Goal: Feedback & Contribution: Leave review/rating

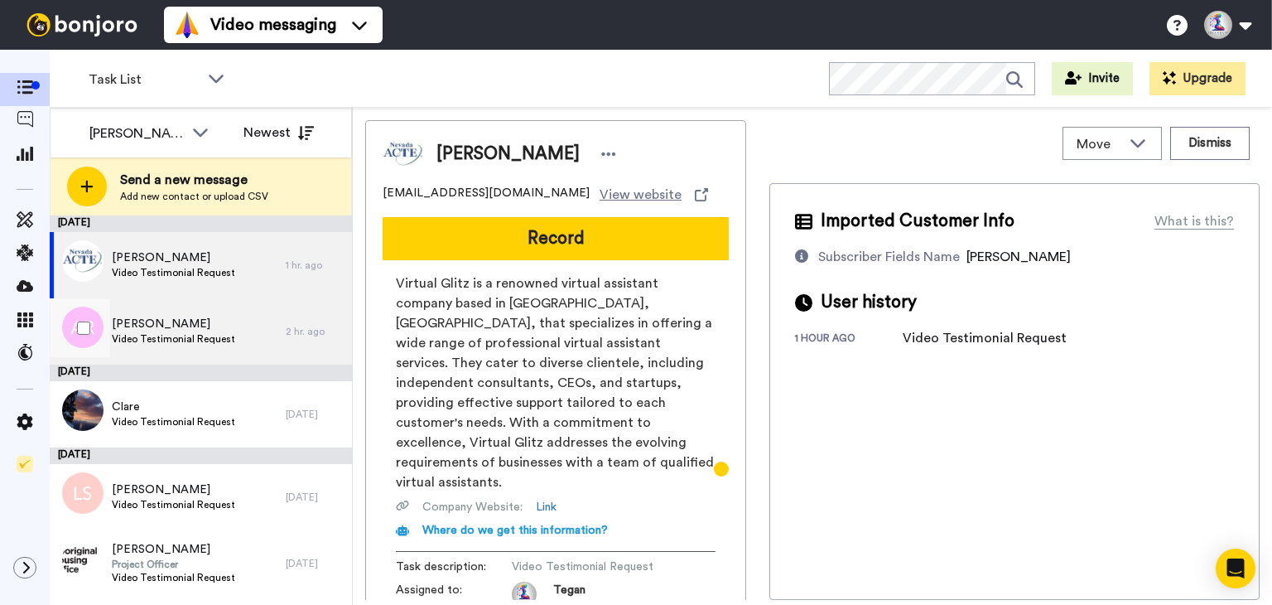
click at [201, 338] on span "Video Testimonial Request" at bounding box center [173, 338] width 123 height 13
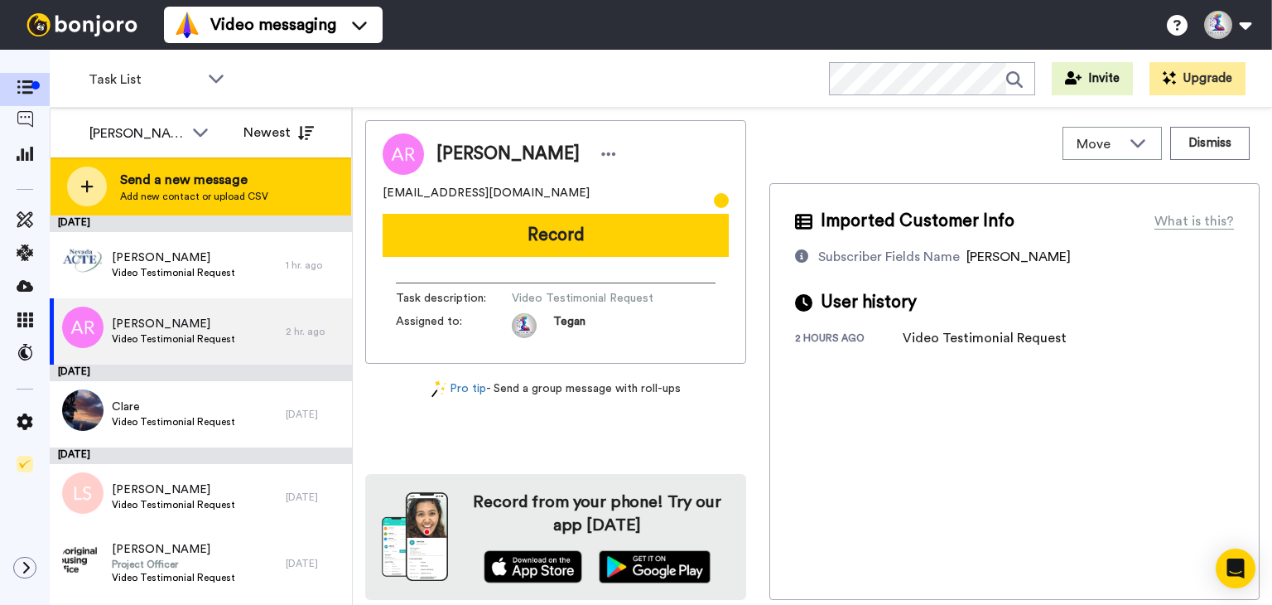
click at [221, 193] on span "Add new contact or upload CSV" at bounding box center [194, 196] width 148 height 13
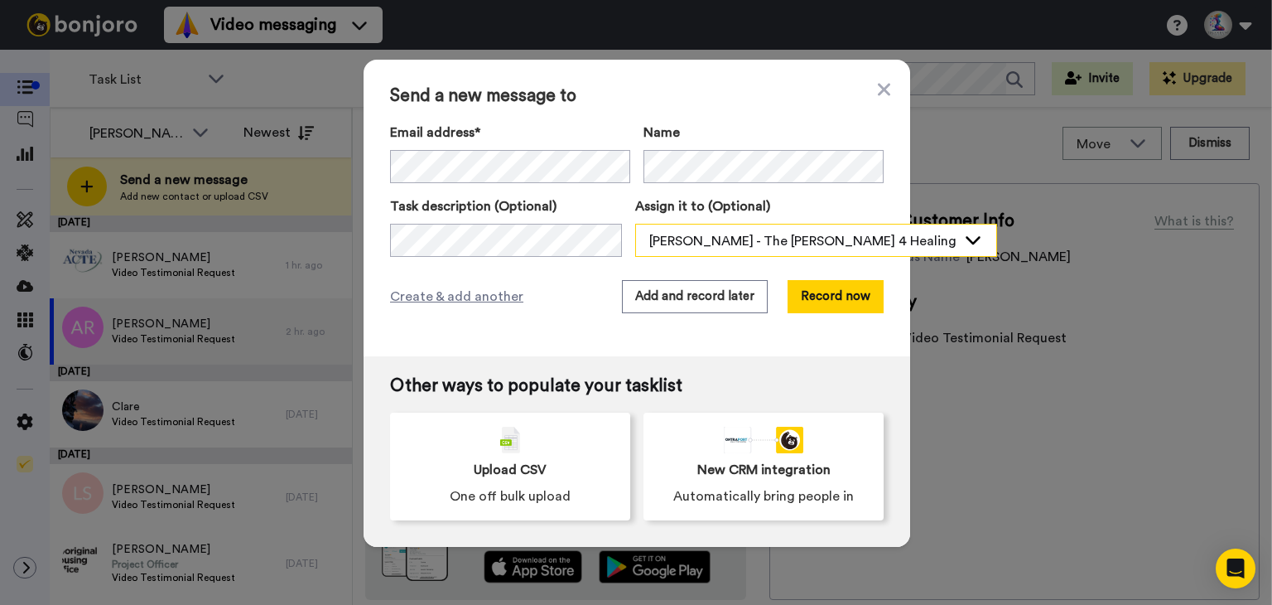
click at [693, 242] on div "Tegan Hunt - The Hunt 4 Healing" at bounding box center [802, 241] width 307 height 20
click at [676, 268] on span "Tegan Hunt - The Hunt 4 Healing" at bounding box center [709, 276] width 149 height 17
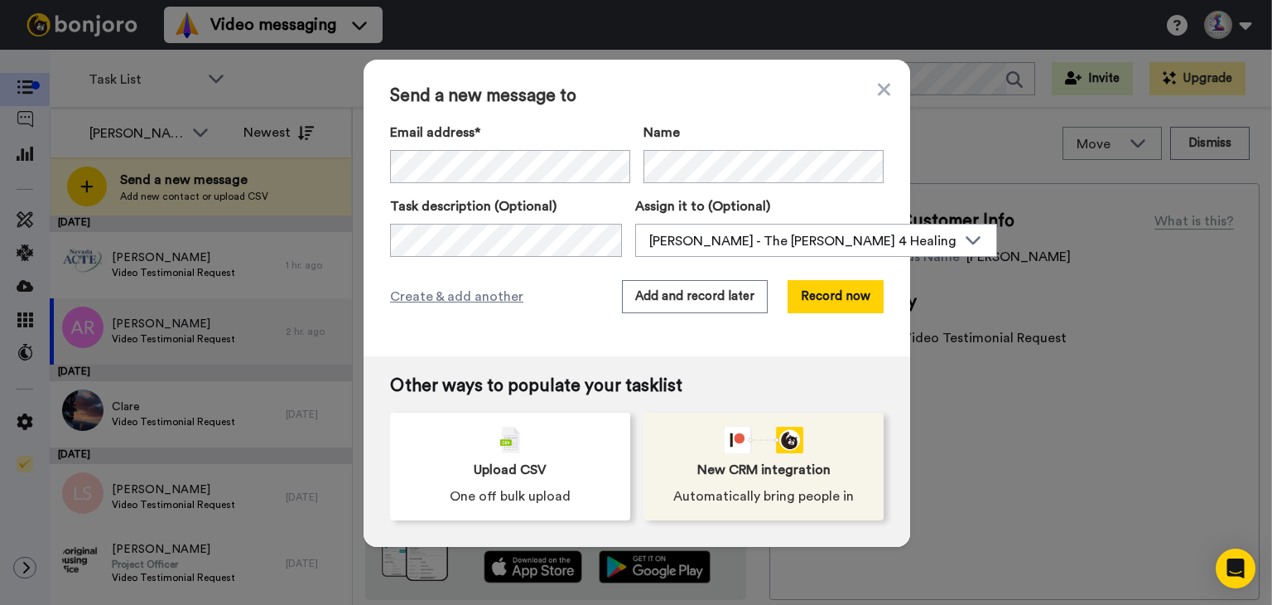
click at [749, 483] on div "New CRM integration Automatically bring people in" at bounding box center [763, 466] width 240 height 108
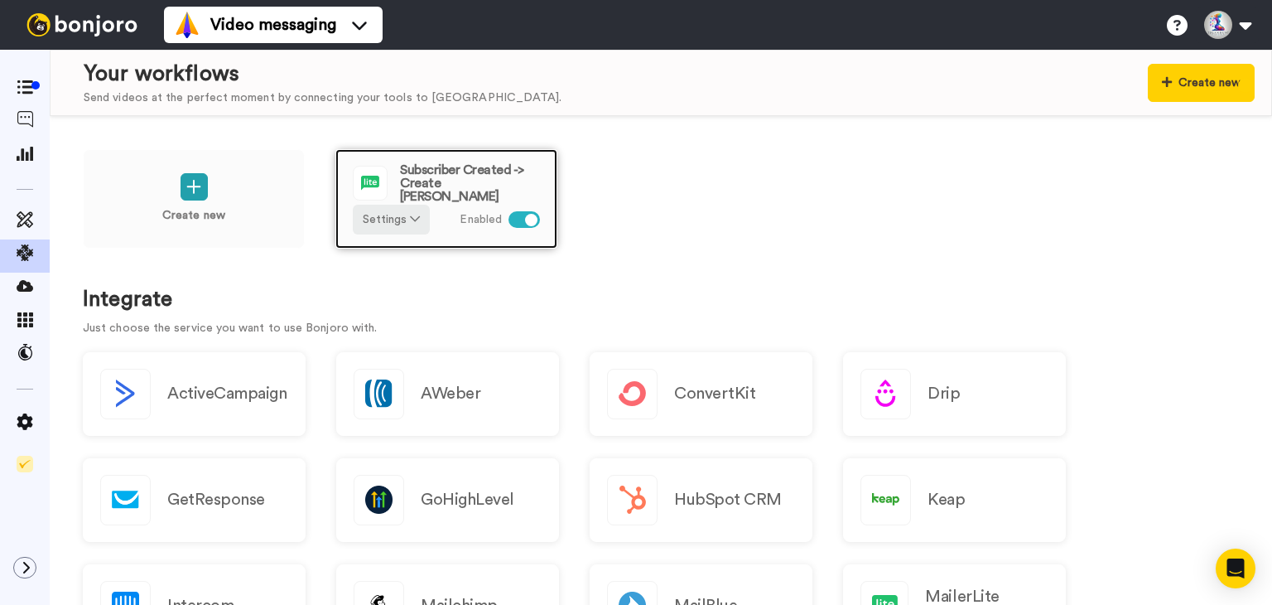
click at [480, 176] on span "Subscriber Created -> Create [PERSON_NAME]" at bounding box center [470, 183] width 140 height 40
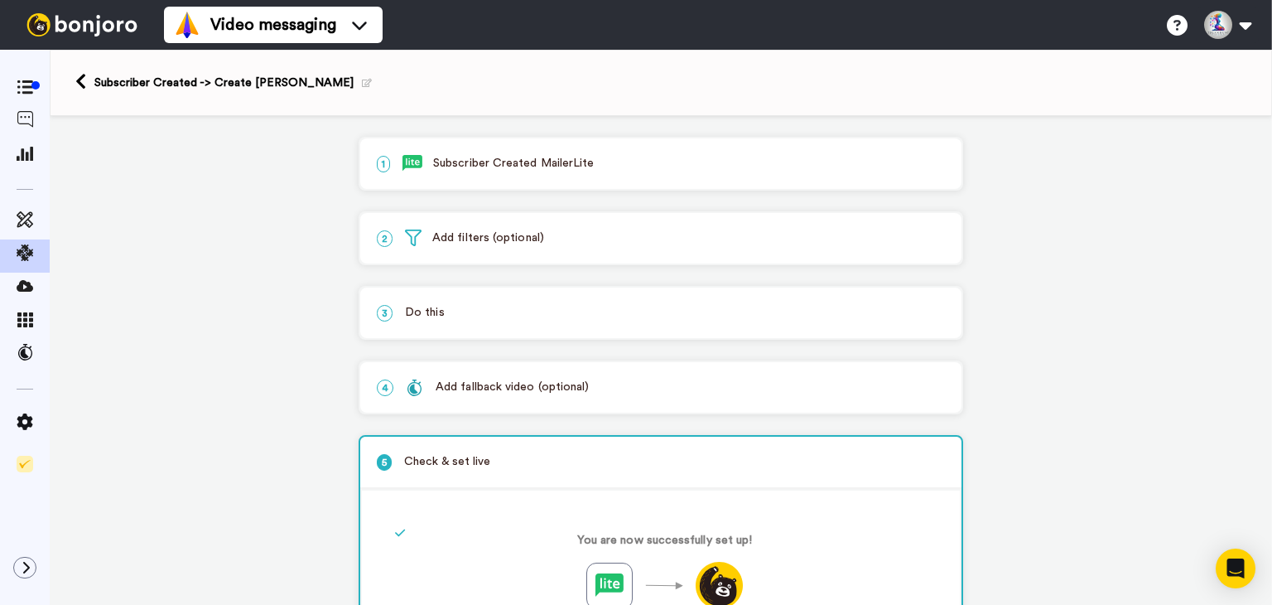
click at [516, 170] on p "1 Subscriber Created MailerLite" at bounding box center [661, 163] width 568 height 17
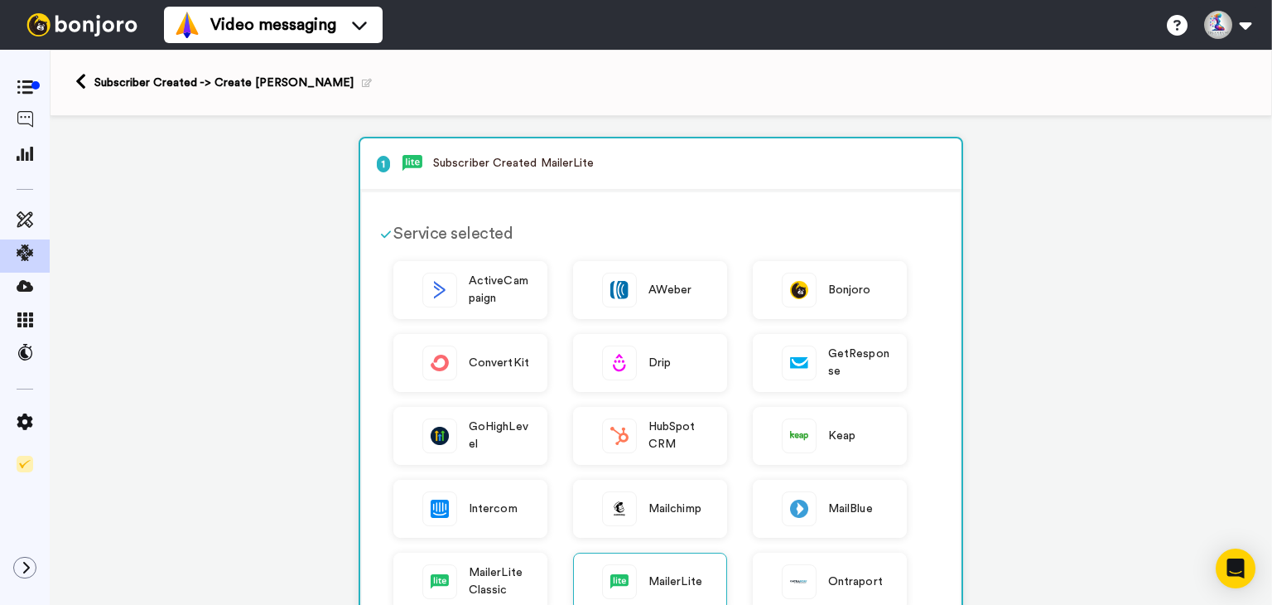
click at [520, 160] on p "1 Subscriber Created MailerLite" at bounding box center [661, 163] width 568 height 17
click at [387, 170] on span "1" at bounding box center [390, 163] width 26 height 17
click at [464, 159] on p "1 Subscriber Created MailerLite" at bounding box center [661, 163] width 568 height 17
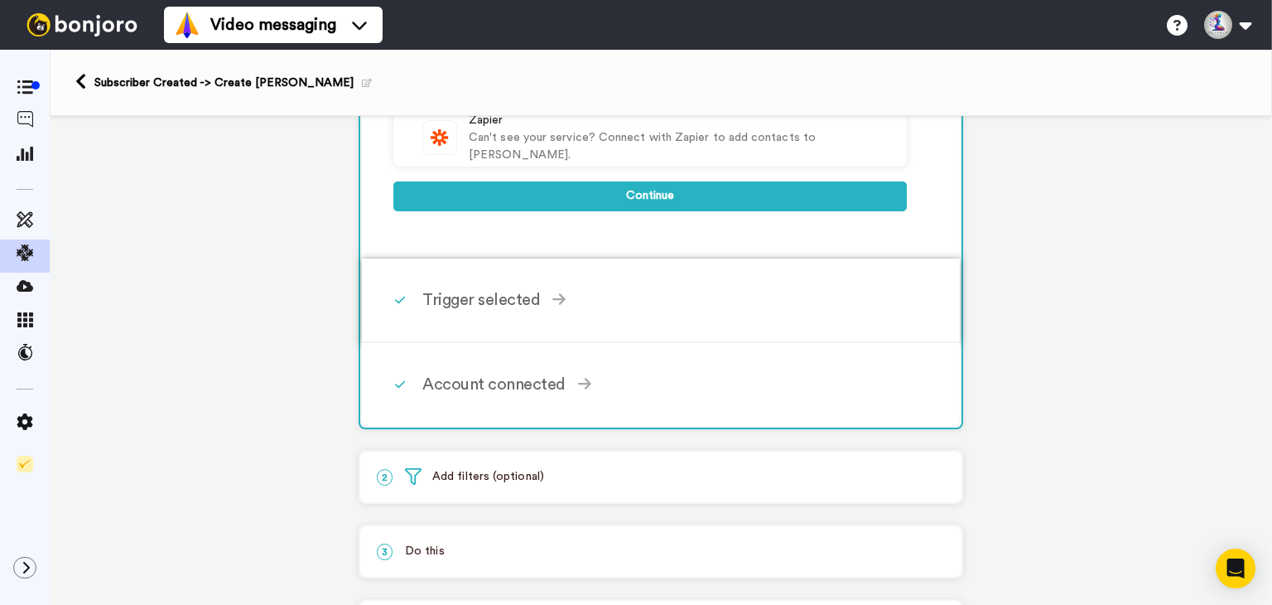
click at [460, 296] on div "Trigger selected" at bounding box center [664, 299] width 484 height 25
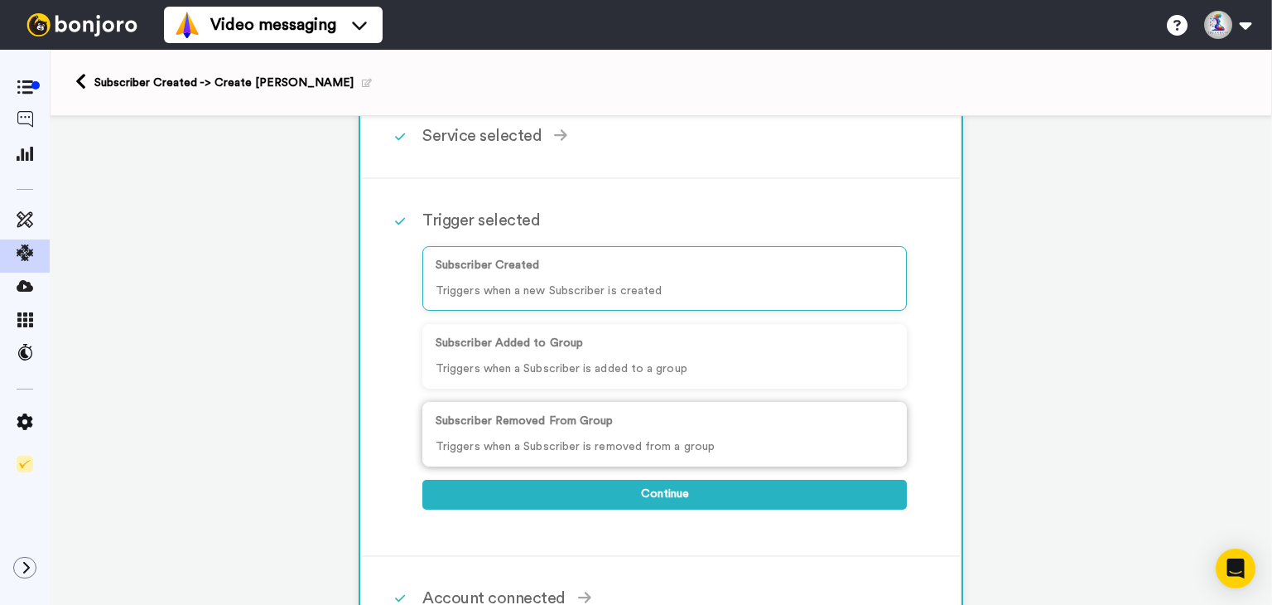
scroll to position [248, 0]
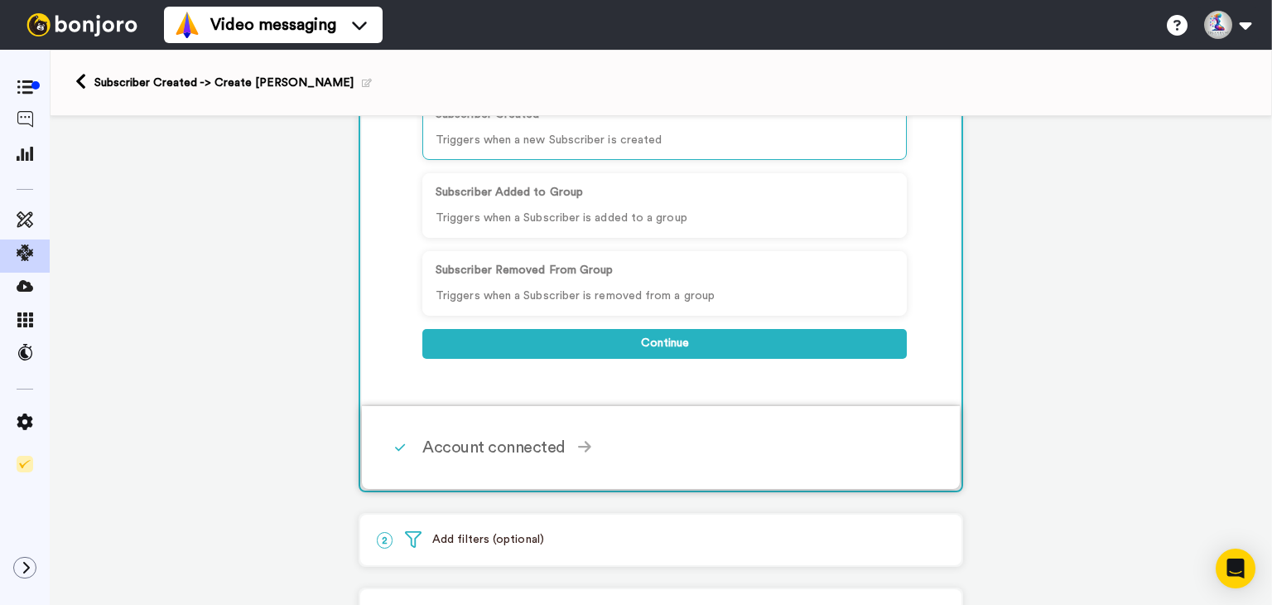
click at [455, 435] on div "Account connected" at bounding box center [664, 447] width 484 height 25
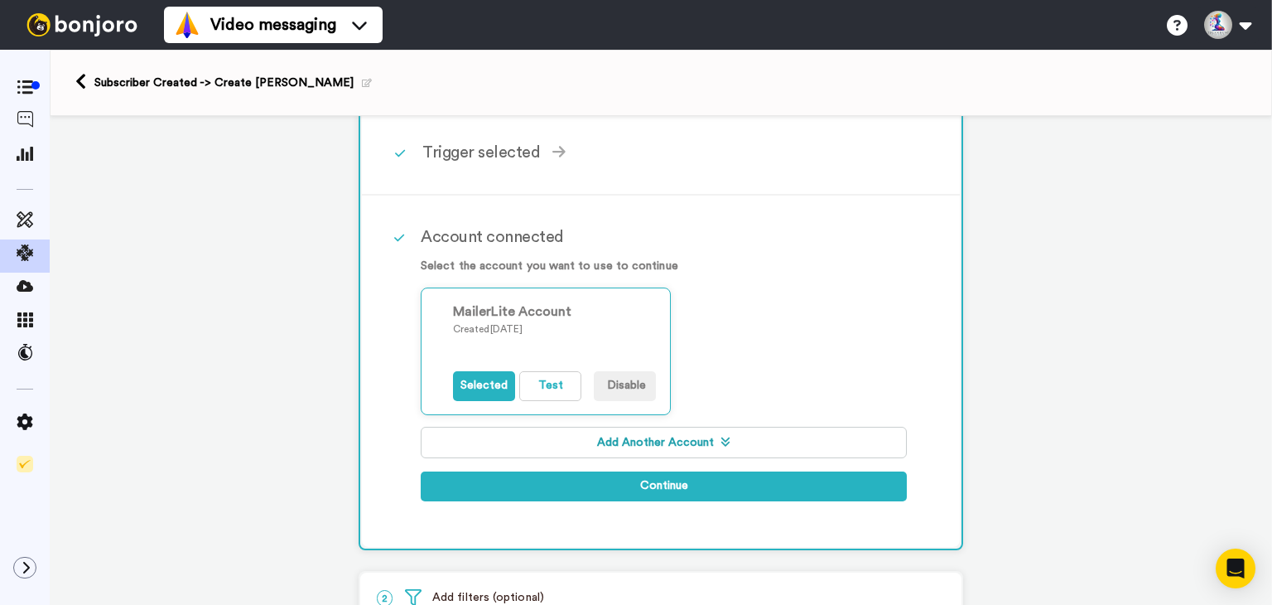
scroll to position [166, 0]
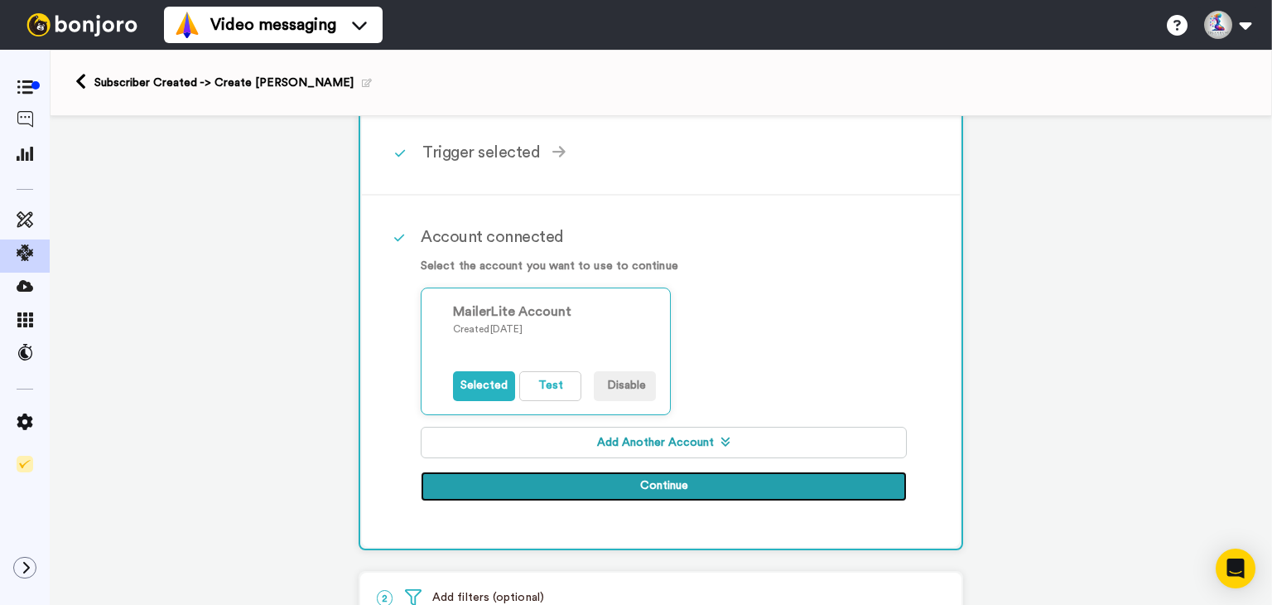
click at [618, 489] on button "Continue" at bounding box center [664, 486] width 486 height 30
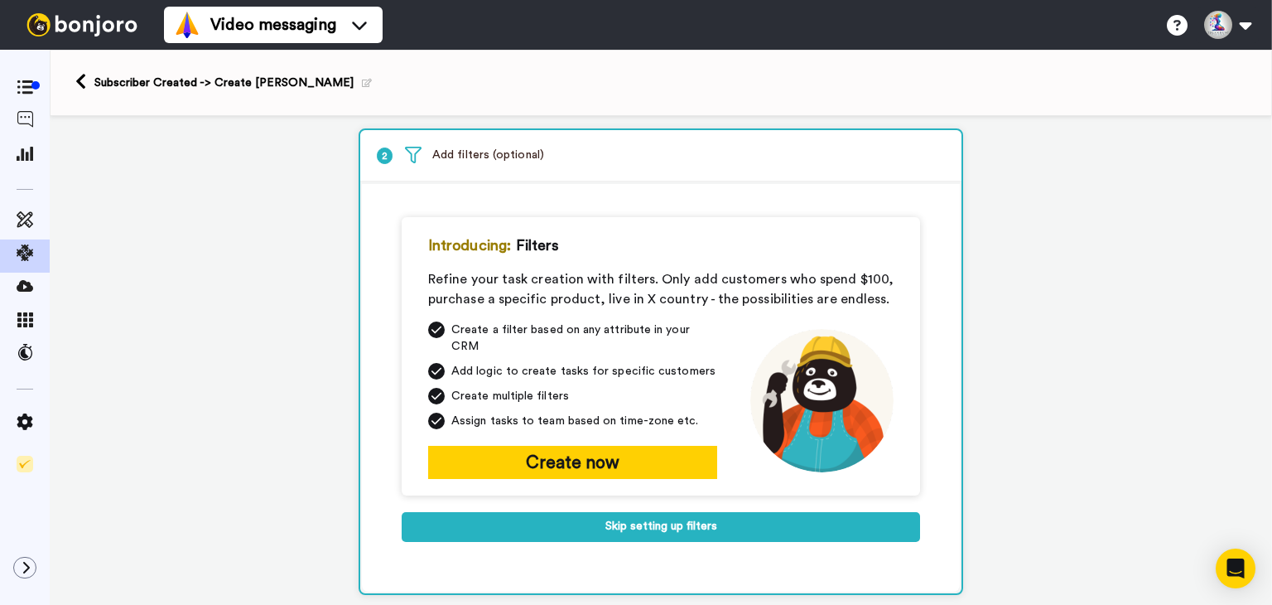
scroll to position [248, 0]
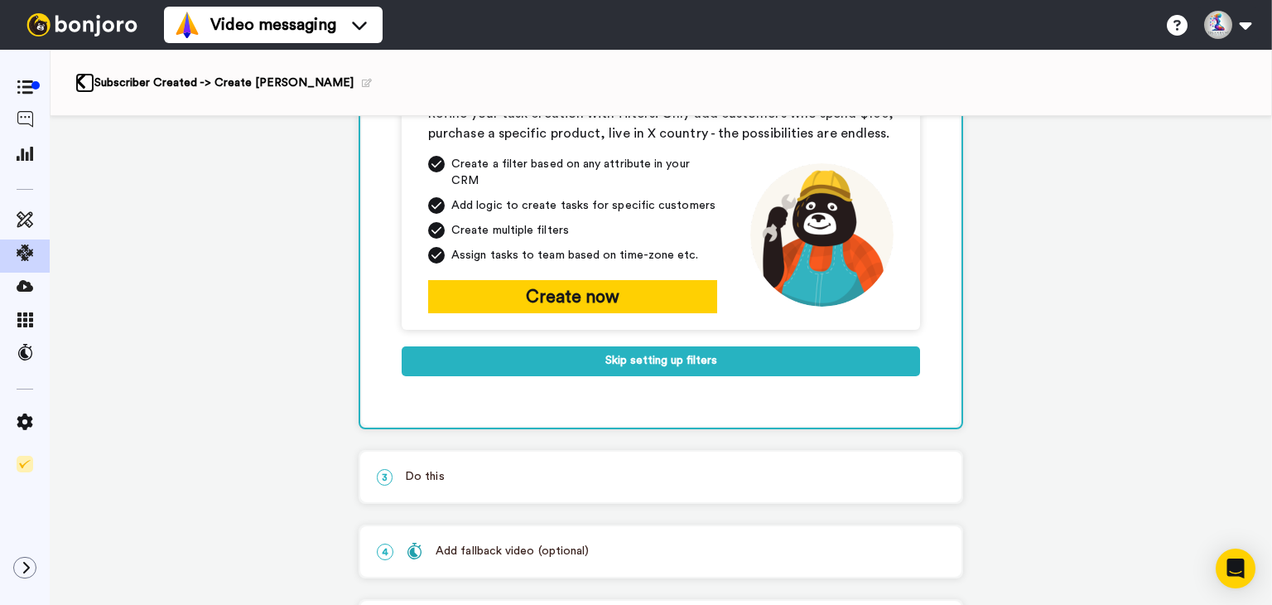
click at [80, 87] on icon at bounding box center [80, 81] width 11 height 17
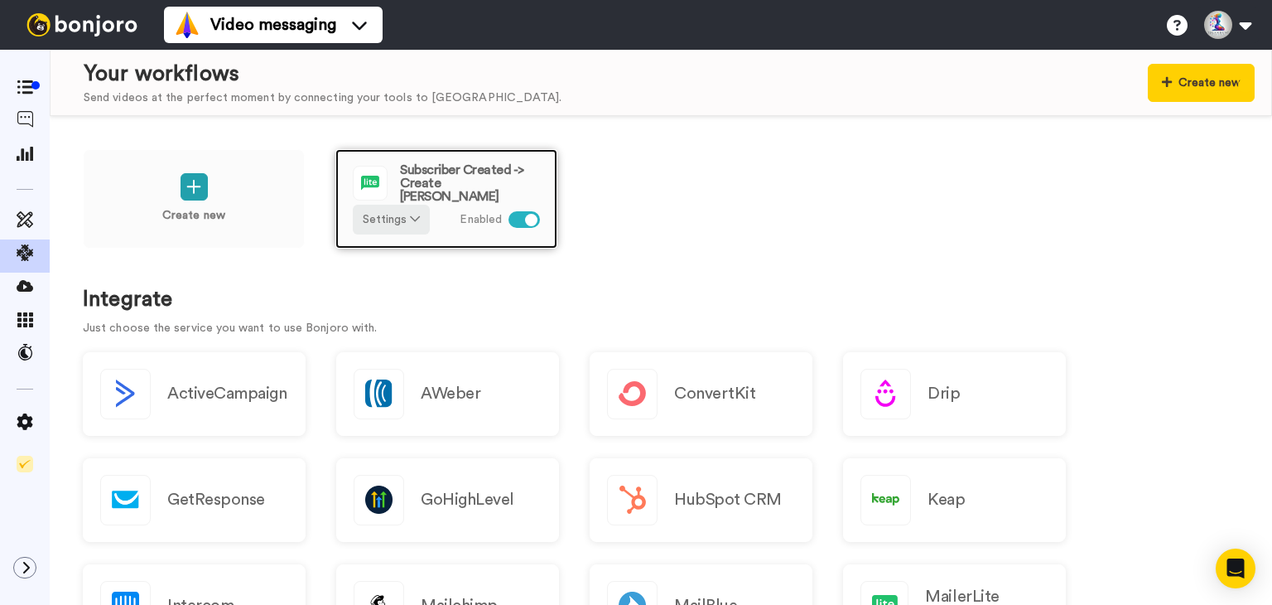
click at [423, 176] on span "Subscriber Created -> Create Bonjoro" at bounding box center [470, 183] width 140 height 40
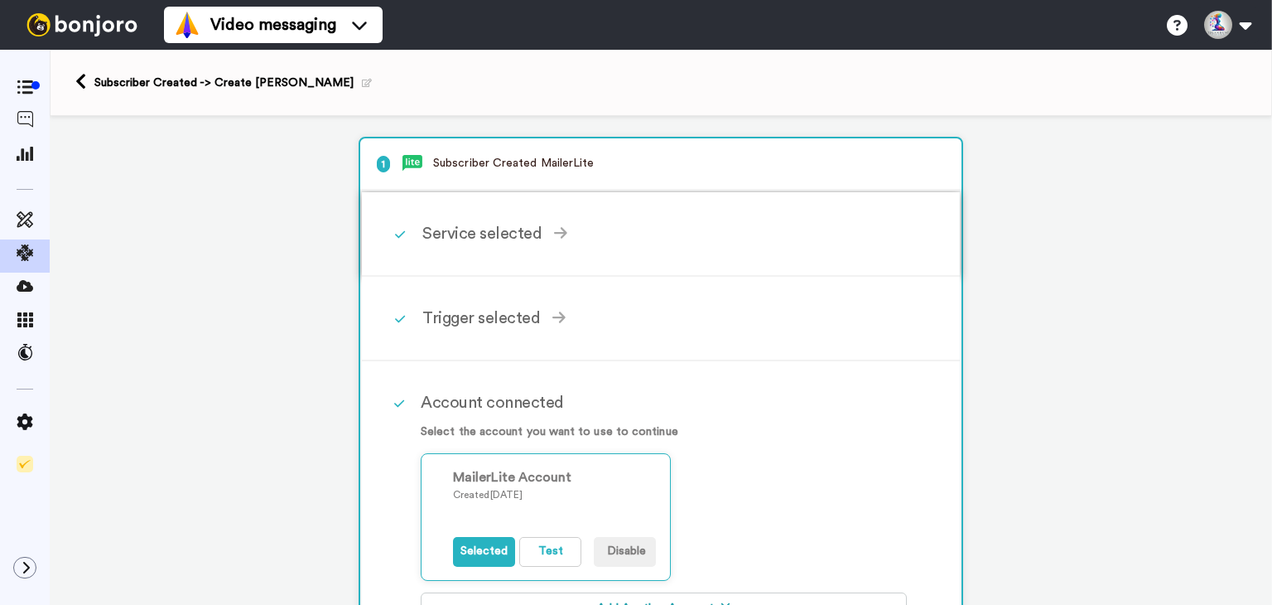
click at [461, 236] on div "Service selected" at bounding box center [664, 233] width 484 height 25
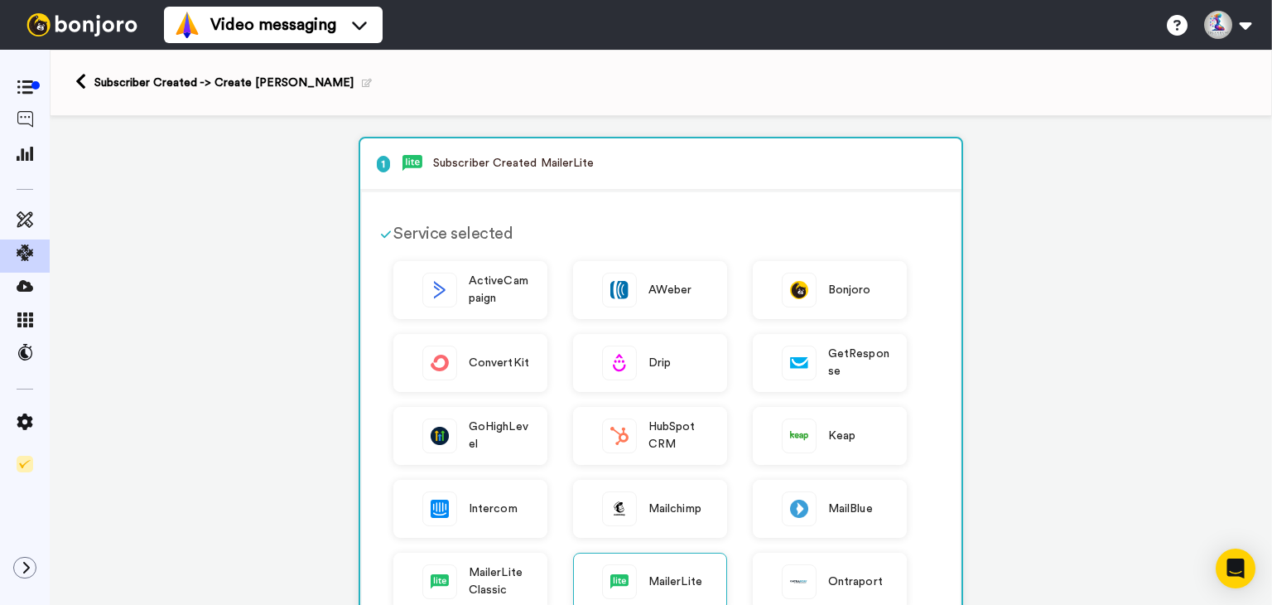
click at [459, 223] on div "Service selected" at bounding box center [649, 233] width 513 height 25
click at [370, 234] on div "Service selected ActiveCampaign AWeber Bonjoro ConvertKit Drip GetResponse GoHi…" at bounding box center [661, 556] width 598 height 729
click at [511, 165] on p "1 Subscriber Created MailerLite" at bounding box center [661, 163] width 568 height 17
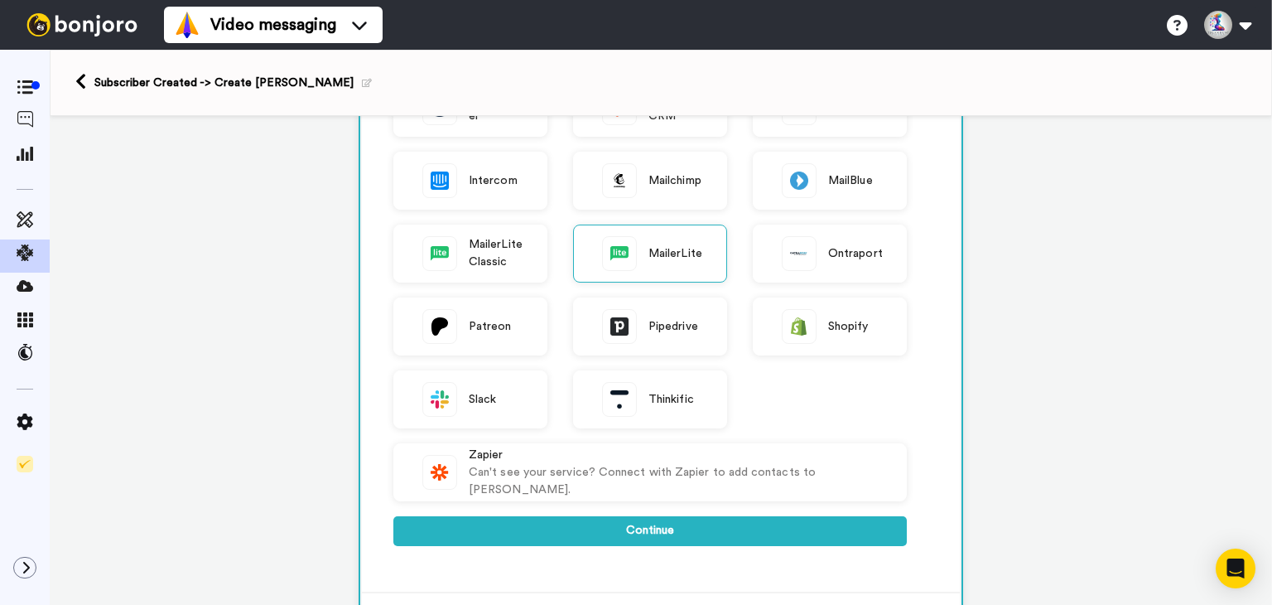
scroll to position [497, 0]
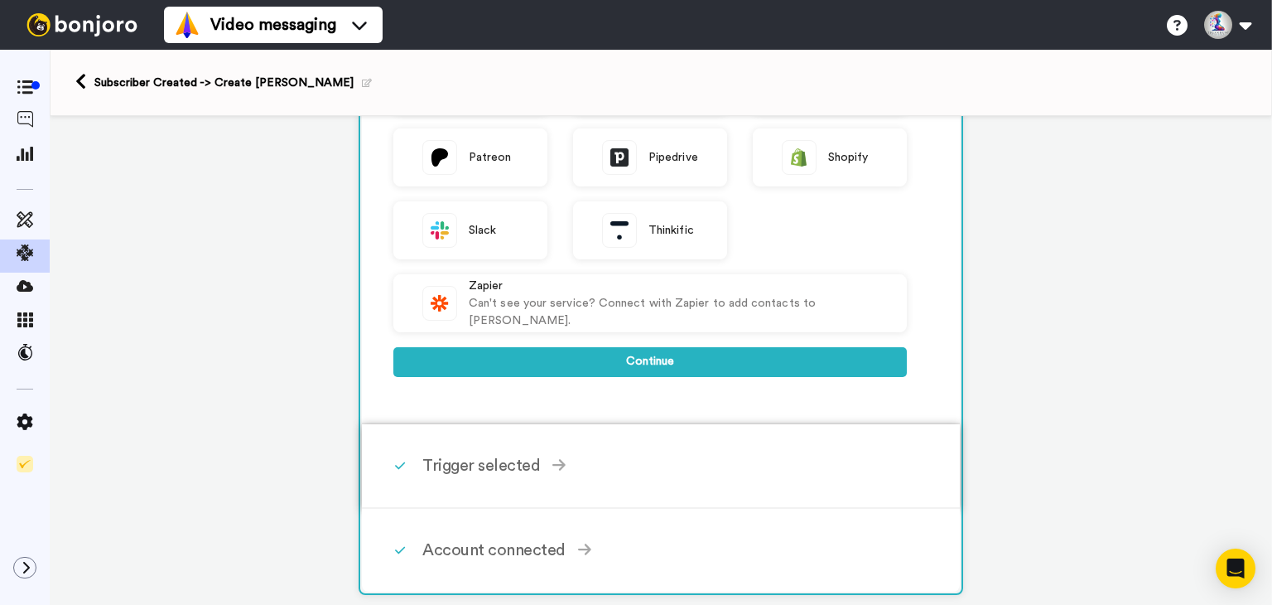
click at [486, 468] on div "Trigger selected" at bounding box center [664, 465] width 484 height 25
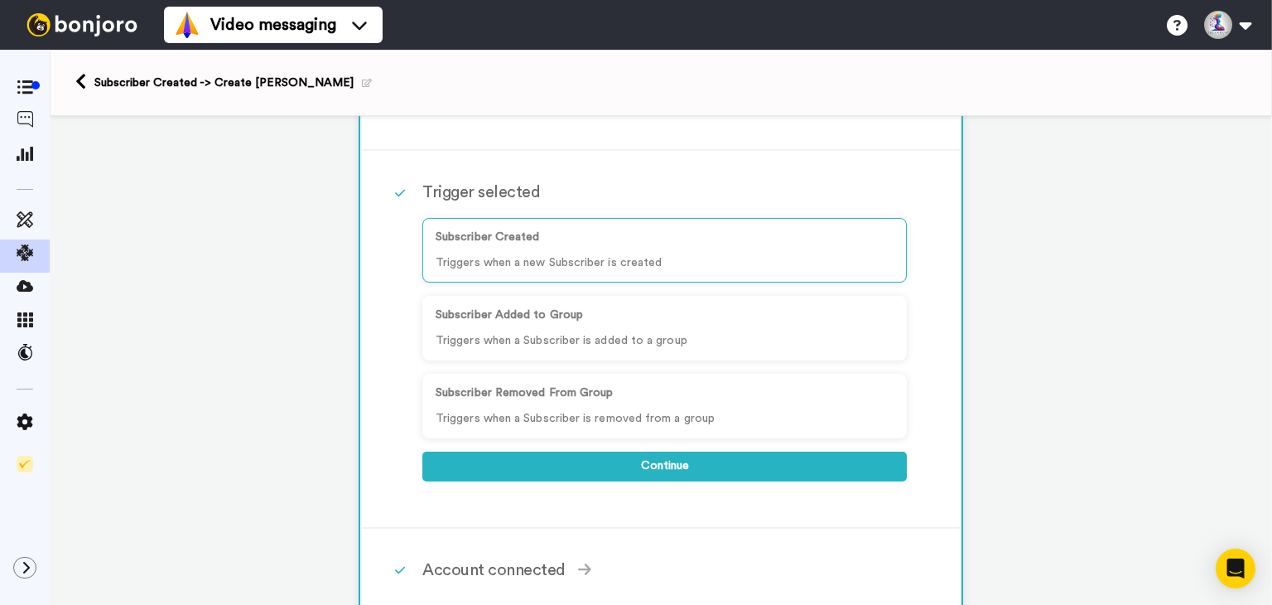
scroll to position [55, 0]
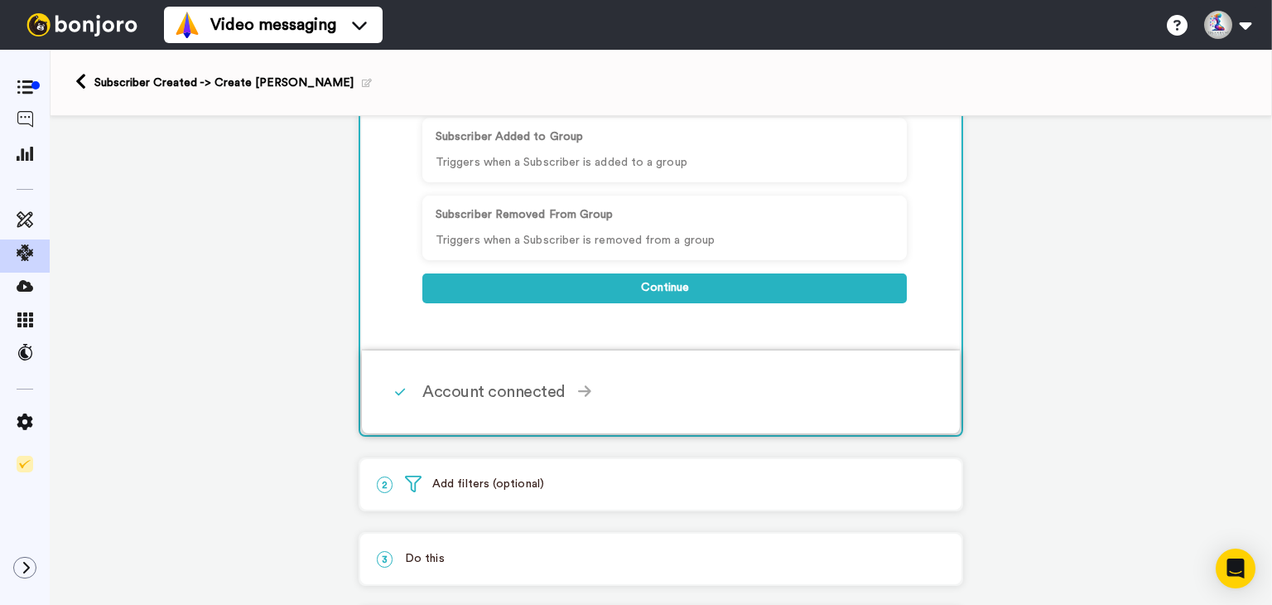
click at [464, 383] on div "Account connected" at bounding box center [664, 391] width 484 height 25
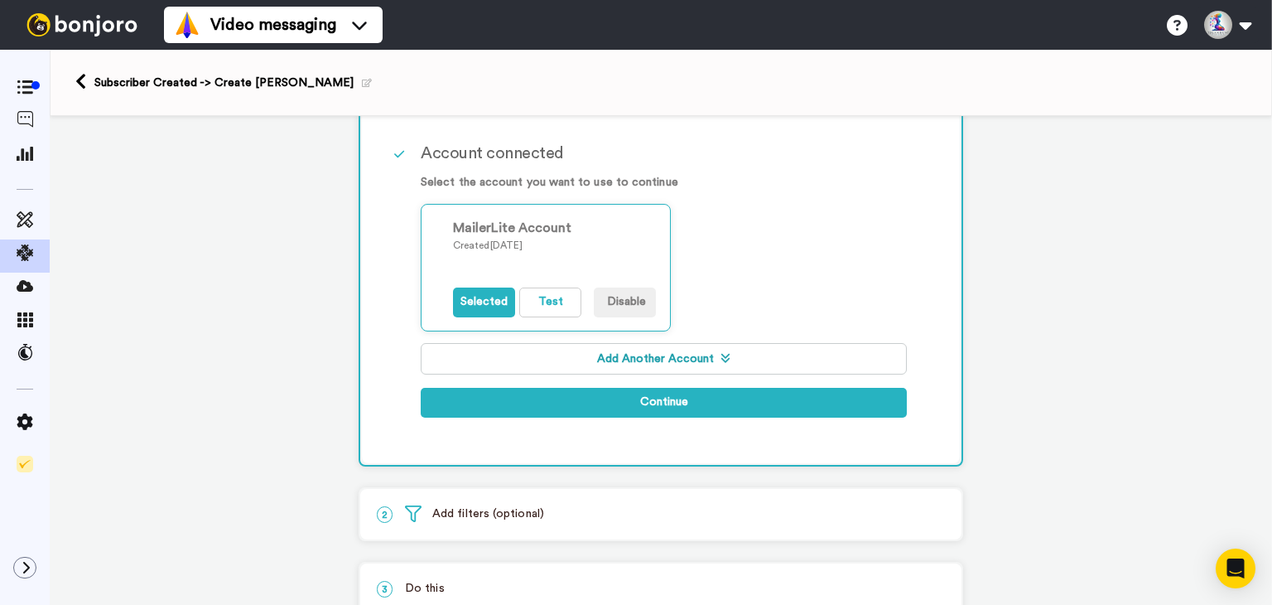
scroll to position [287, 0]
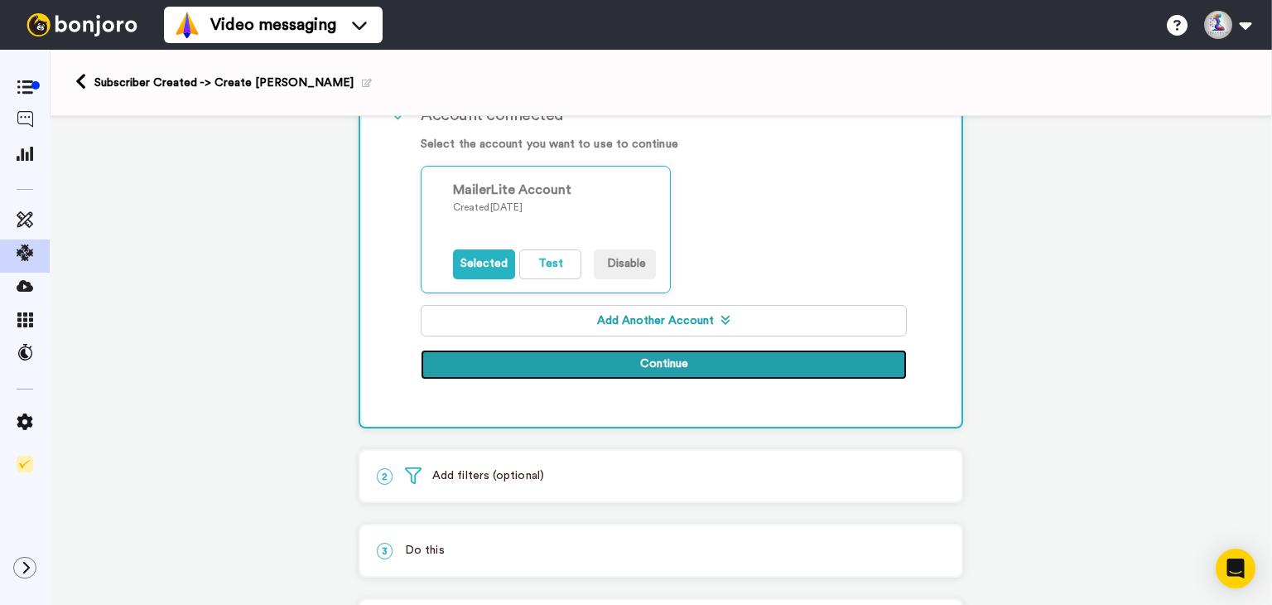
click at [624, 362] on button "Continue" at bounding box center [664, 364] width 486 height 30
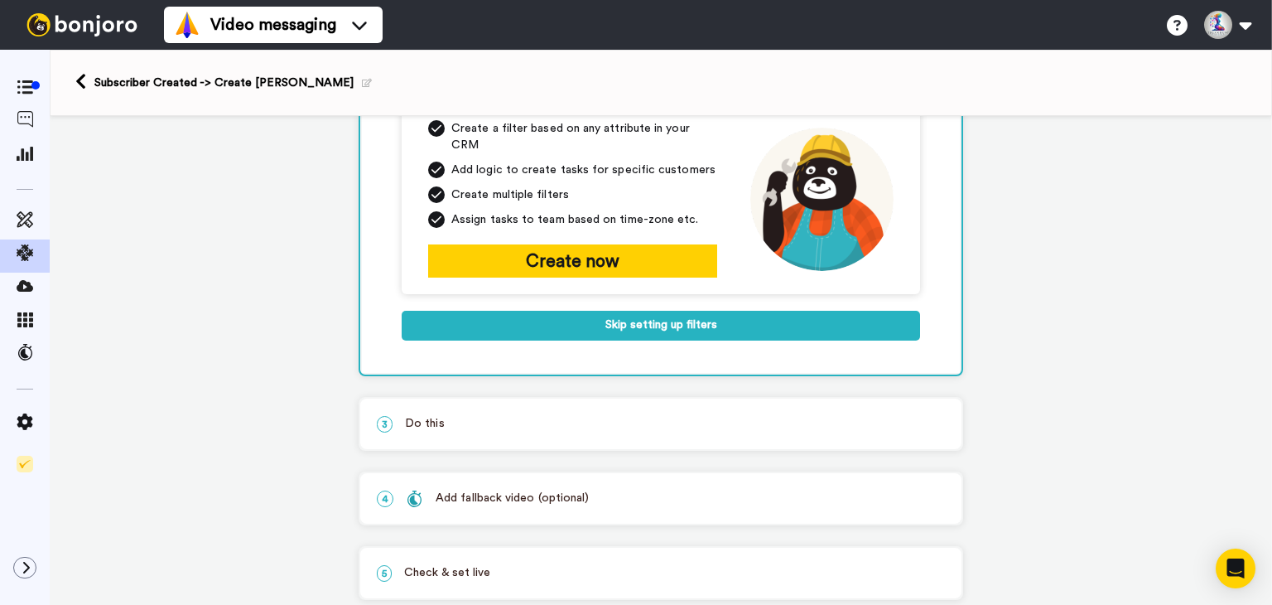
scroll to position [286, 0]
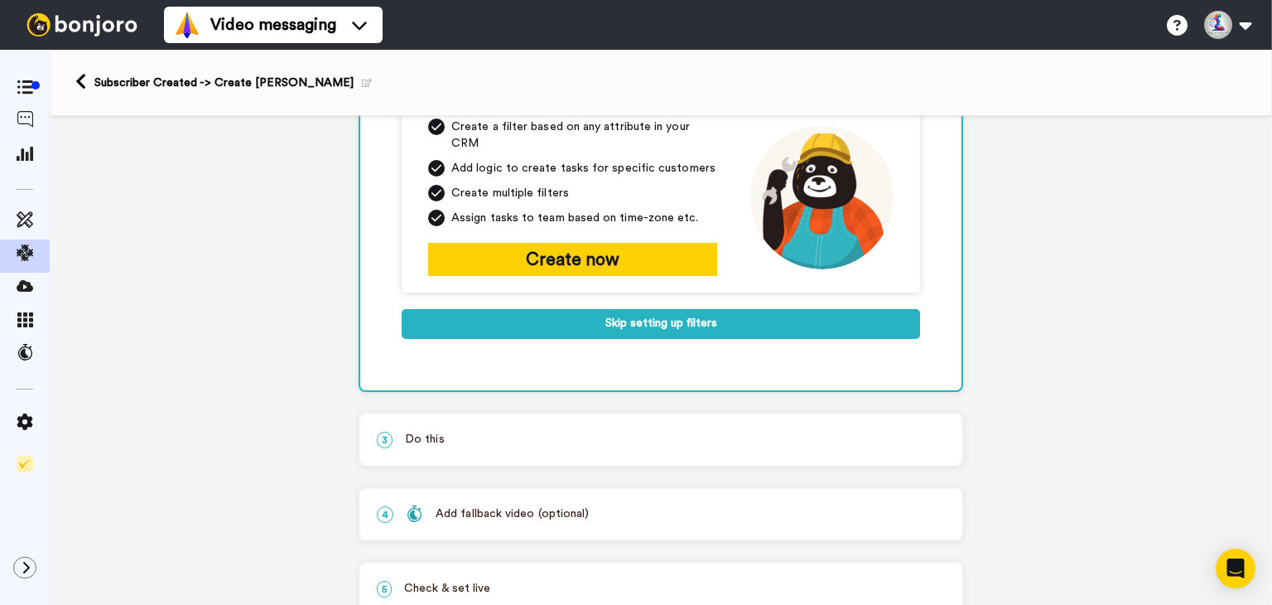
click at [502, 431] on p "3 Do this" at bounding box center [661, 439] width 568 height 17
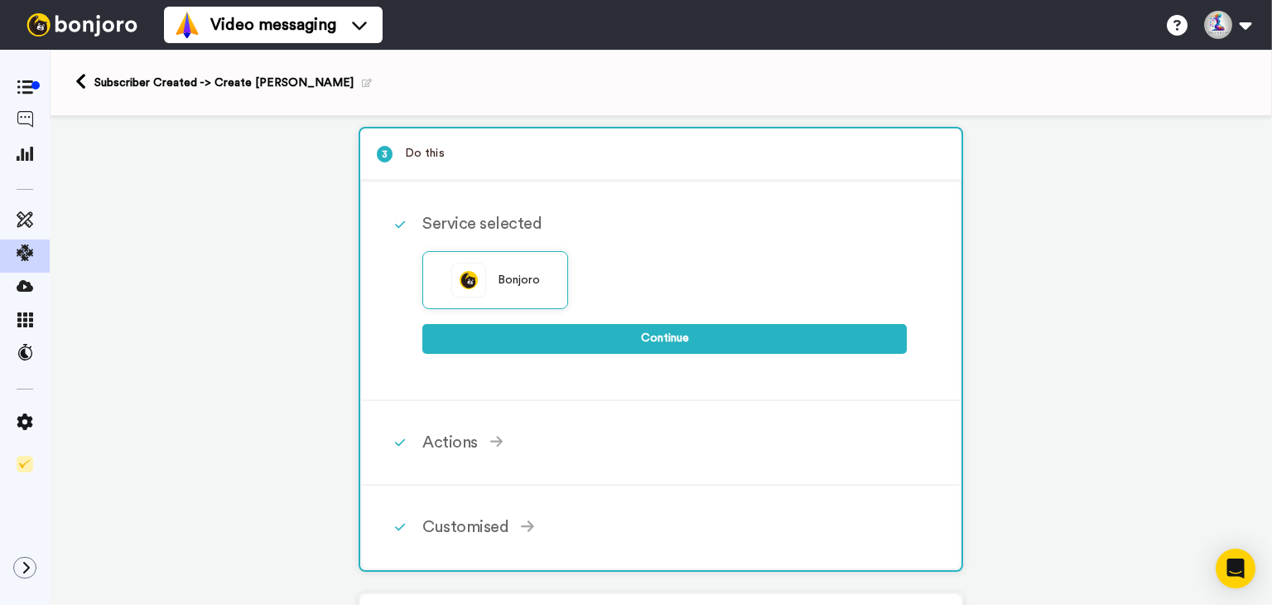
scroll to position [202, 0]
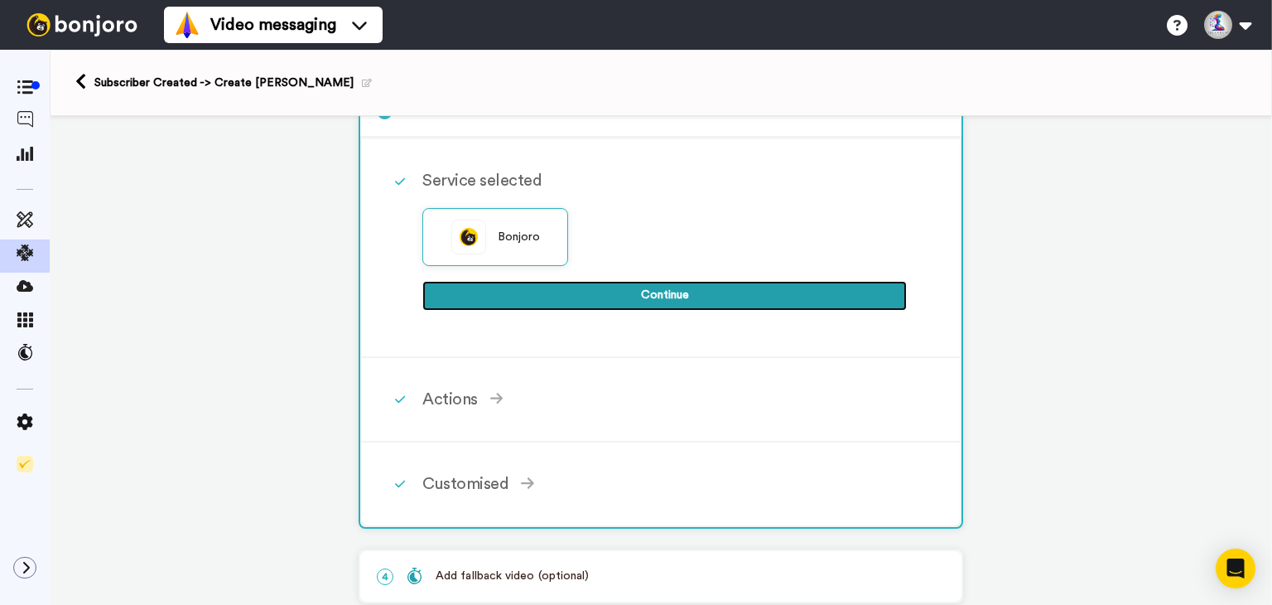
click at [649, 282] on button "Continue" at bounding box center [664, 296] width 484 height 30
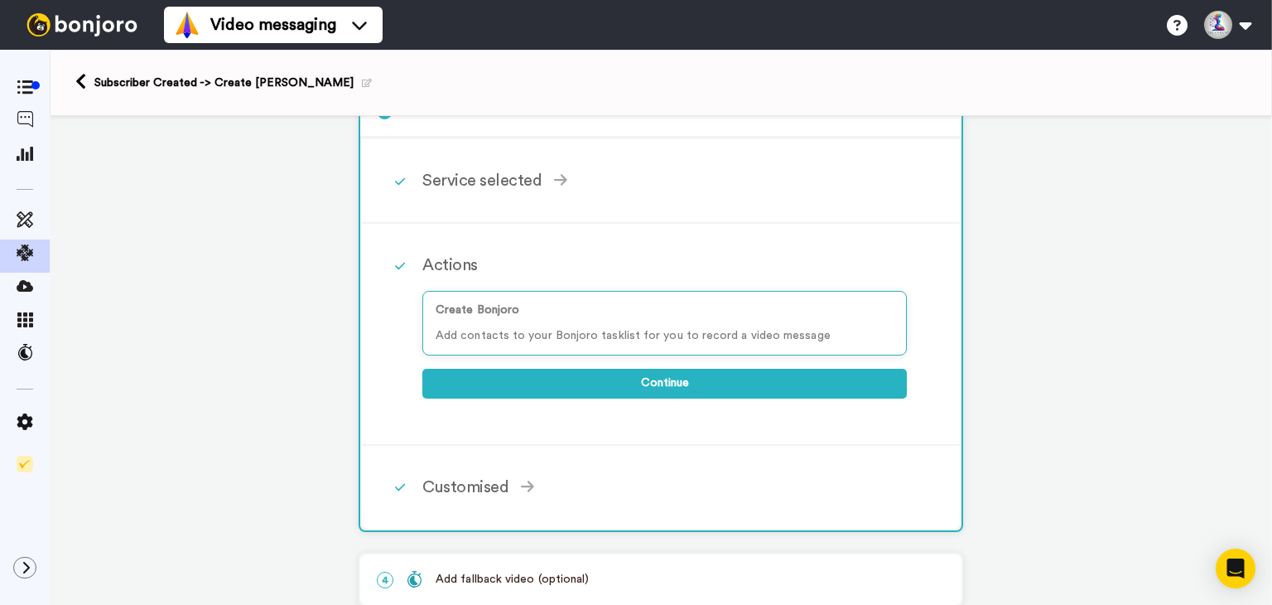
click at [395, 263] on icon at bounding box center [400, 265] width 10 height 7
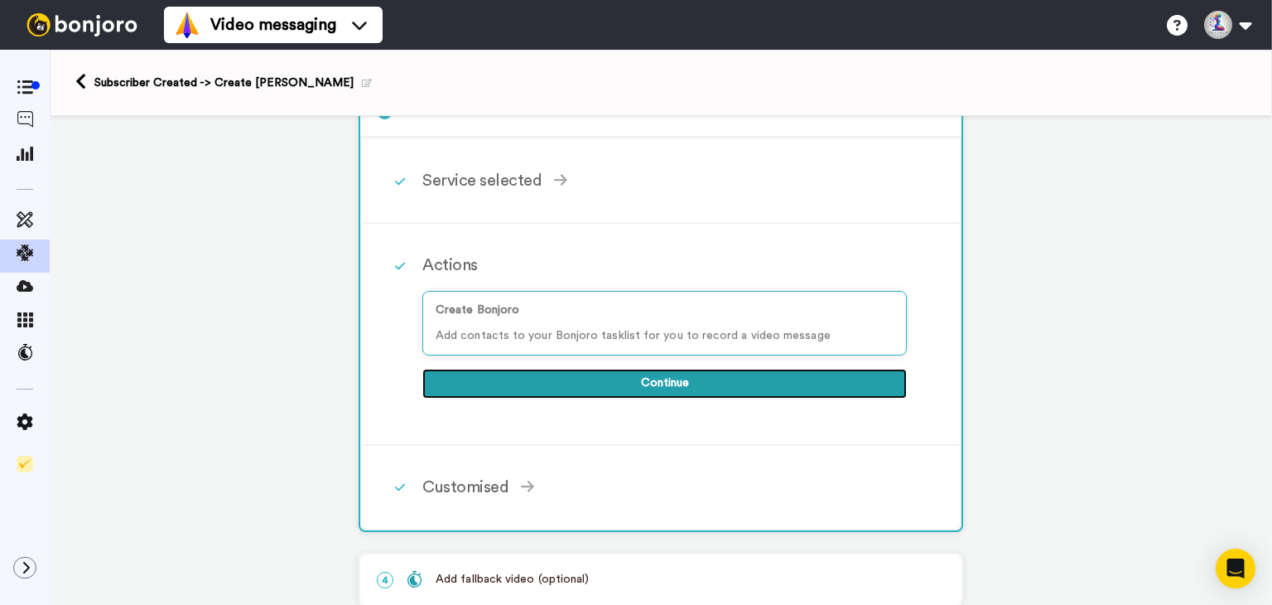
click at [605, 381] on button "Continue" at bounding box center [664, 384] width 484 height 30
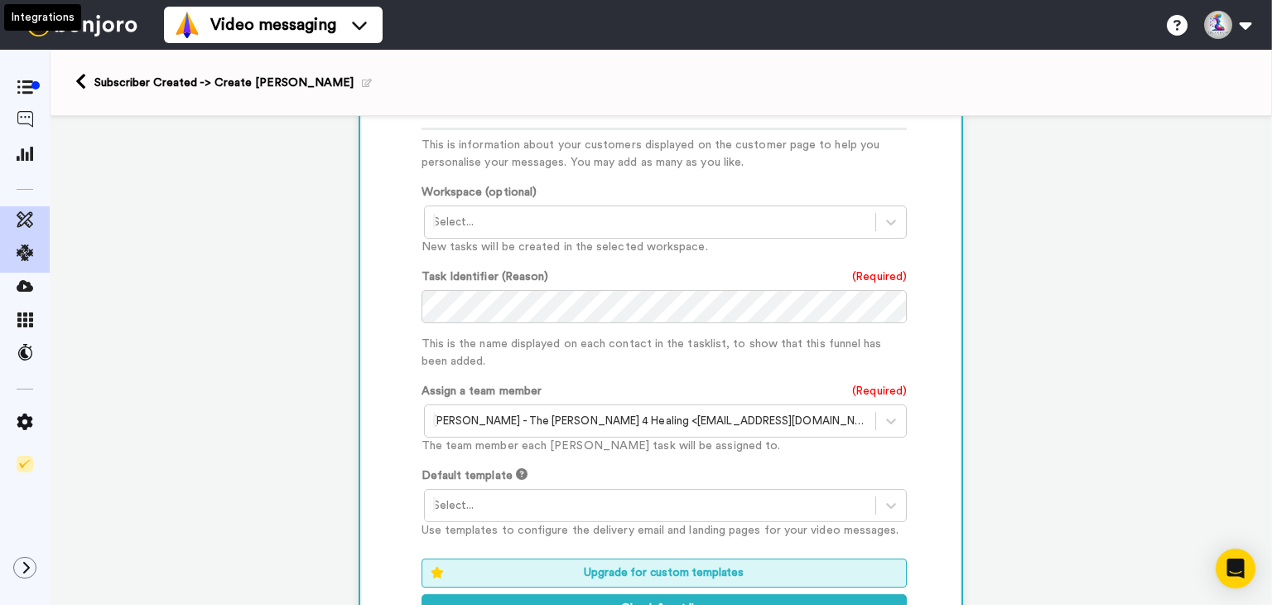
scroll to position [616, 0]
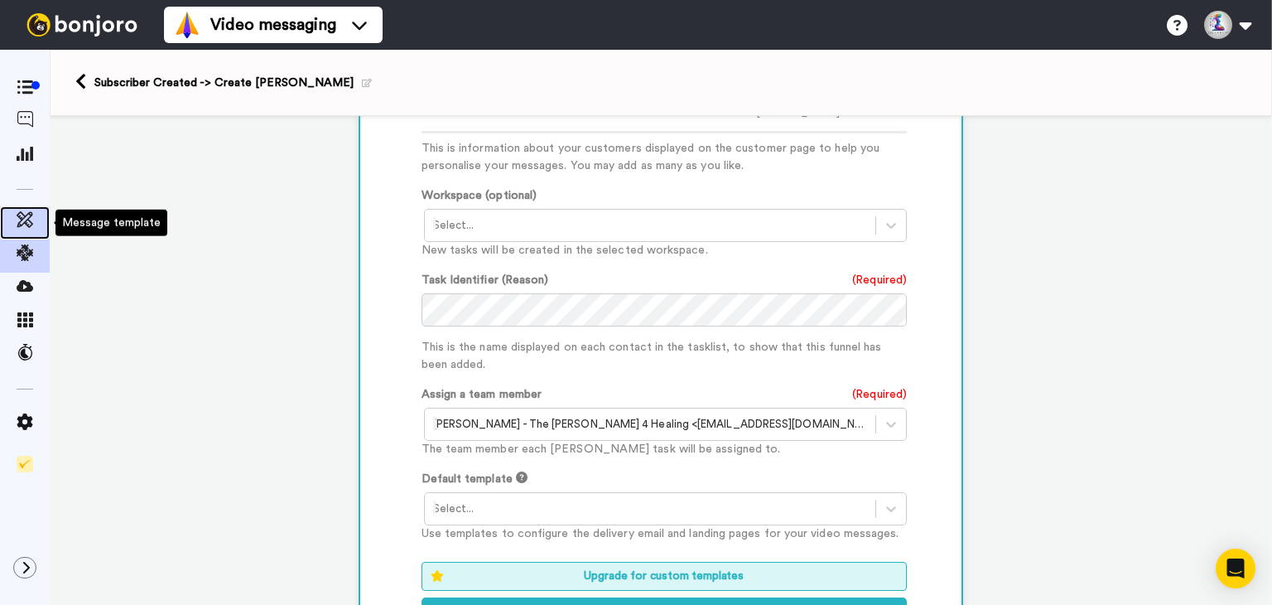
click at [17, 226] on icon at bounding box center [25, 219] width 17 height 17
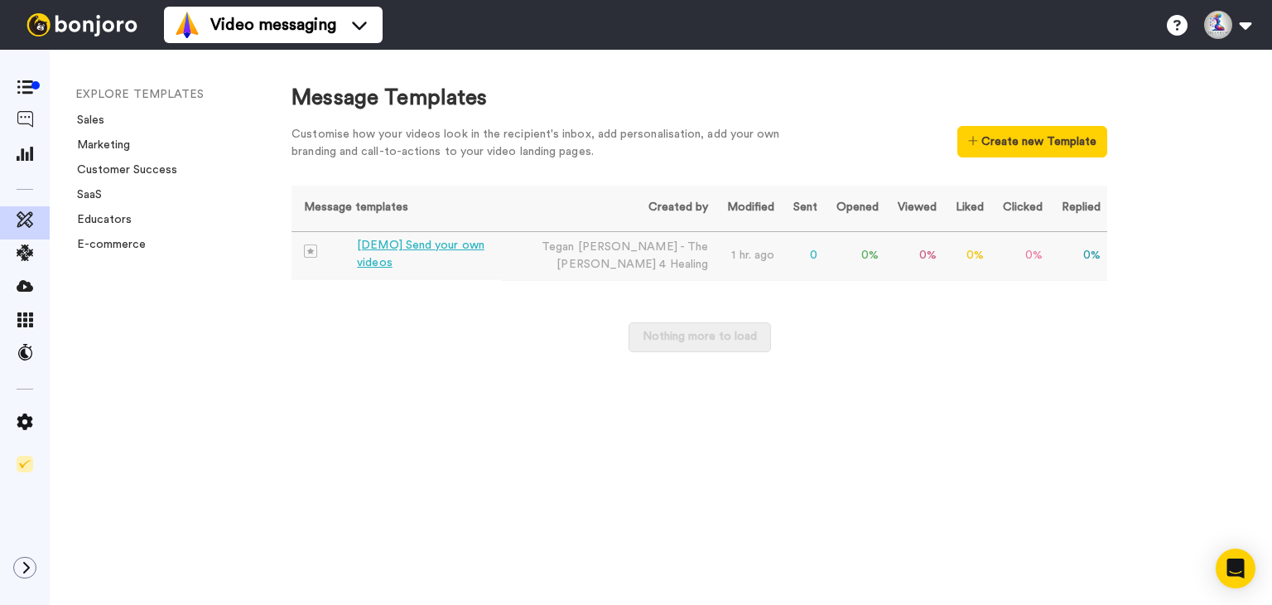
click at [480, 253] on div "[DEMO] Send your own videos" at bounding box center [426, 254] width 138 height 35
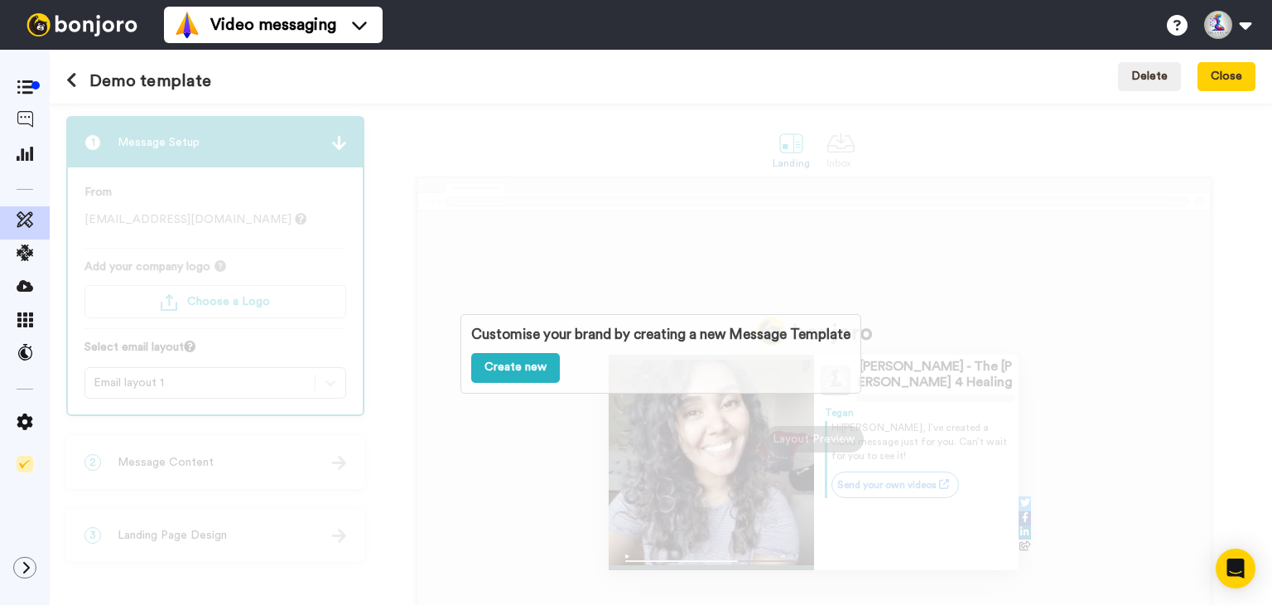
click at [403, 352] on div "Customise your brand by creating a new Message Template Create new" at bounding box center [661, 354] width 1222 height 501
click at [855, 336] on div "Customise your brand by creating a new Message Template Create new" at bounding box center [661, 354] width 1222 height 501
click at [477, 213] on div "Customise your brand by creating a new Message Template Create new" at bounding box center [661, 354] width 1222 height 501
click at [18, 99] on div at bounding box center [25, 89] width 50 height 23
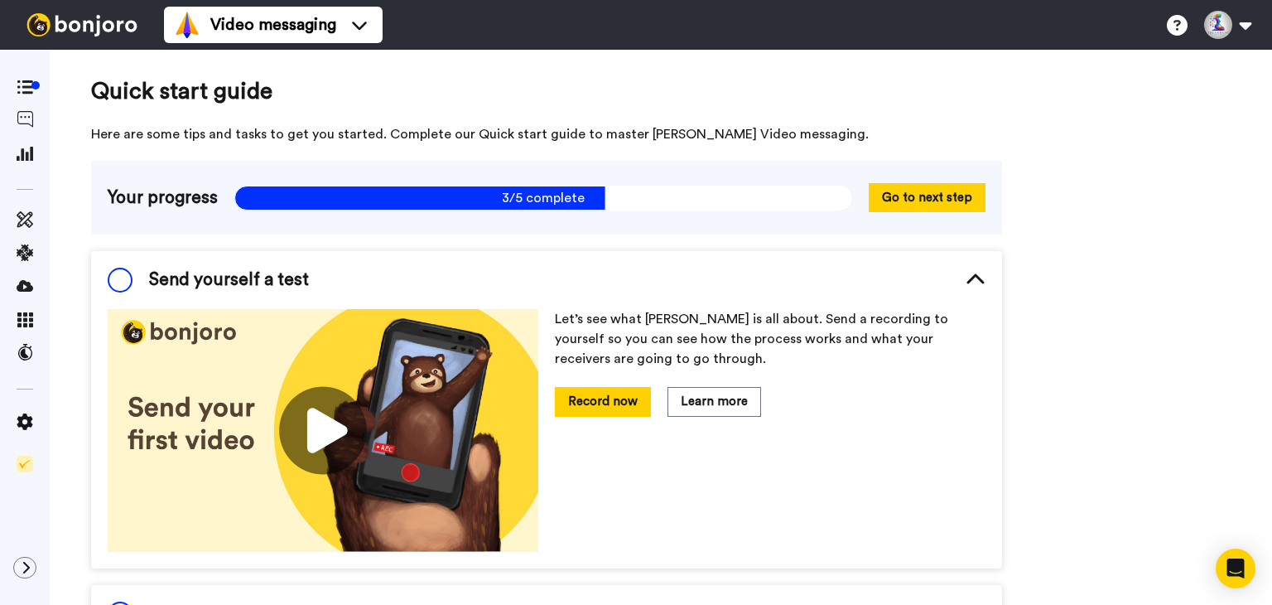
click at [143, 286] on div "Send yourself a test" at bounding box center [208, 279] width 201 height 25
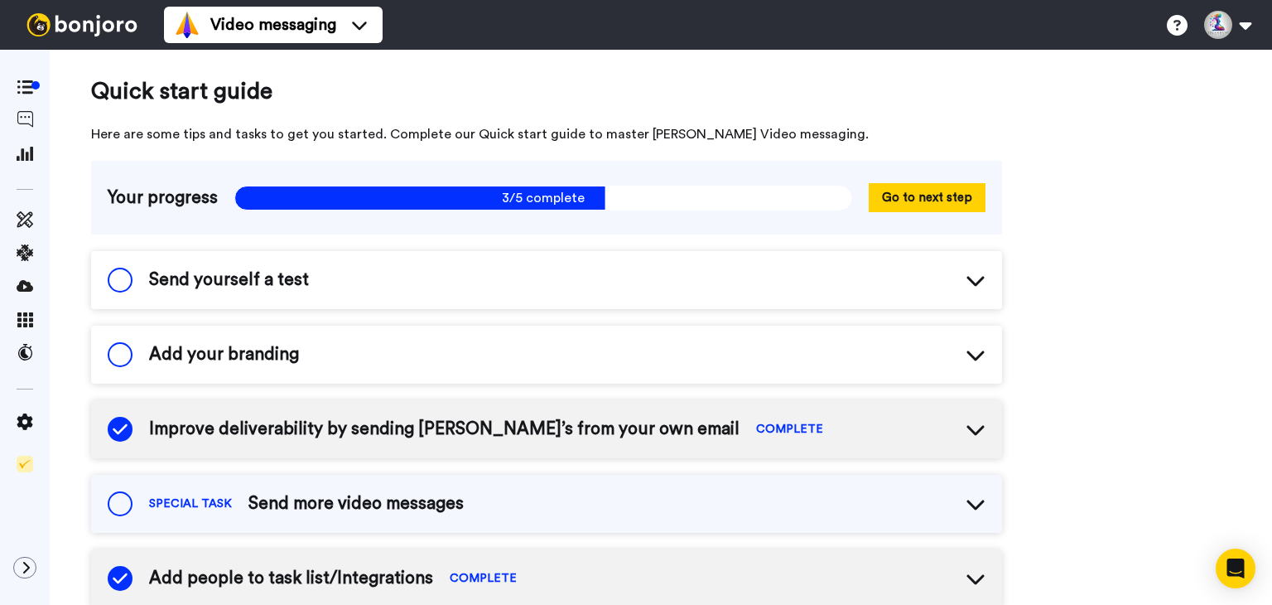
click at [123, 281] on span at bounding box center [120, 279] width 25 height 25
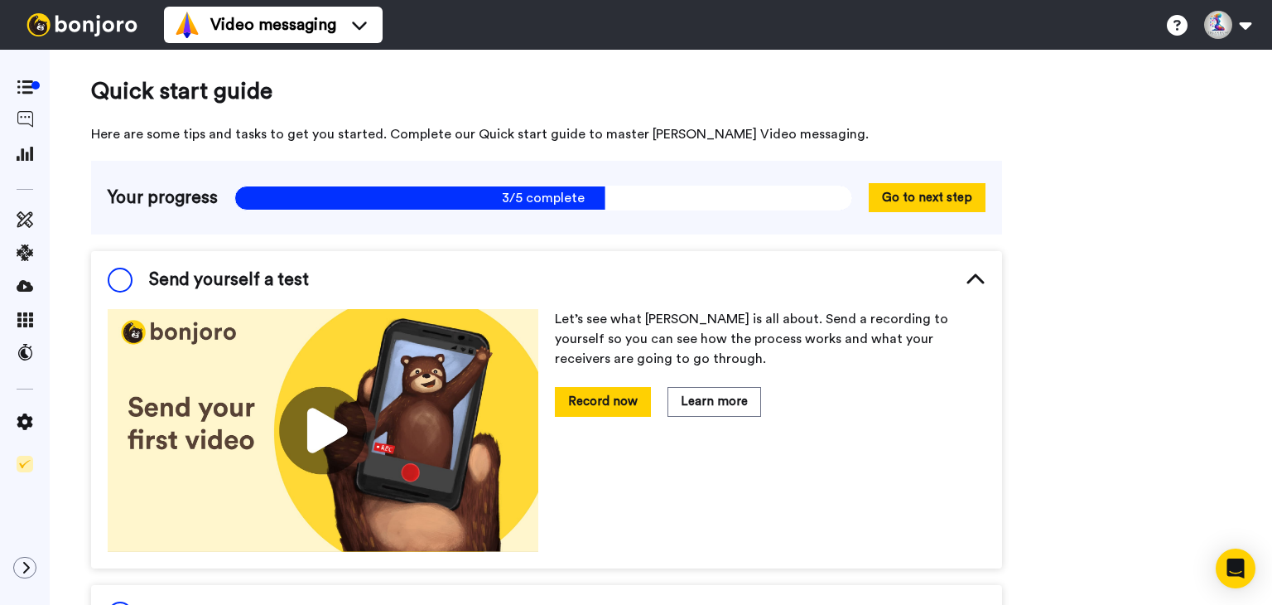
click at [965, 265] on div "Send yourself a test" at bounding box center [546, 280] width 911 height 58
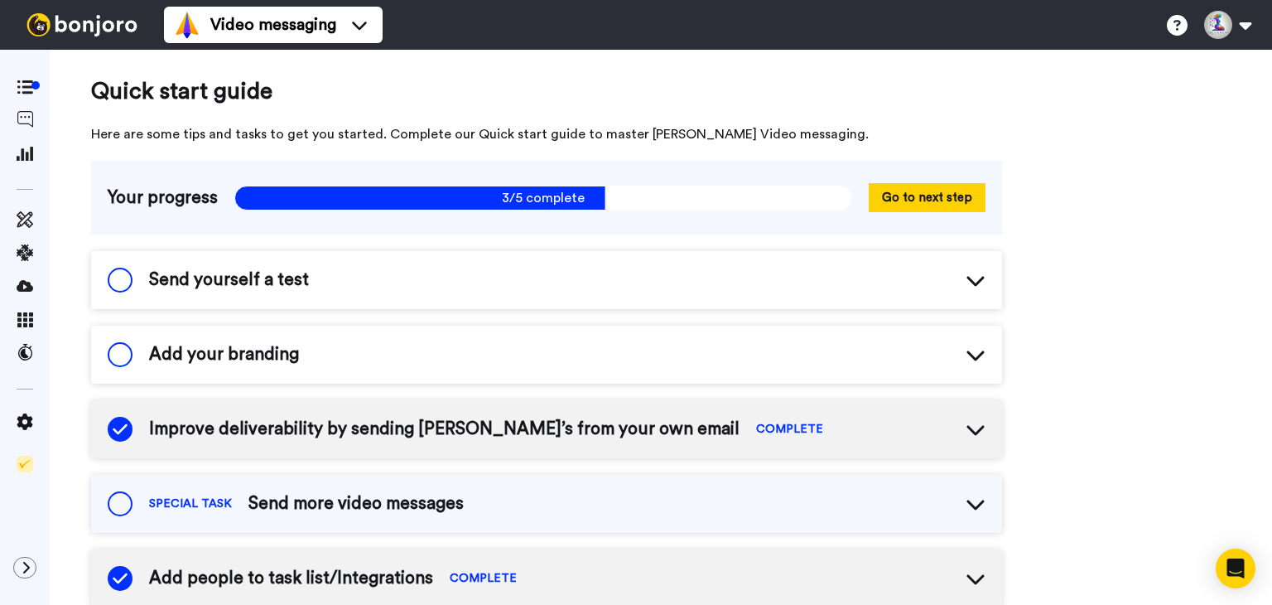
click at [299, 431] on span "Improve deliverability by sending Bonjoro’s from your own email" at bounding box center [444, 429] width 590 height 25
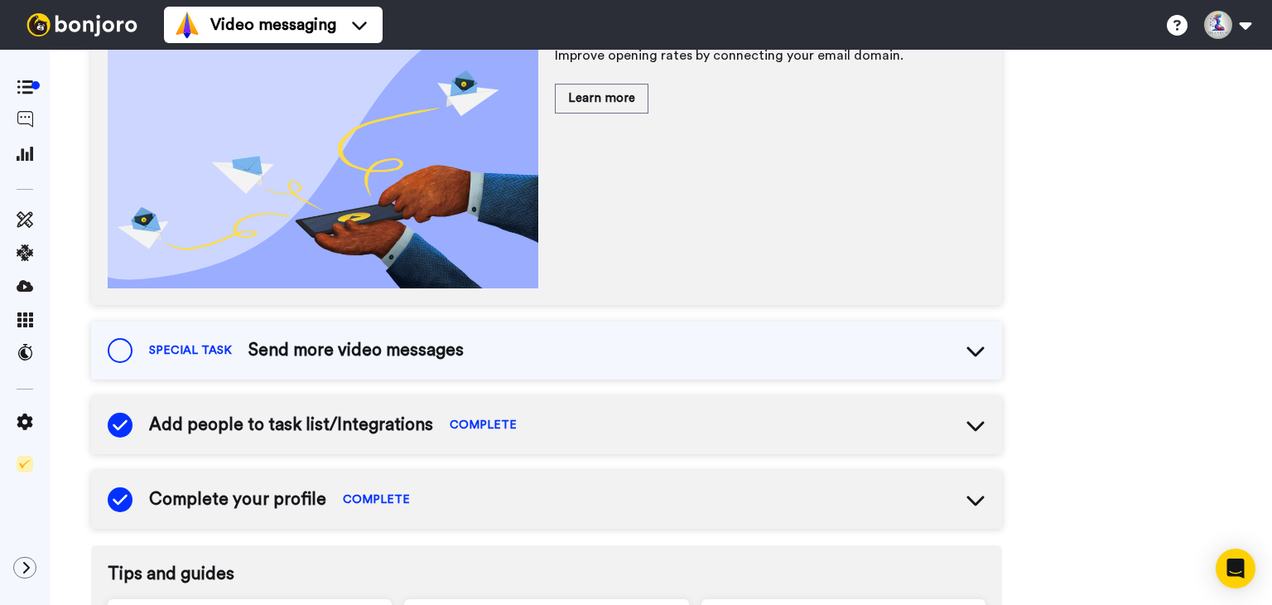
scroll to position [414, 0]
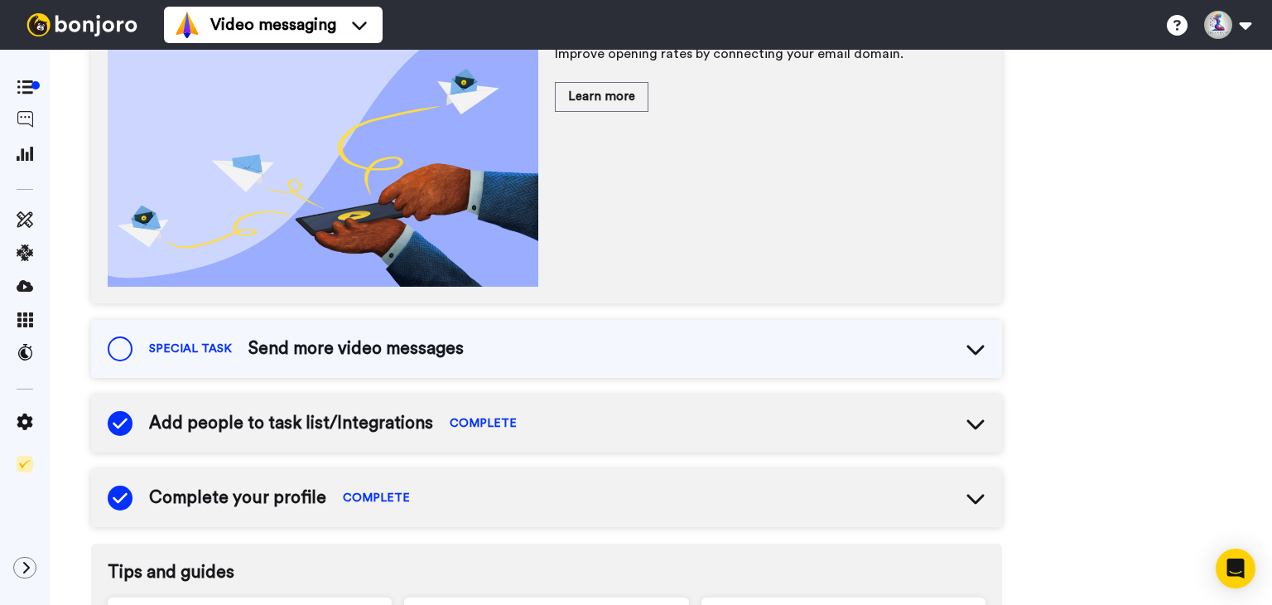
click at [421, 346] on span "Send more video messages" at bounding box center [355, 348] width 215 height 25
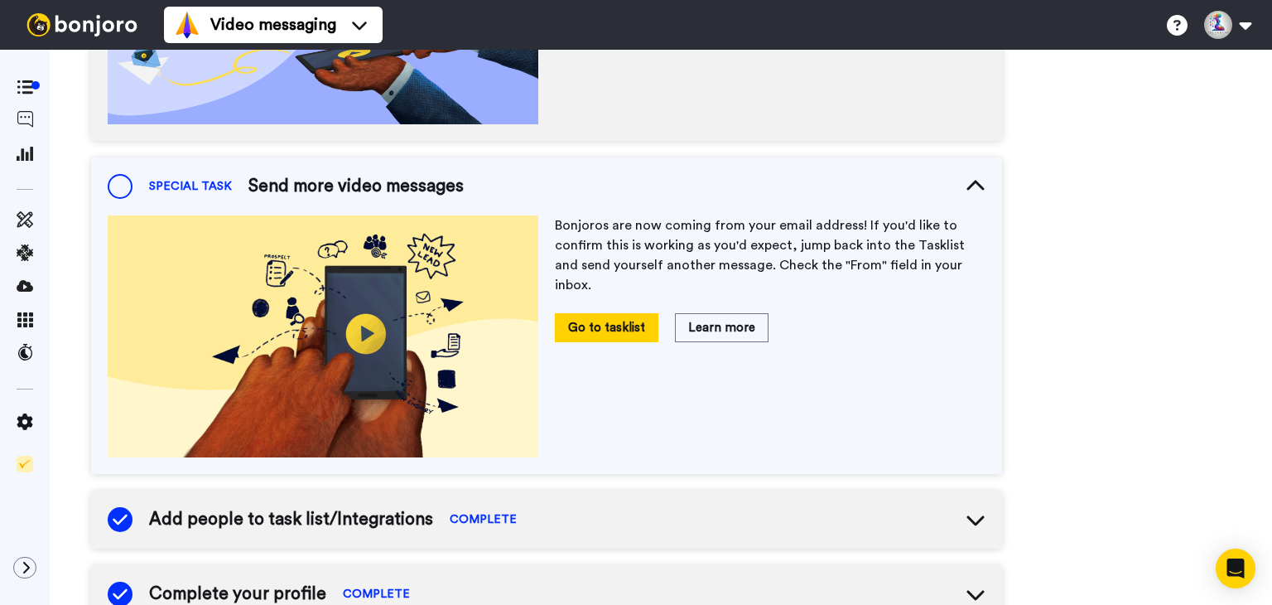
scroll to position [580, 0]
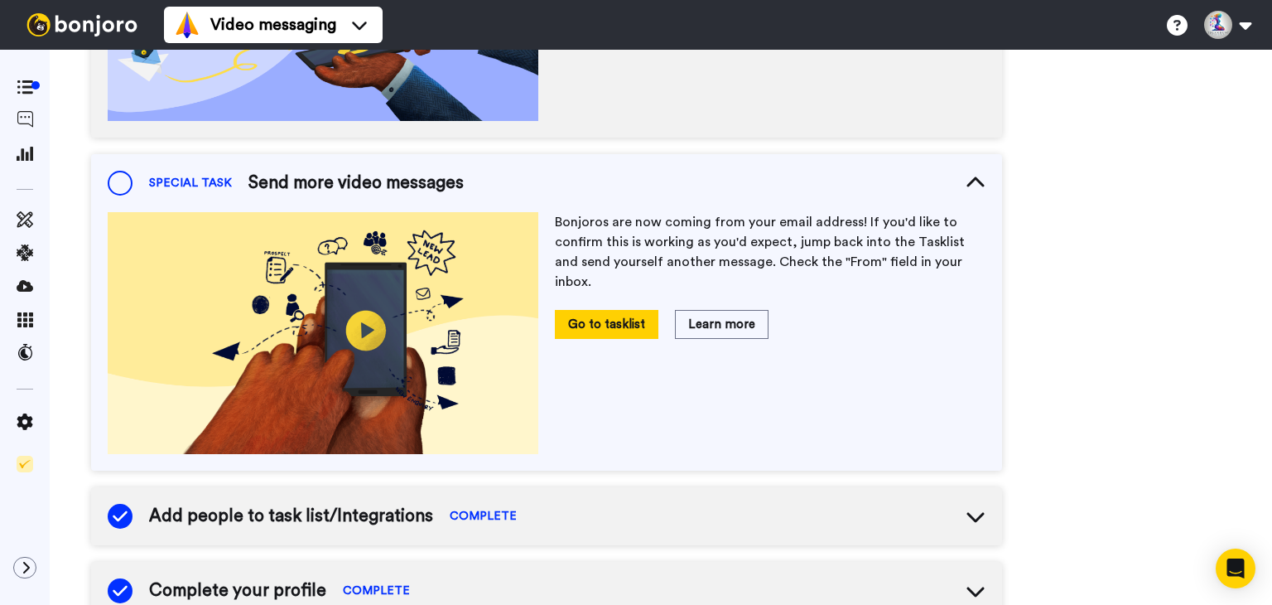
click at [248, 508] on span "Add people to task list/Integrations" at bounding box center [291, 516] width 284 height 25
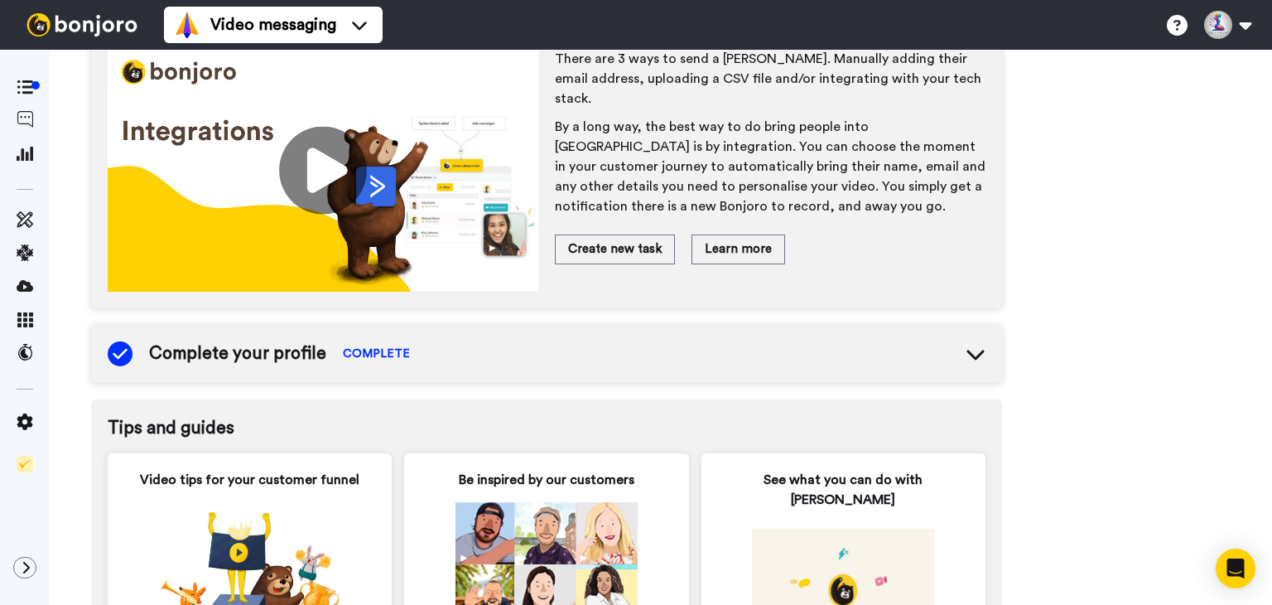
scroll to position [1077, 0]
click at [228, 354] on span "Complete your profile" at bounding box center [237, 352] width 177 height 25
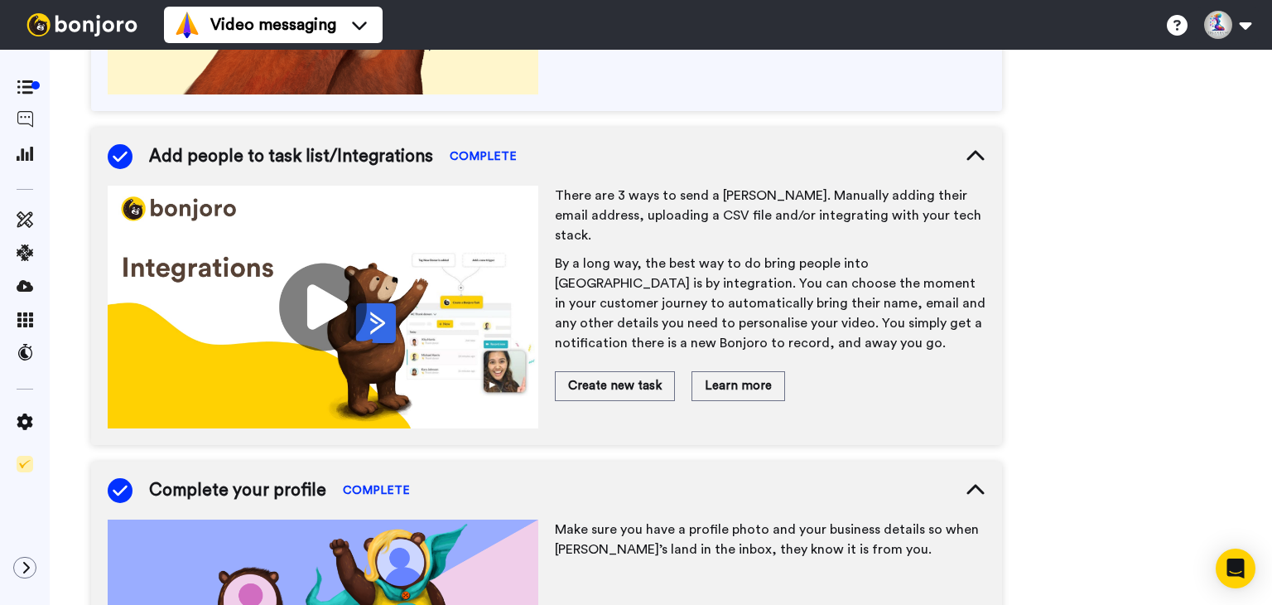
scroll to position [672, 0]
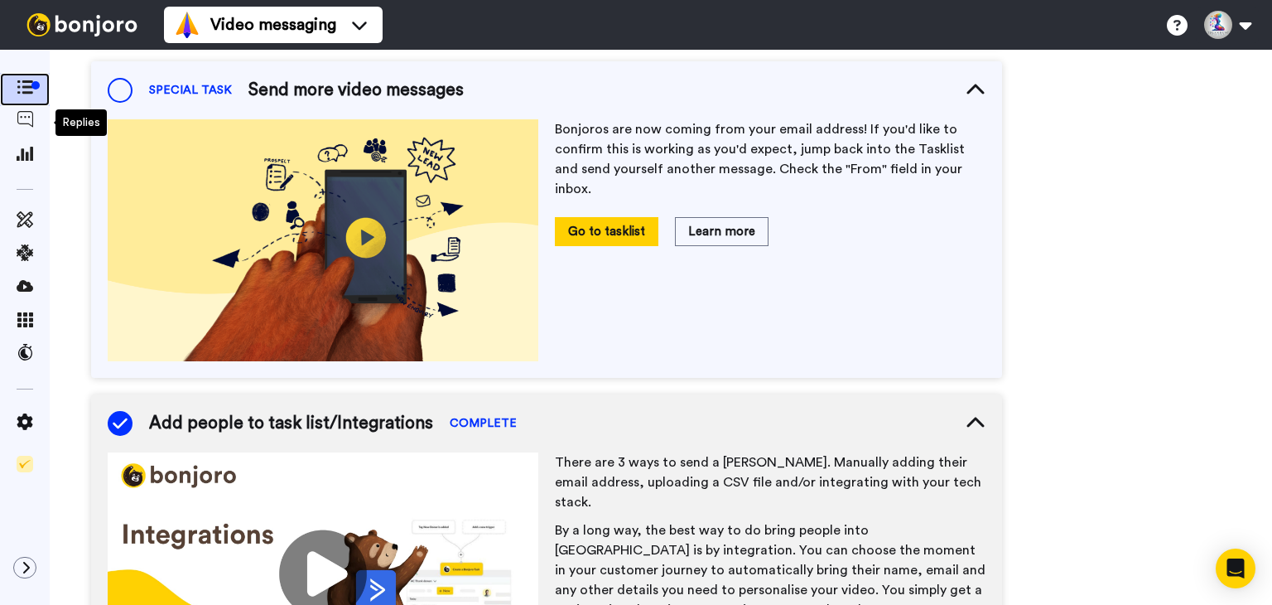
click at [17, 93] on icon at bounding box center [25, 87] width 17 height 14
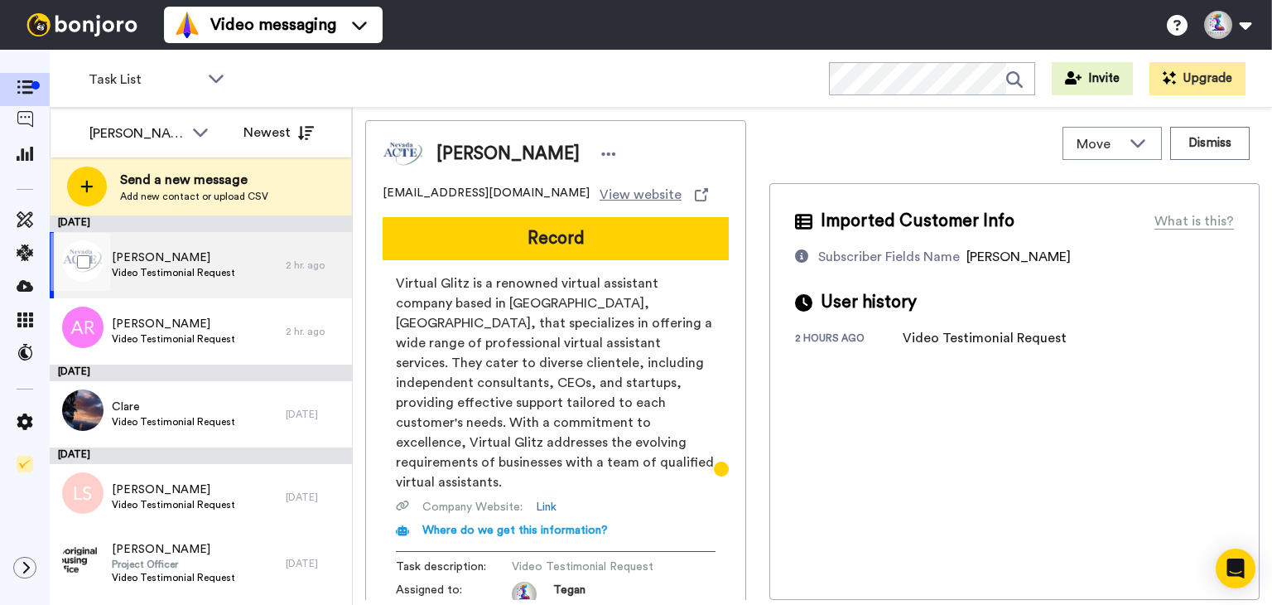
click at [189, 266] on span "Video Testimonial Request" at bounding box center [173, 272] width 123 height 13
click at [1098, 150] on span "Move" at bounding box center [1099, 144] width 45 height 20
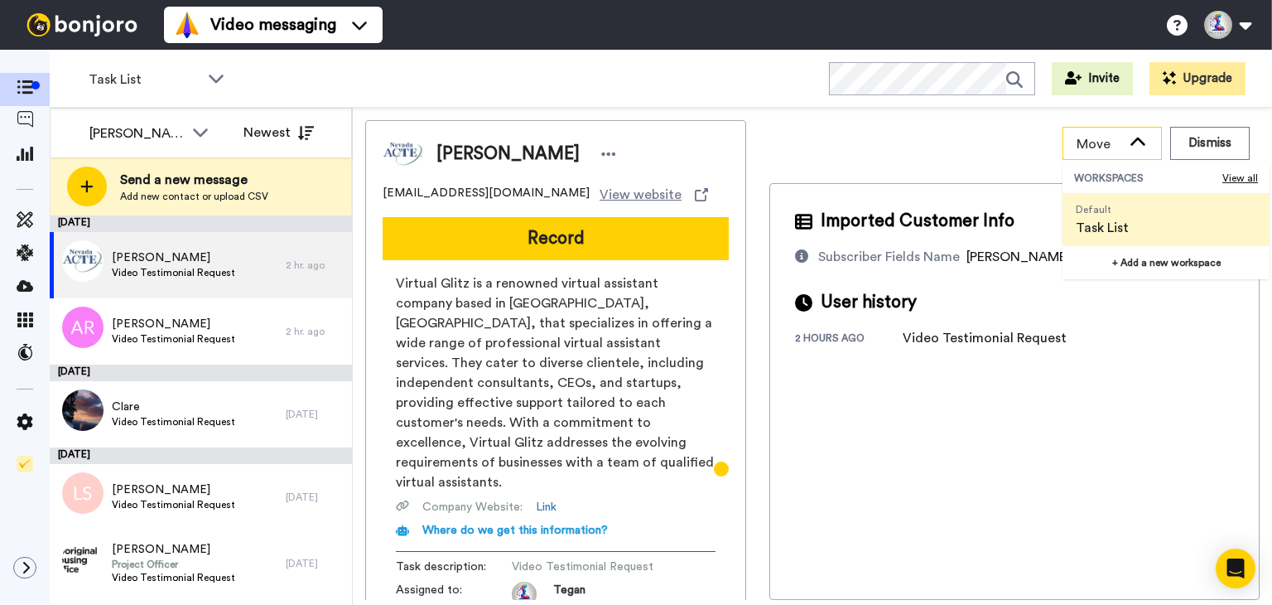
click at [1106, 147] on span "Move" at bounding box center [1099, 144] width 45 height 20
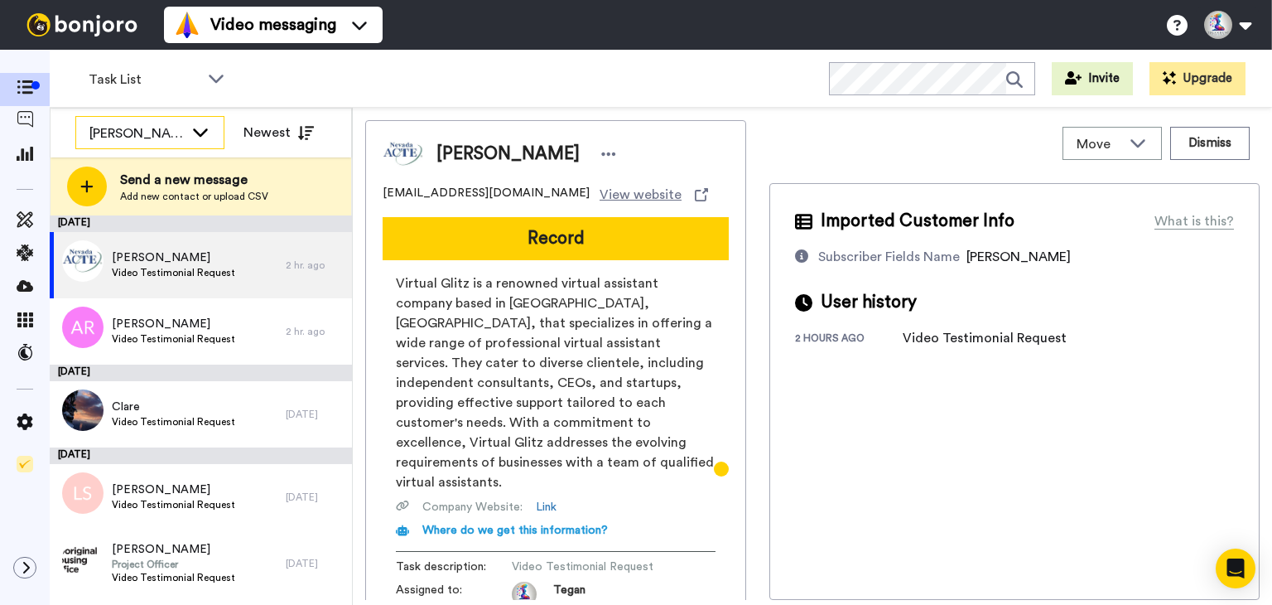
click at [185, 133] on div "[PERSON_NAME] - The [PERSON_NAME] 4 Healing" at bounding box center [149, 133] width 147 height 33
click at [152, 179] on li "All members" at bounding box center [149, 169] width 149 height 27
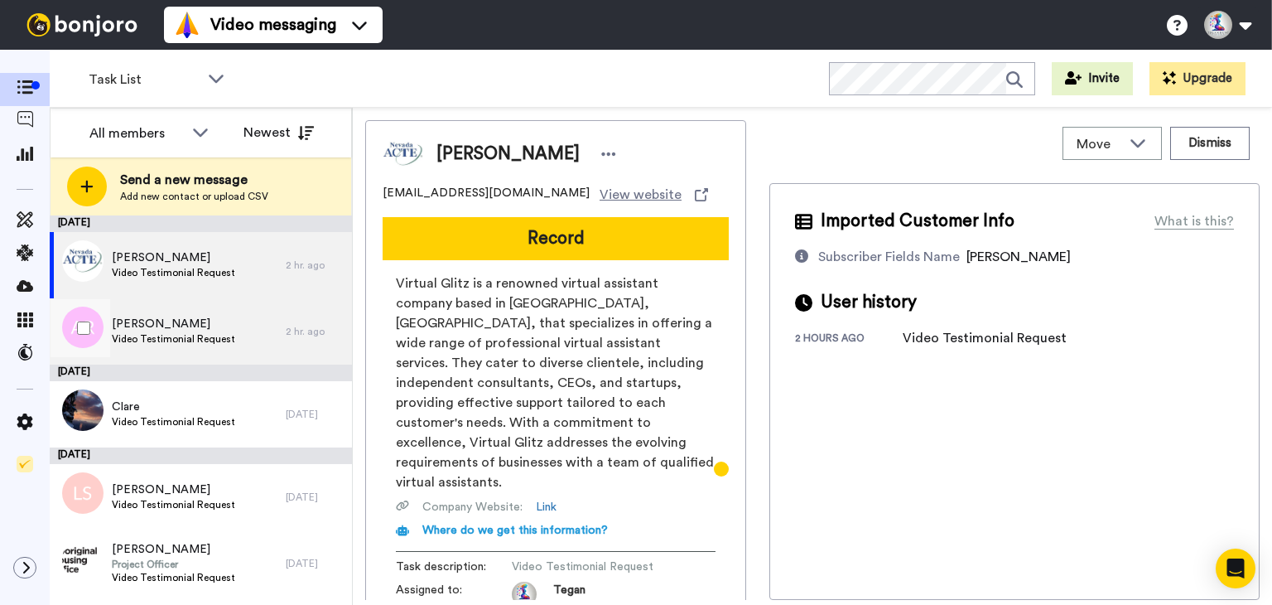
click at [176, 332] on span "Video Testimonial Request" at bounding box center [173, 338] width 123 height 13
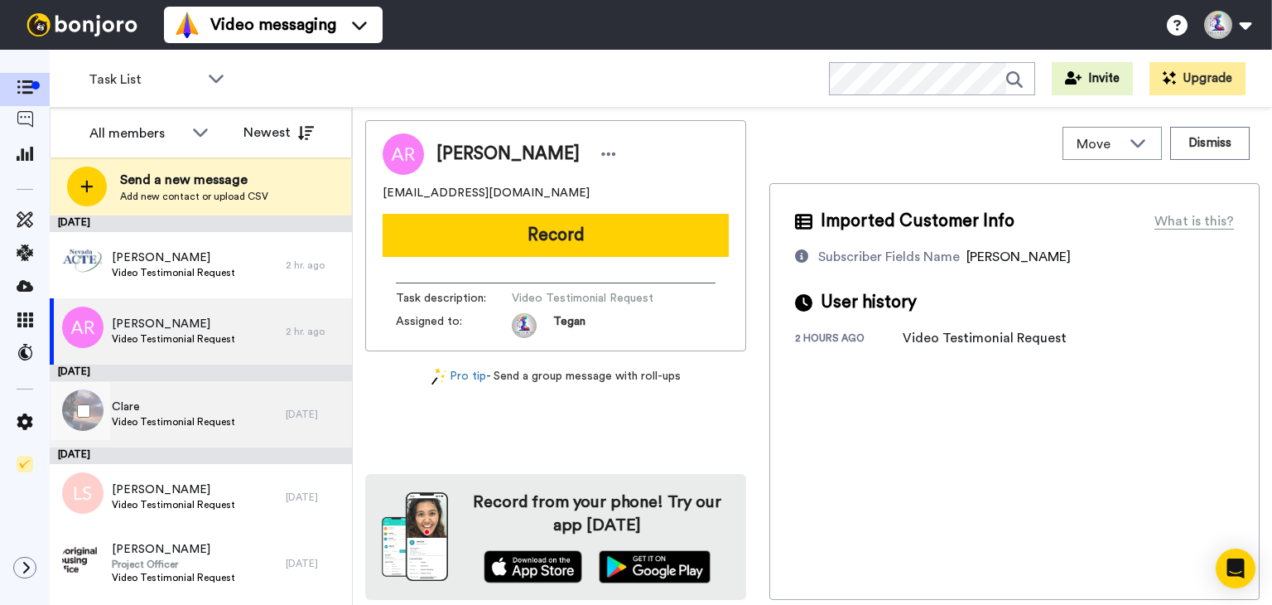
click at [193, 411] on span "Clare" at bounding box center [173, 406] width 123 height 17
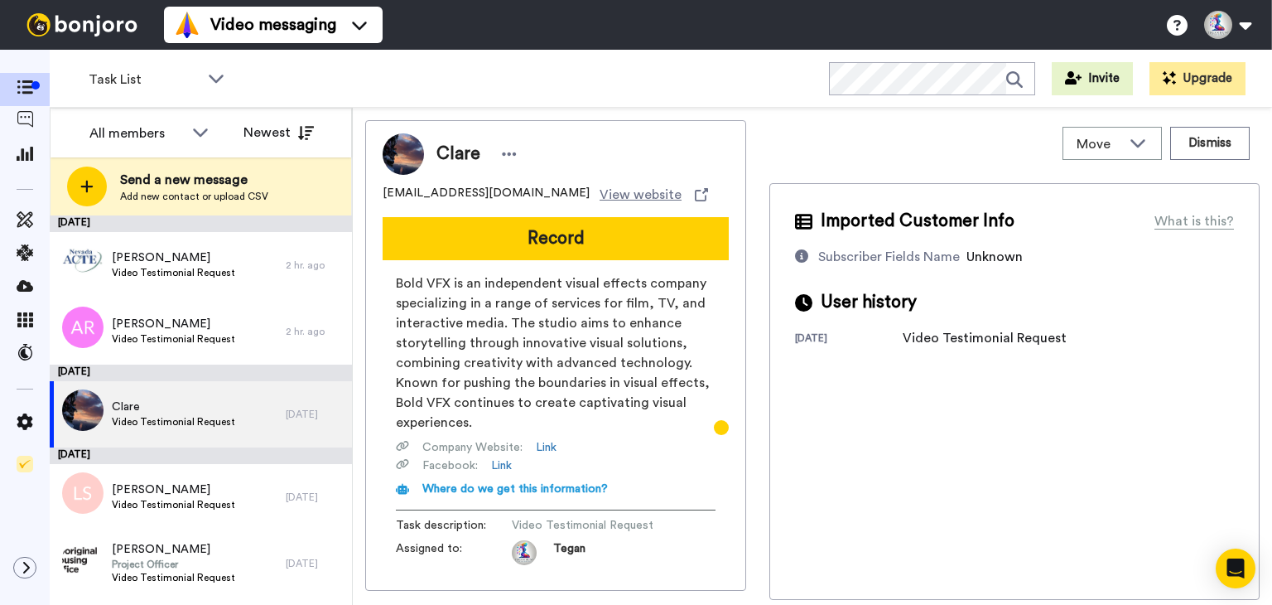
click at [971, 335] on div "Video Testimonial Request" at bounding box center [985, 338] width 164 height 20
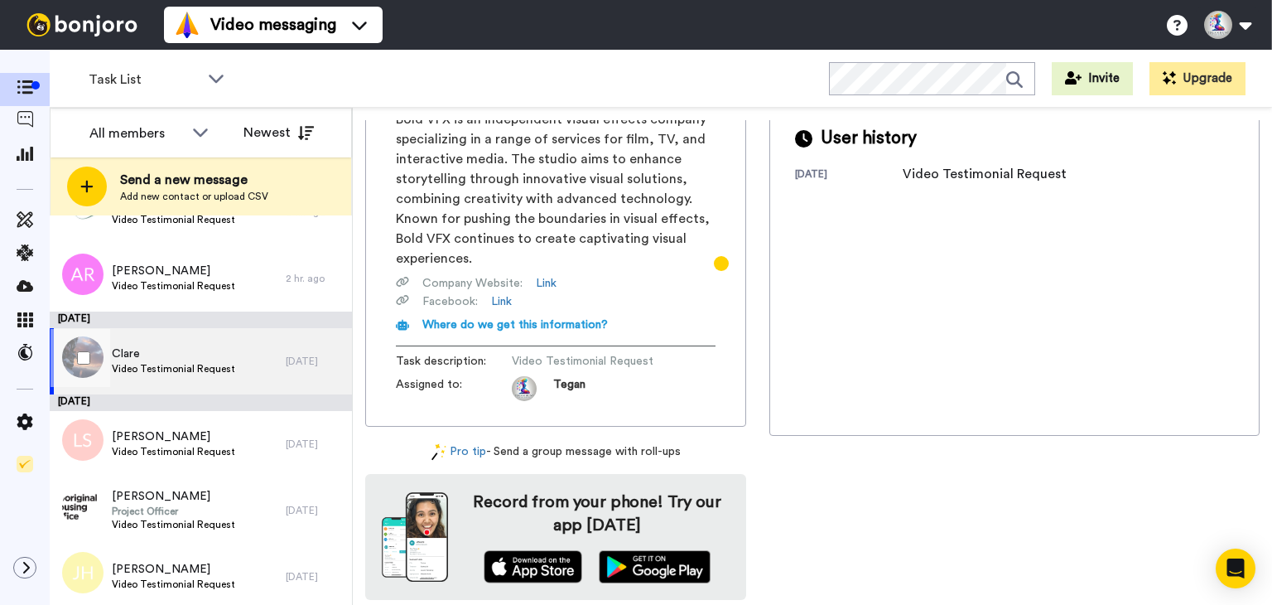
scroll to position [83, 0]
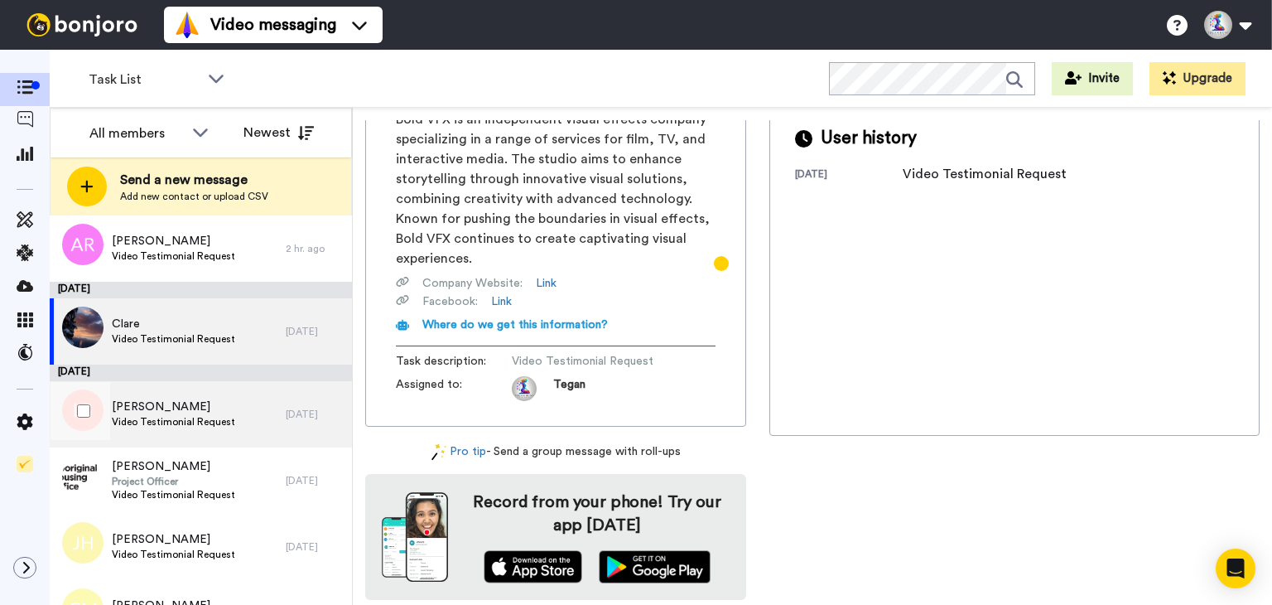
click at [172, 412] on span "[PERSON_NAME]" at bounding box center [173, 406] width 123 height 17
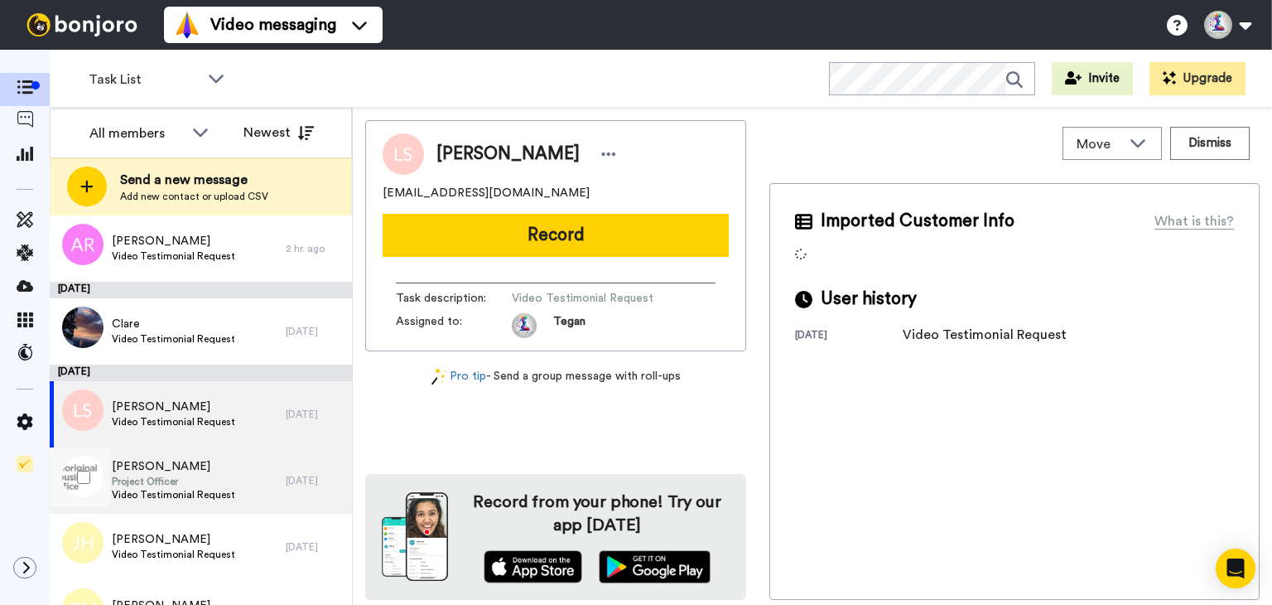
click at [181, 454] on div "Sharon Macleod Project Officer Video Testimonial Request" at bounding box center [168, 480] width 236 height 66
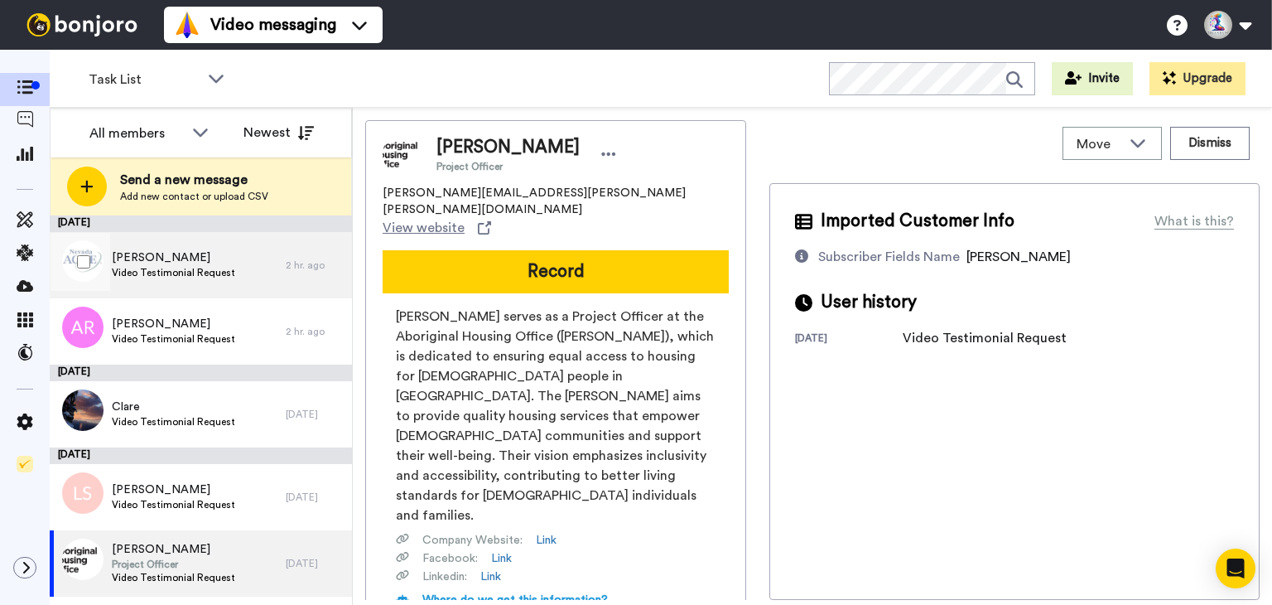
click at [186, 266] on span "Video Testimonial Request" at bounding box center [173, 272] width 123 height 13
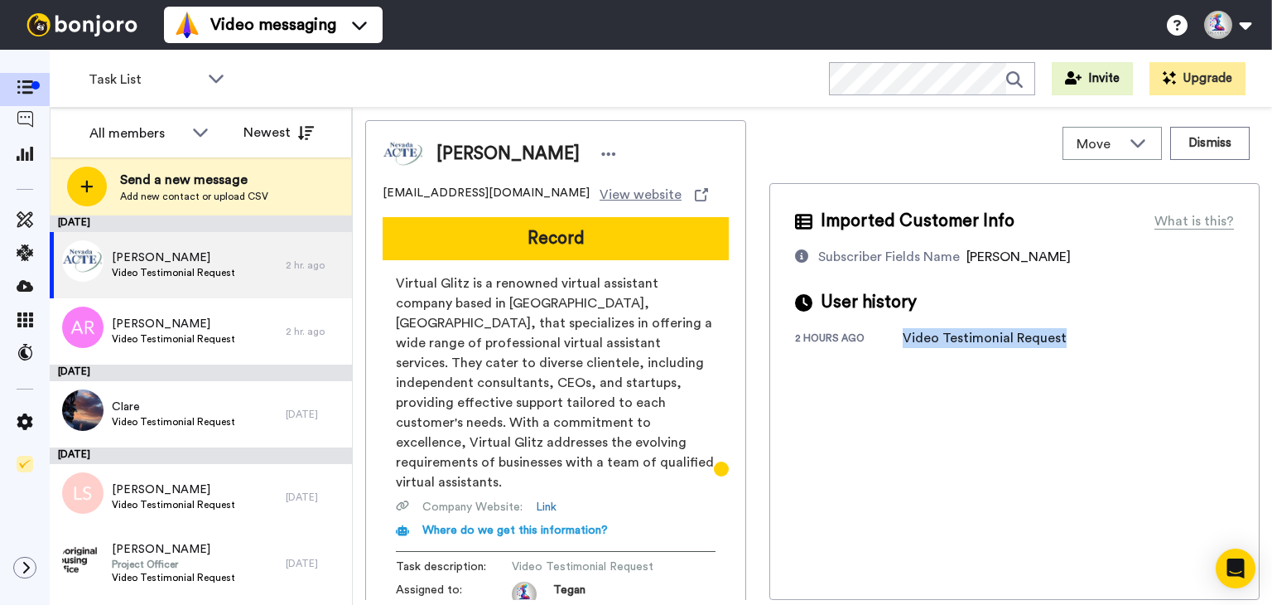
drag, startPoint x: 894, startPoint y: 341, endPoint x: 1100, endPoint y: 329, distance: 205.8
click at [1100, 329] on div "2 hours ago Video Testimonial Request" at bounding box center [1014, 338] width 439 height 20
click at [172, 127] on div "All members" at bounding box center [136, 133] width 94 height 20
click at [173, 130] on div "All members" at bounding box center [136, 133] width 94 height 20
click at [10, 123] on span at bounding box center [25, 122] width 50 height 17
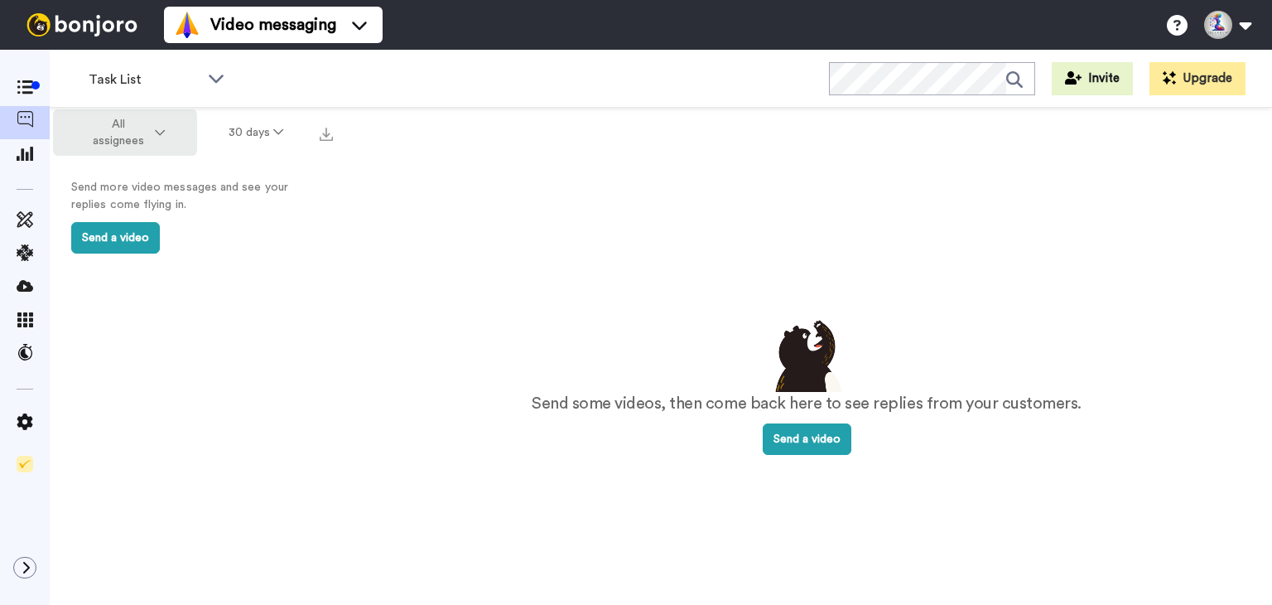
click at [124, 134] on span "All assignees" at bounding box center [117, 132] width 67 height 33
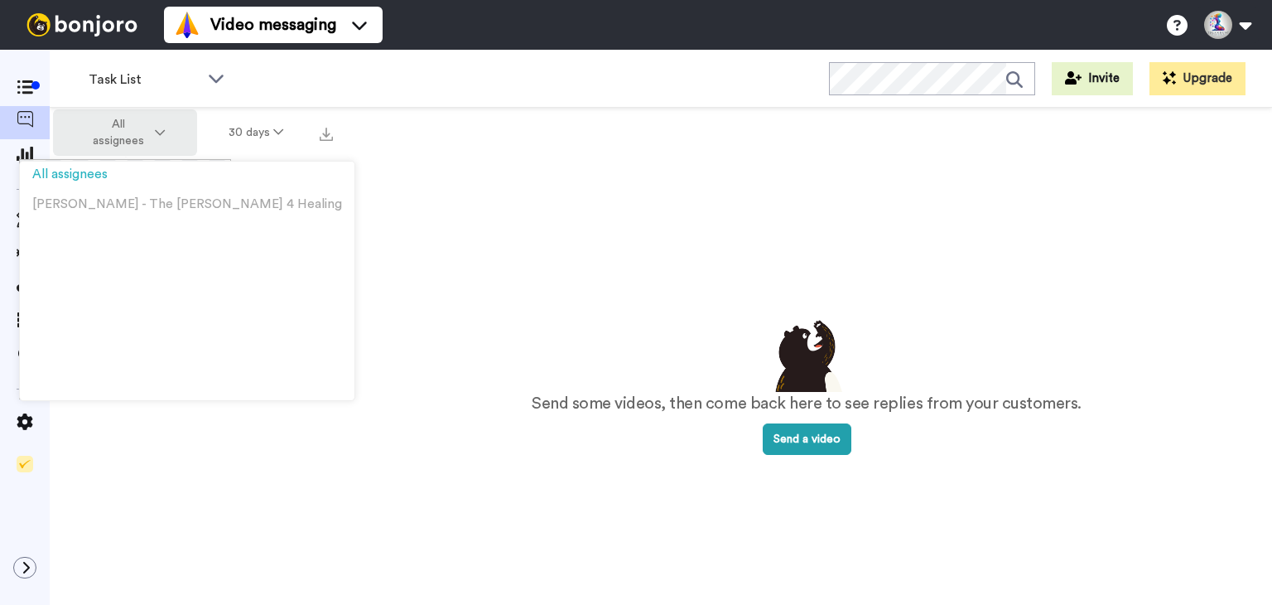
click at [125, 135] on span "All assignees" at bounding box center [117, 132] width 67 height 33
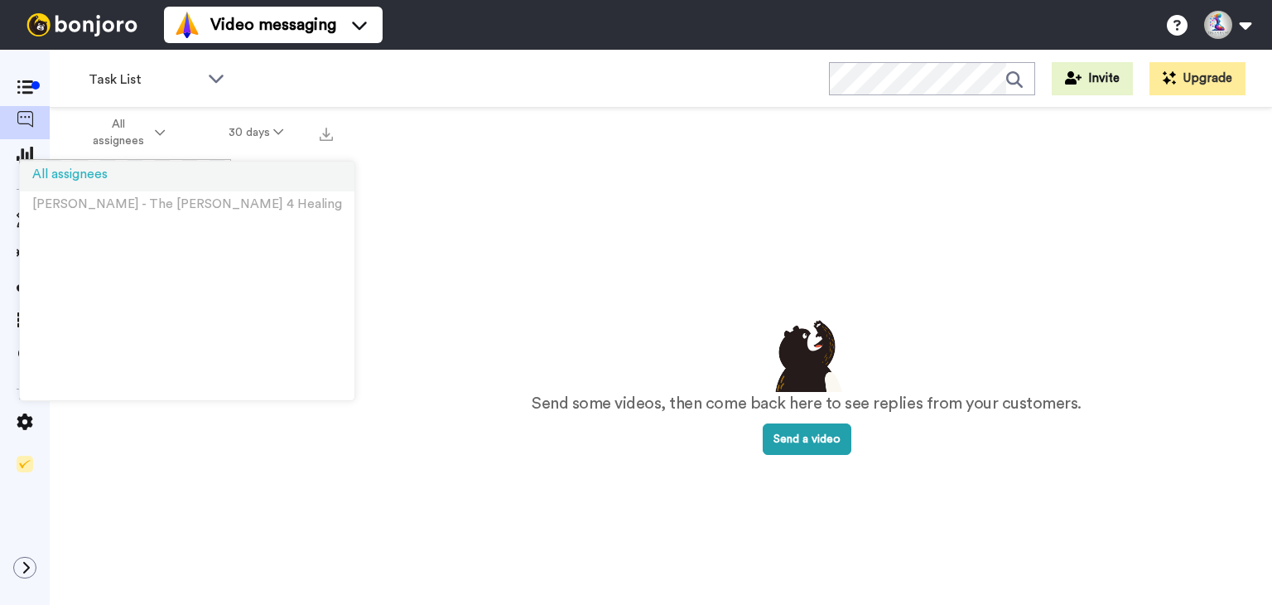
click at [105, 180] on span "All assignees" at bounding box center [69, 174] width 75 height 12
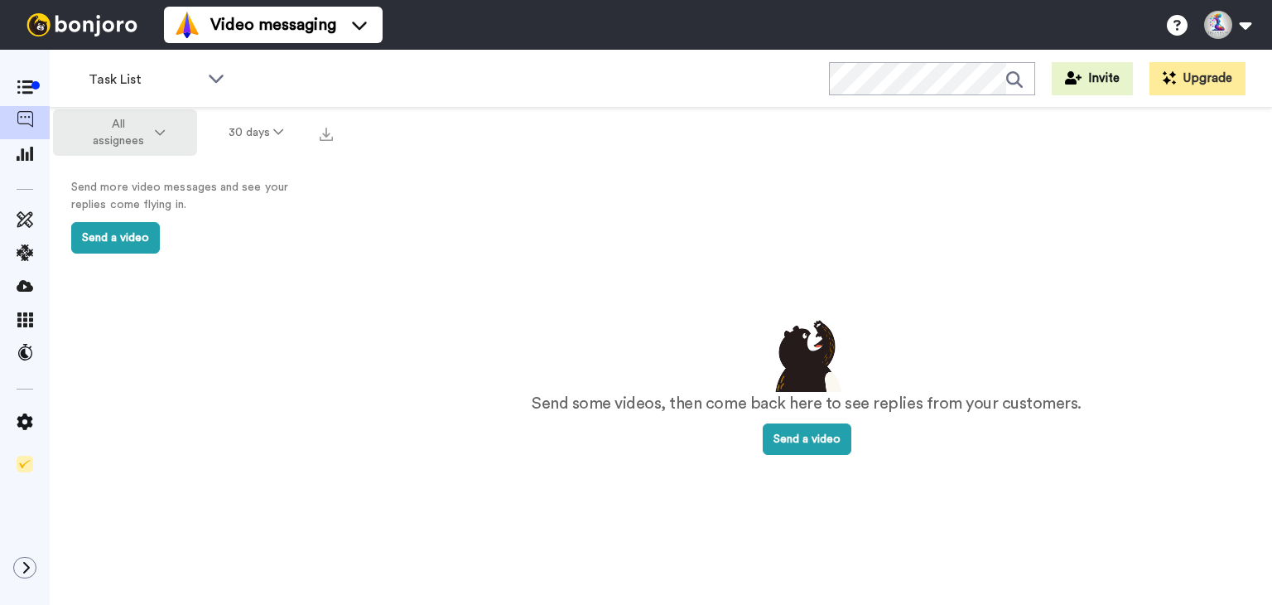
click at [136, 136] on span "All assignees" at bounding box center [117, 132] width 67 height 33
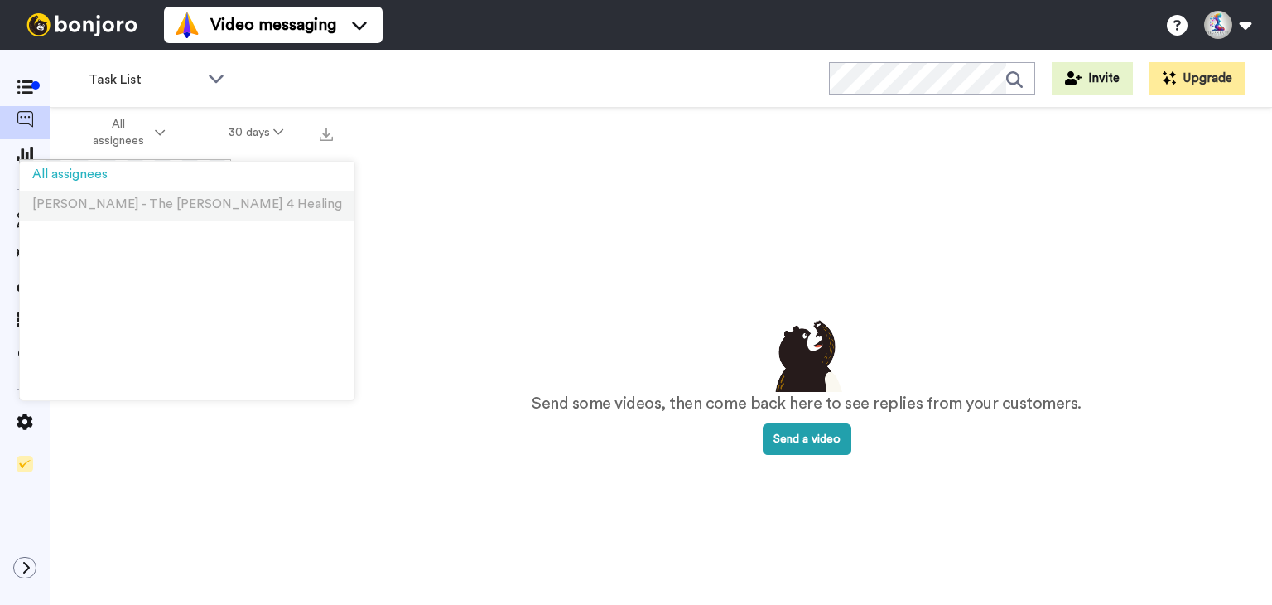
click at [129, 195] on li "[PERSON_NAME] - The [PERSON_NAME] 4 Healing" at bounding box center [187, 206] width 335 height 30
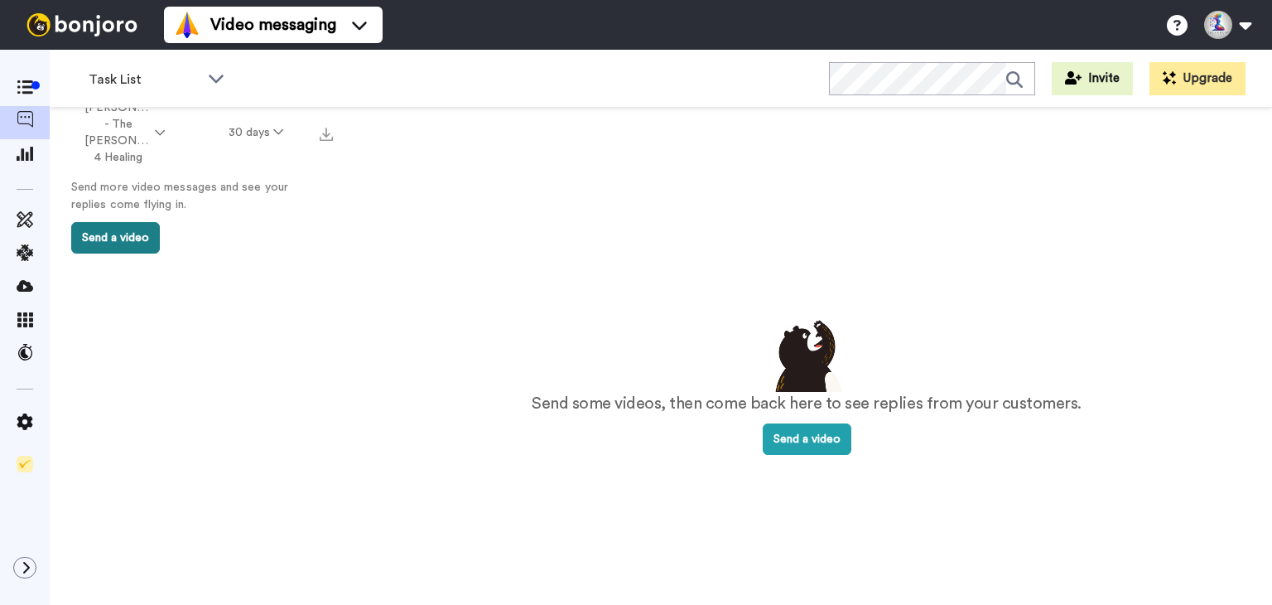
click at [148, 239] on button "Send a video" at bounding box center [115, 237] width 89 height 31
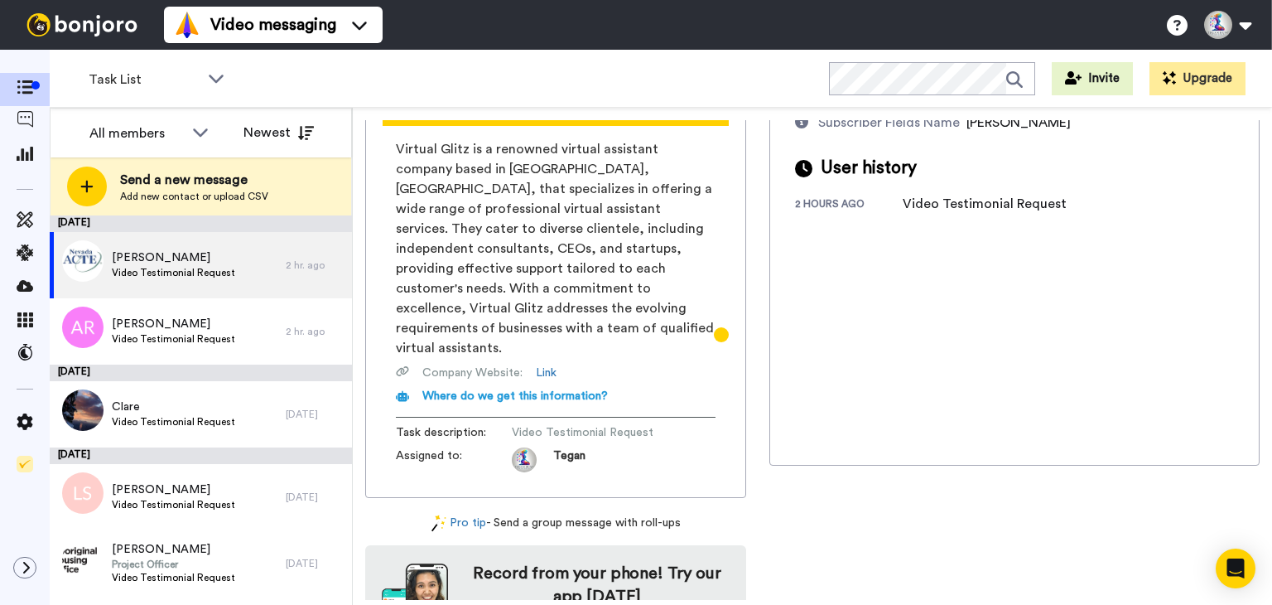
scroll to position [166, 0]
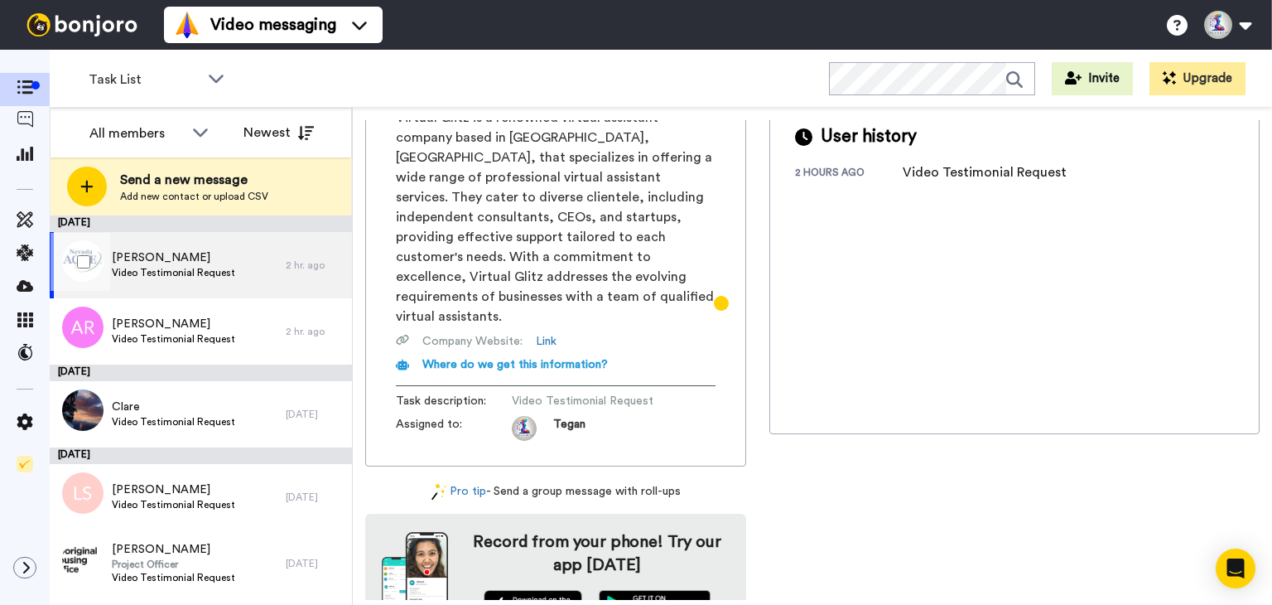
click at [167, 279] on div "[PERSON_NAME] Test Video Testimonial Request" at bounding box center [173, 264] width 123 height 31
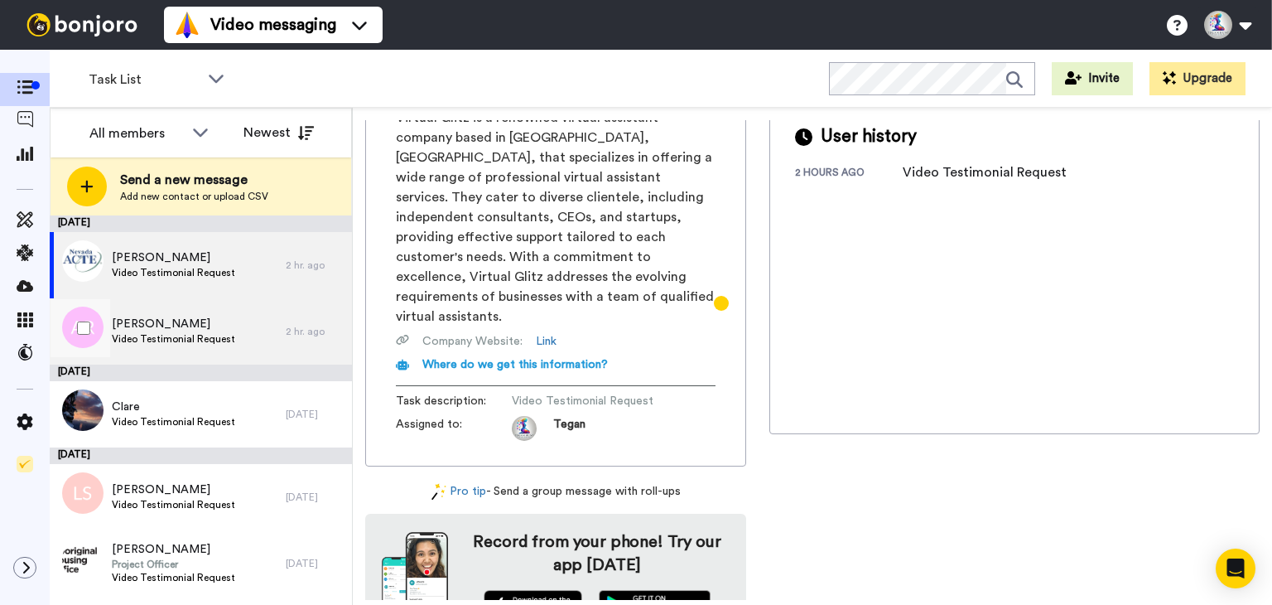
click at [174, 325] on span "[PERSON_NAME]" at bounding box center [173, 324] width 123 height 17
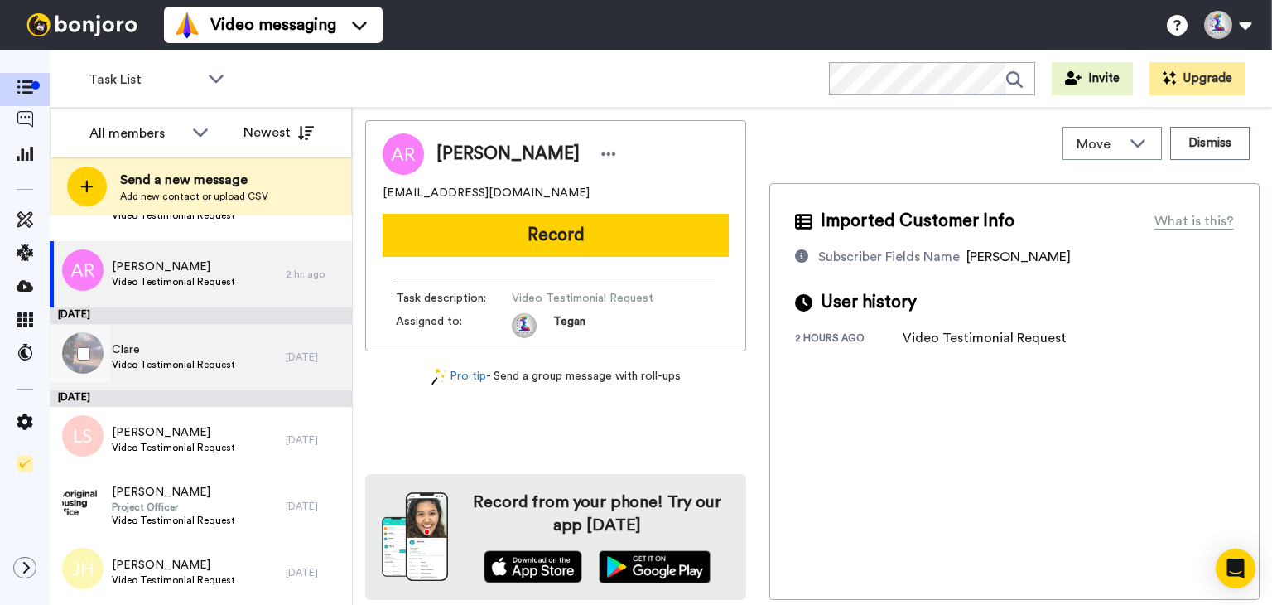
scroll to position [166, 0]
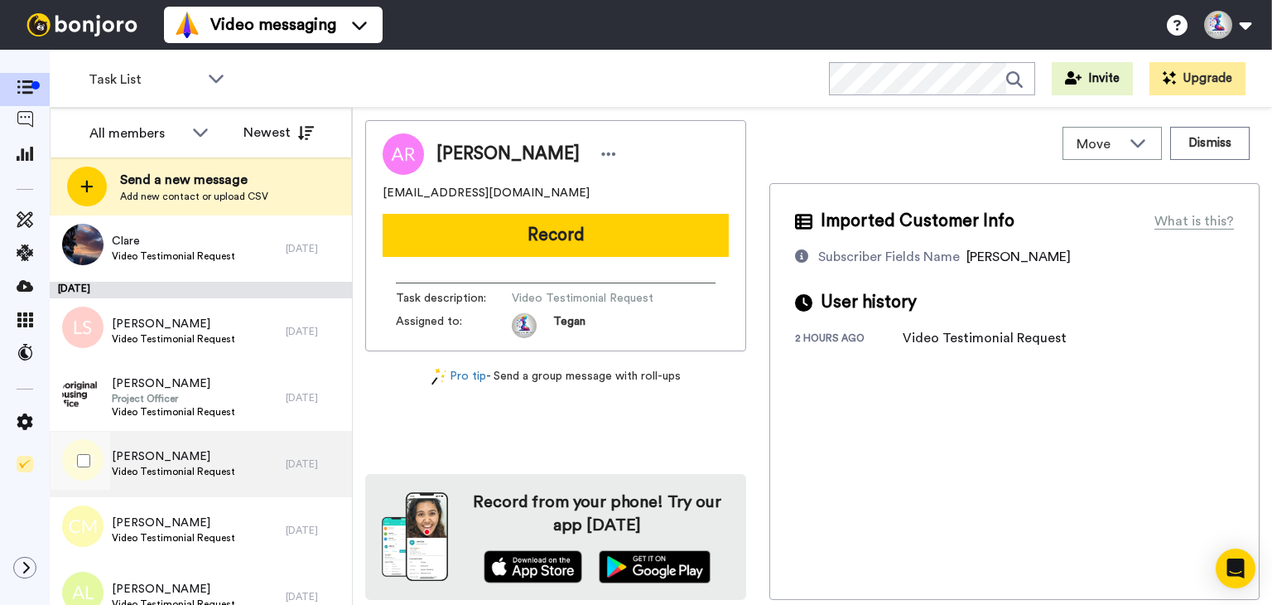
click at [156, 476] on span "Video Testimonial Request" at bounding box center [173, 471] width 123 height 13
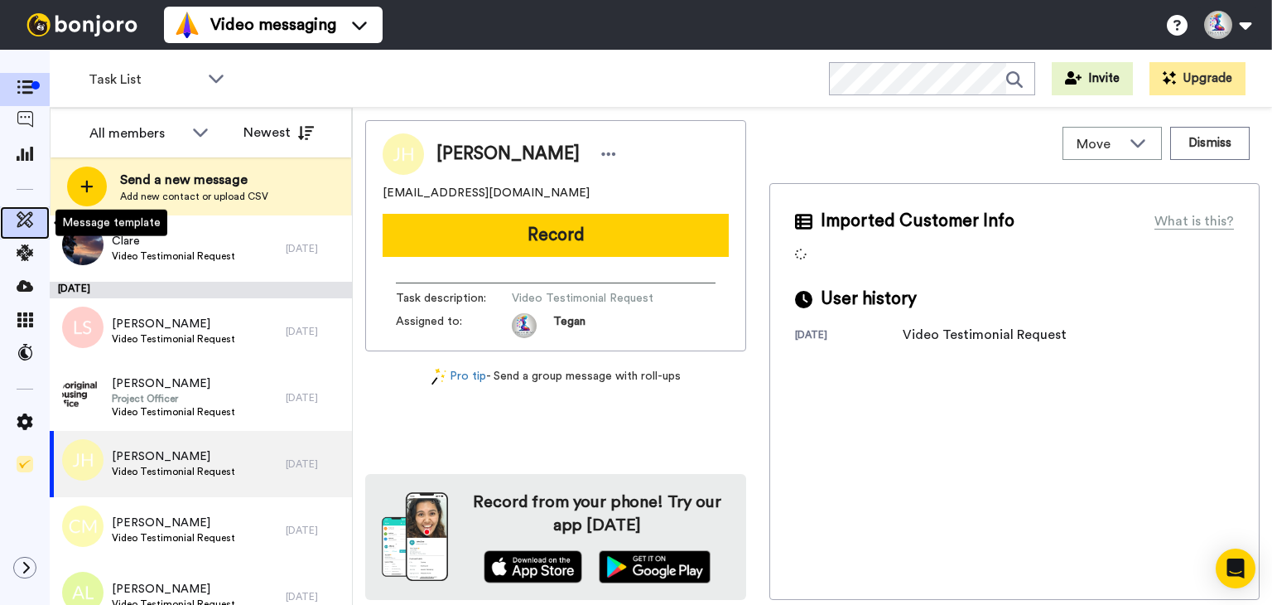
click at [28, 223] on icon at bounding box center [25, 219] width 17 height 17
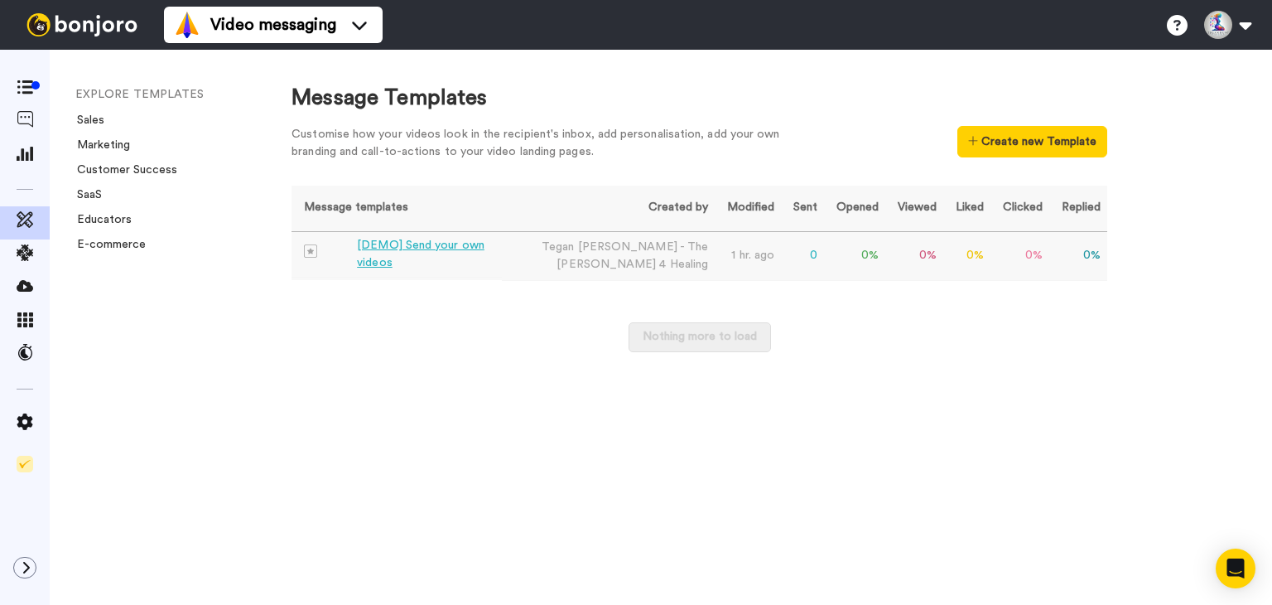
click at [435, 254] on div "[DEMO] Send your own videos" at bounding box center [426, 254] width 138 height 35
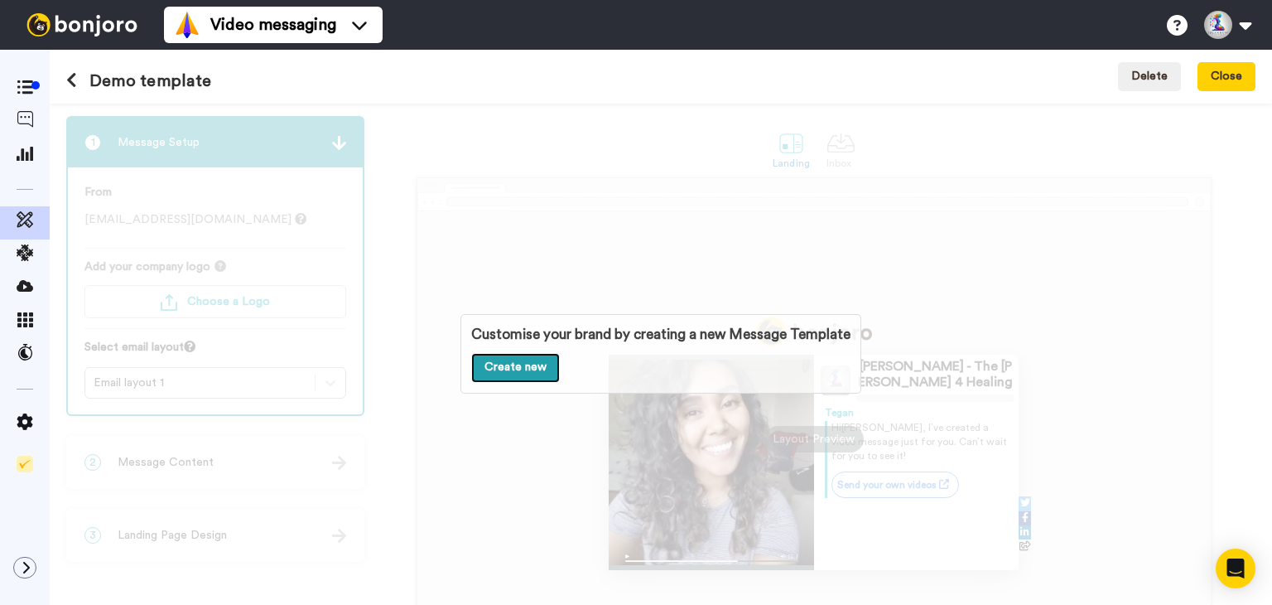
click at [527, 364] on link "Create new" at bounding box center [515, 368] width 89 height 30
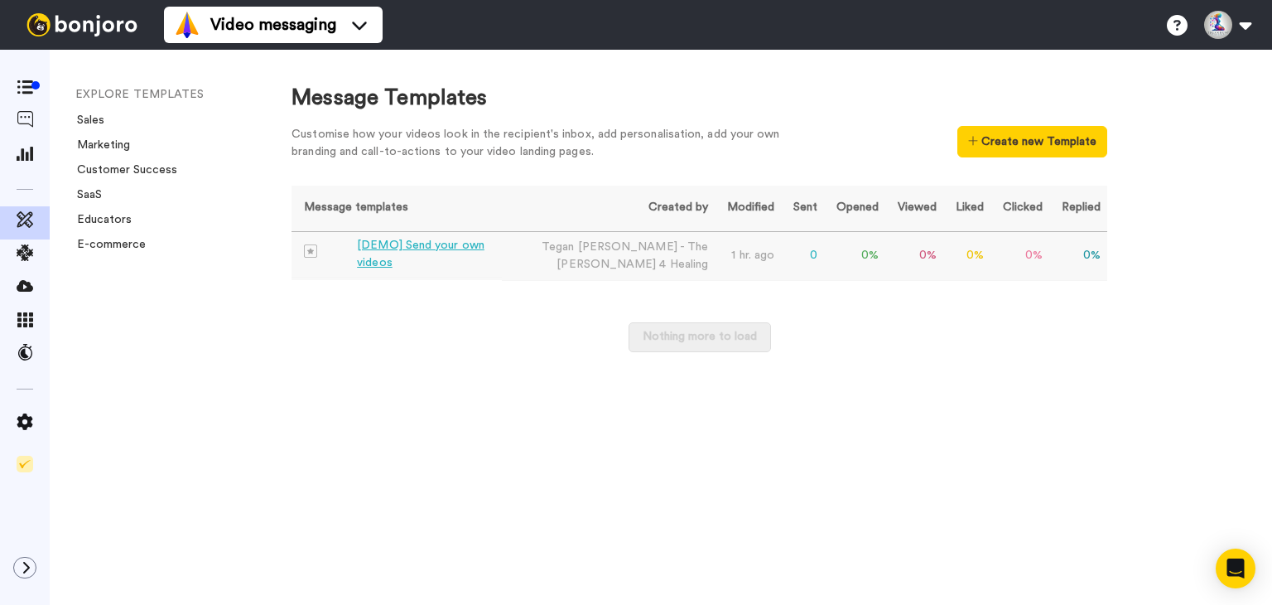
click at [399, 256] on div "[DEMO] Send your own videos" at bounding box center [426, 254] width 138 height 35
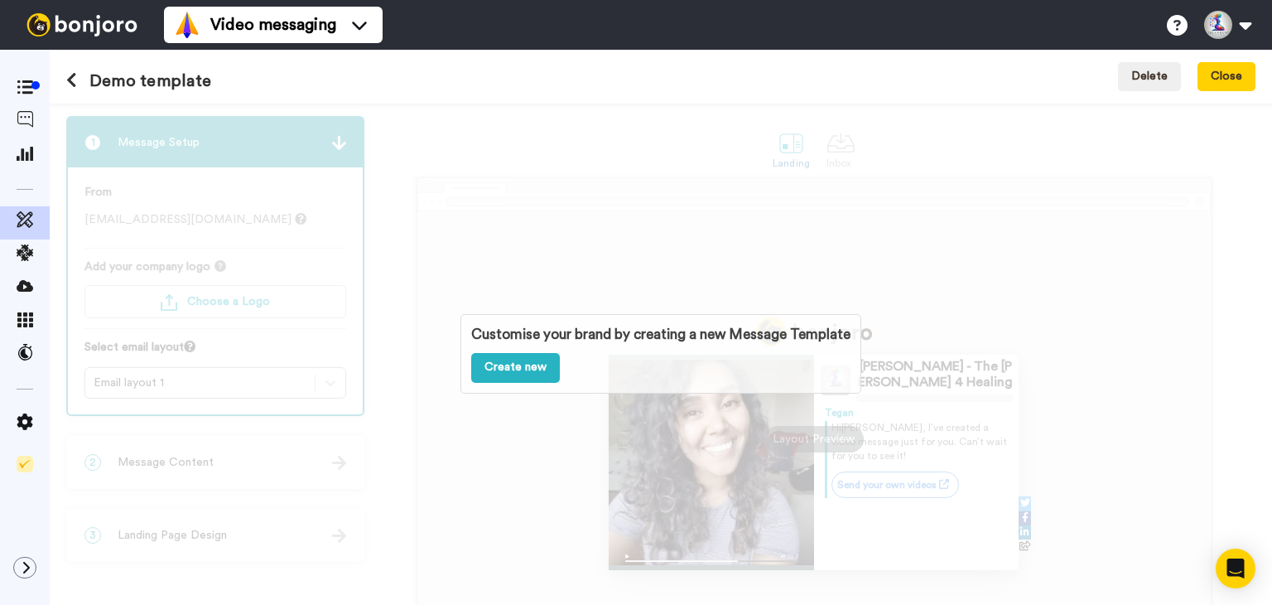
click at [408, 265] on div "Customise your brand by creating a new Message Template Create new" at bounding box center [661, 354] width 1222 height 501
click at [1217, 78] on button "Close" at bounding box center [1226, 77] width 58 height 30
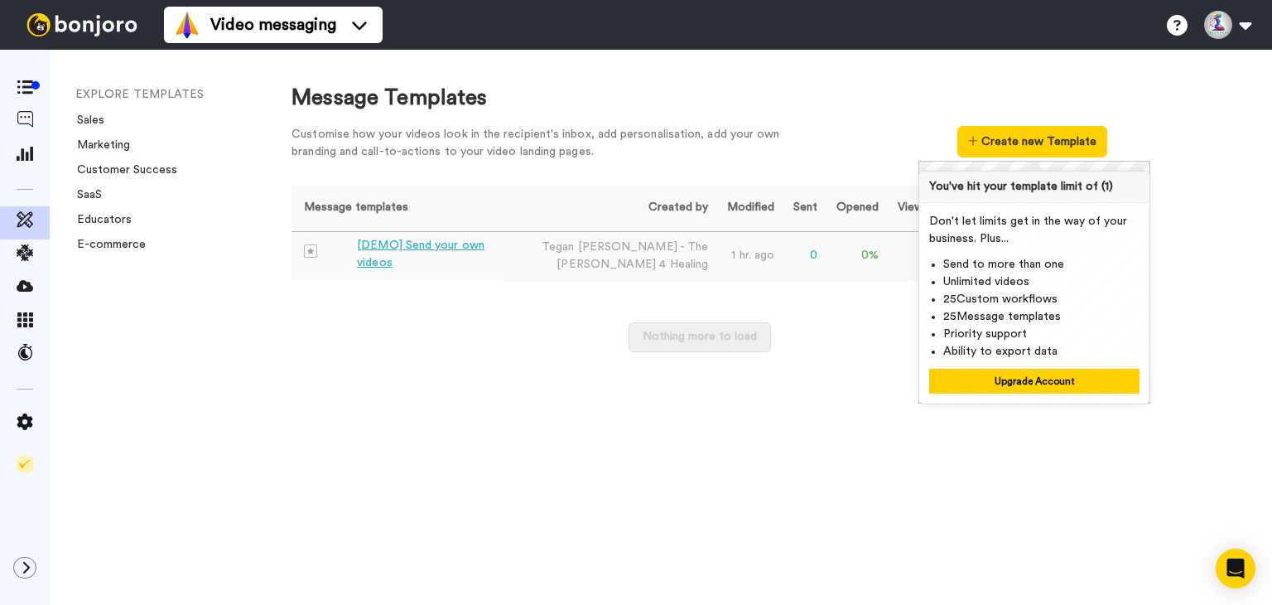
click at [388, 256] on div "[DEMO] Send your own videos" at bounding box center [426, 254] width 138 height 35
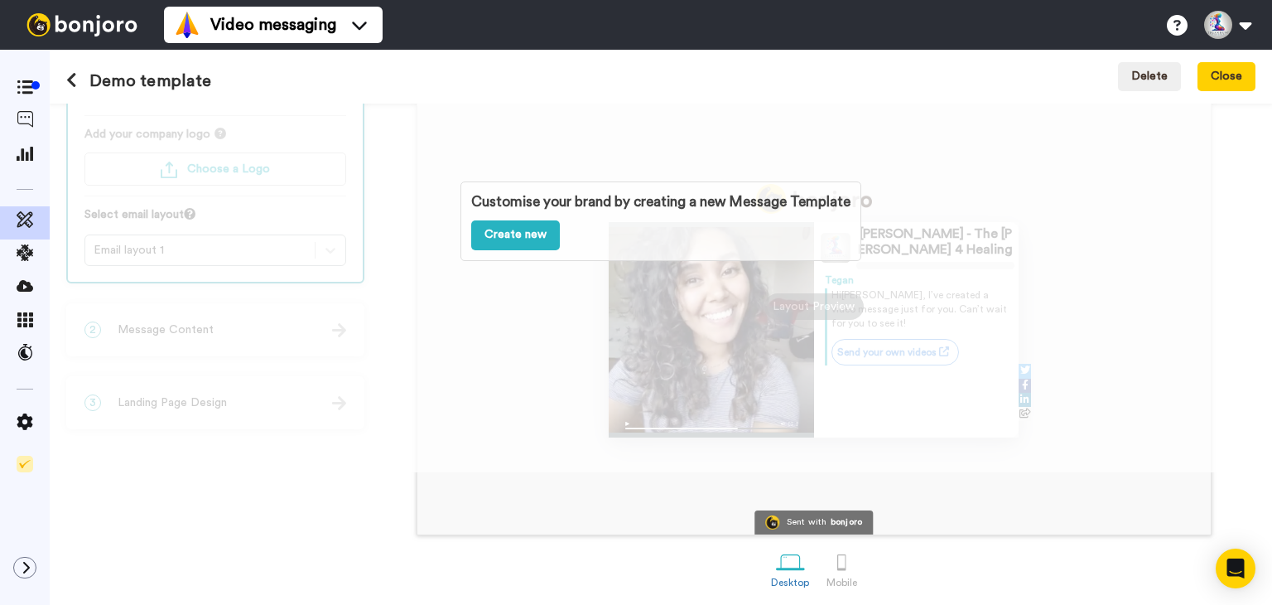
scroll to position [137, 0]
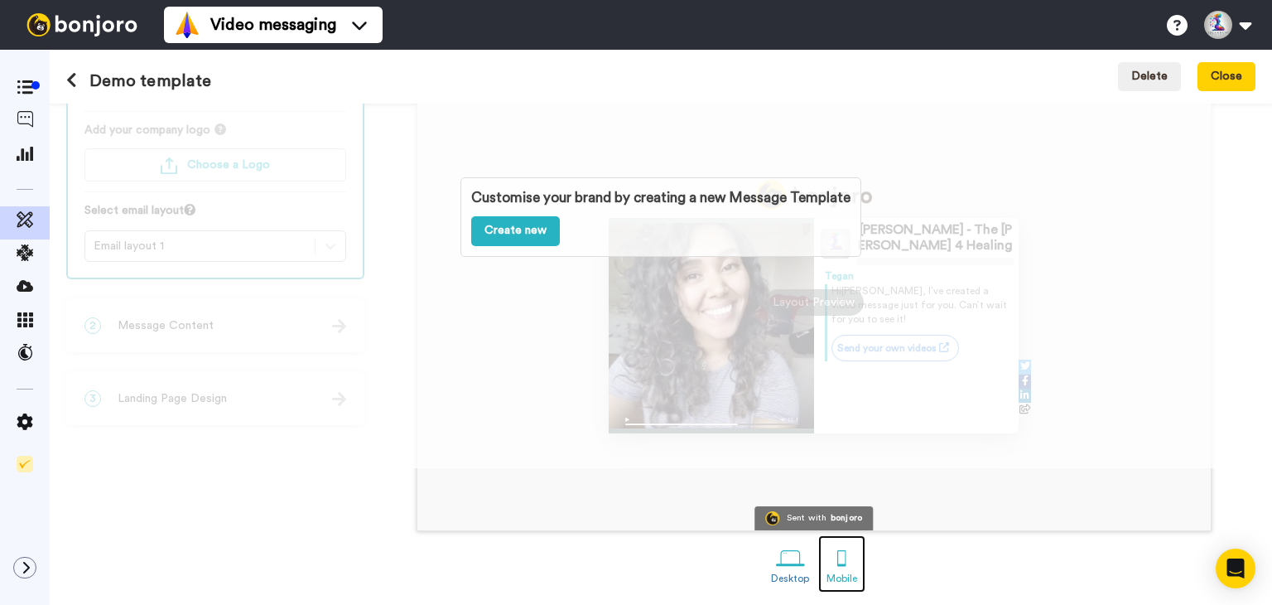
click at [841, 567] on div at bounding box center [841, 557] width 29 height 29
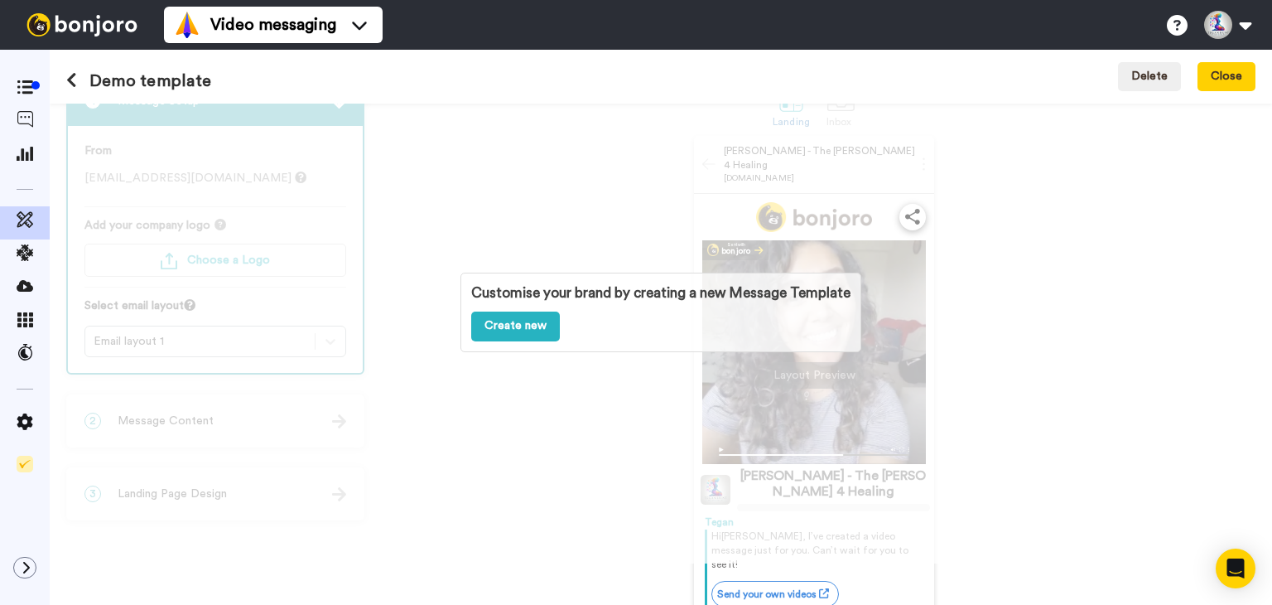
scroll to position [14, 0]
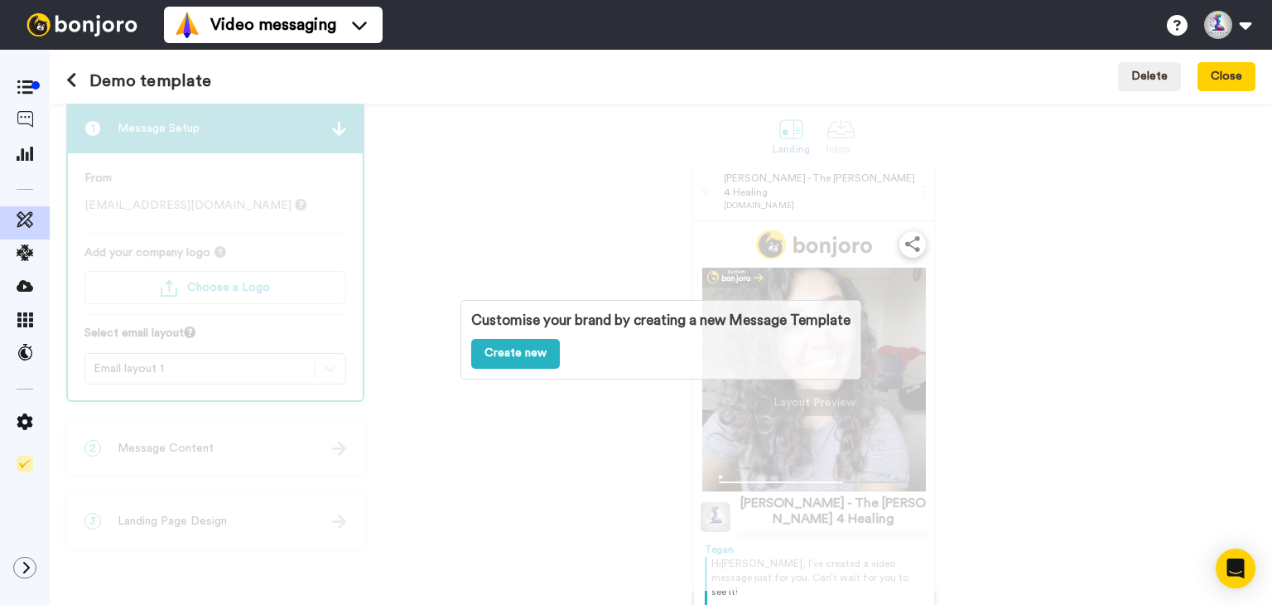
click at [747, 330] on div "Customise your brand by creating a new Message Template Create new" at bounding box center [660, 340] width 401 height 80
click at [521, 354] on link "Create new" at bounding box center [515, 354] width 89 height 30
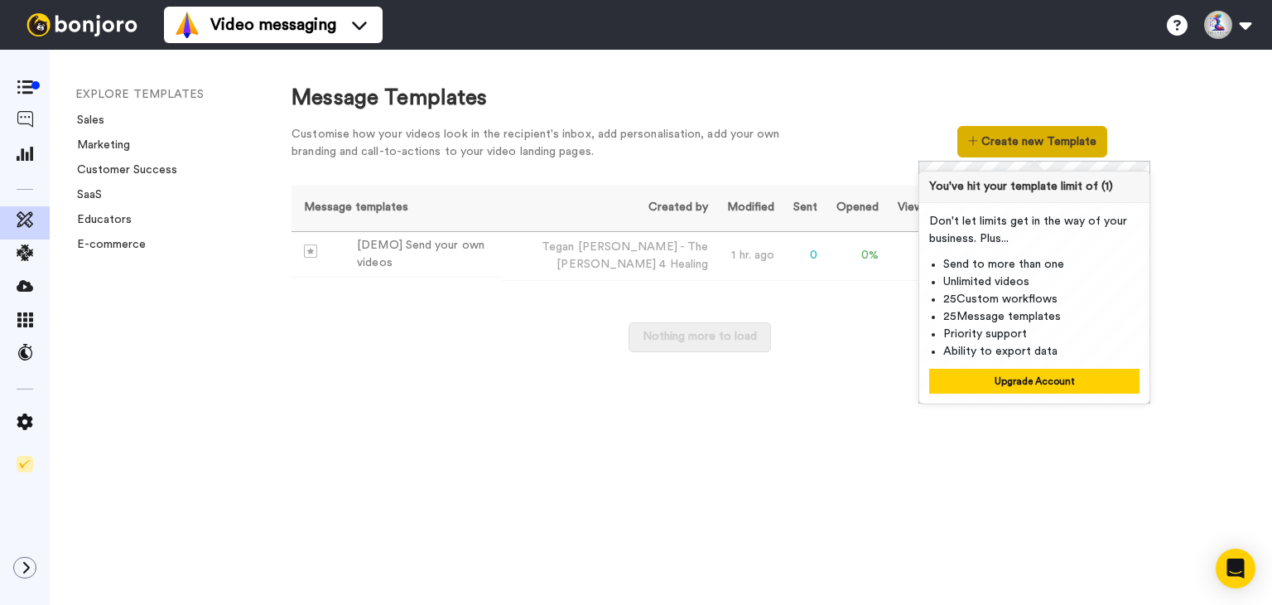
click at [998, 147] on button "Create new Template" at bounding box center [1032, 141] width 150 height 31
click at [895, 316] on div "Message templates Created by Modified Sent Opened Viewed Liked Clicked Replied …" at bounding box center [700, 277] width 816 height 182
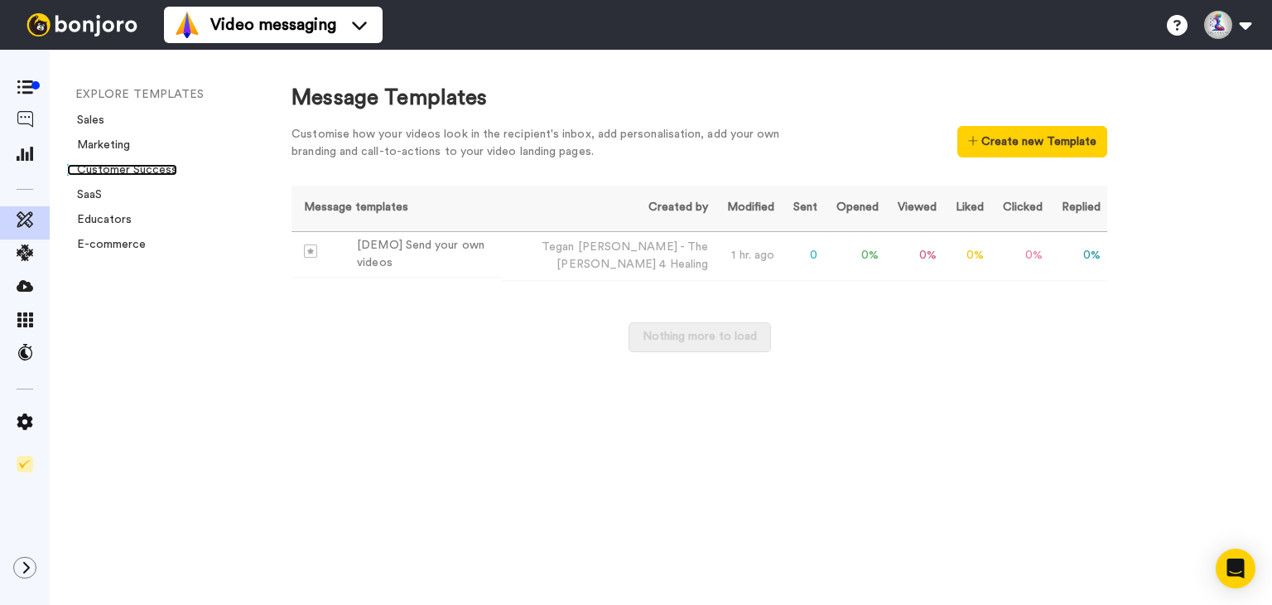
click at [115, 170] on link "Customer Success" at bounding box center [122, 170] width 110 height 12
click at [30, 256] on icon at bounding box center [25, 252] width 17 height 17
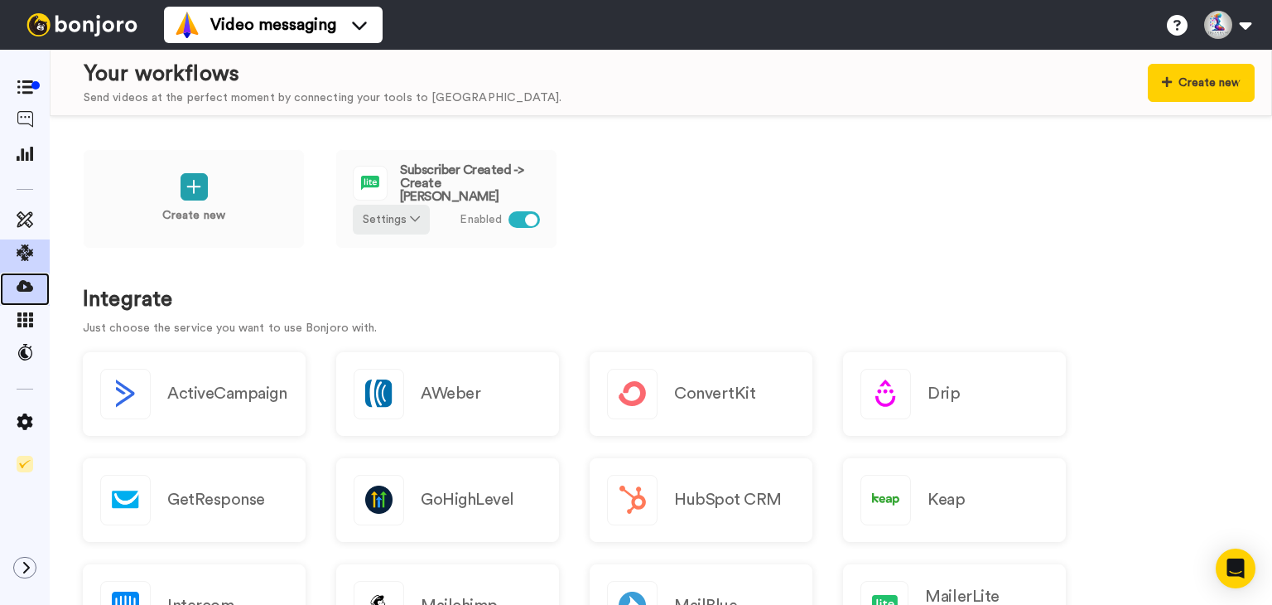
click at [29, 276] on div at bounding box center [25, 288] width 50 height 33
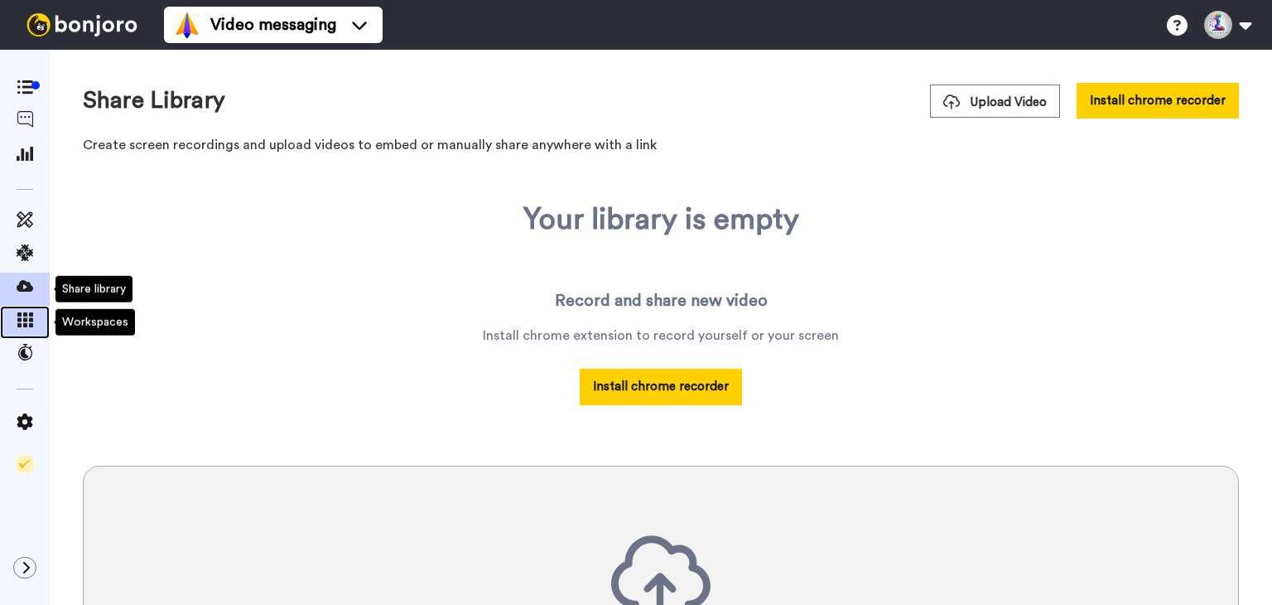
click at [30, 314] on icon at bounding box center [25, 319] width 17 height 15
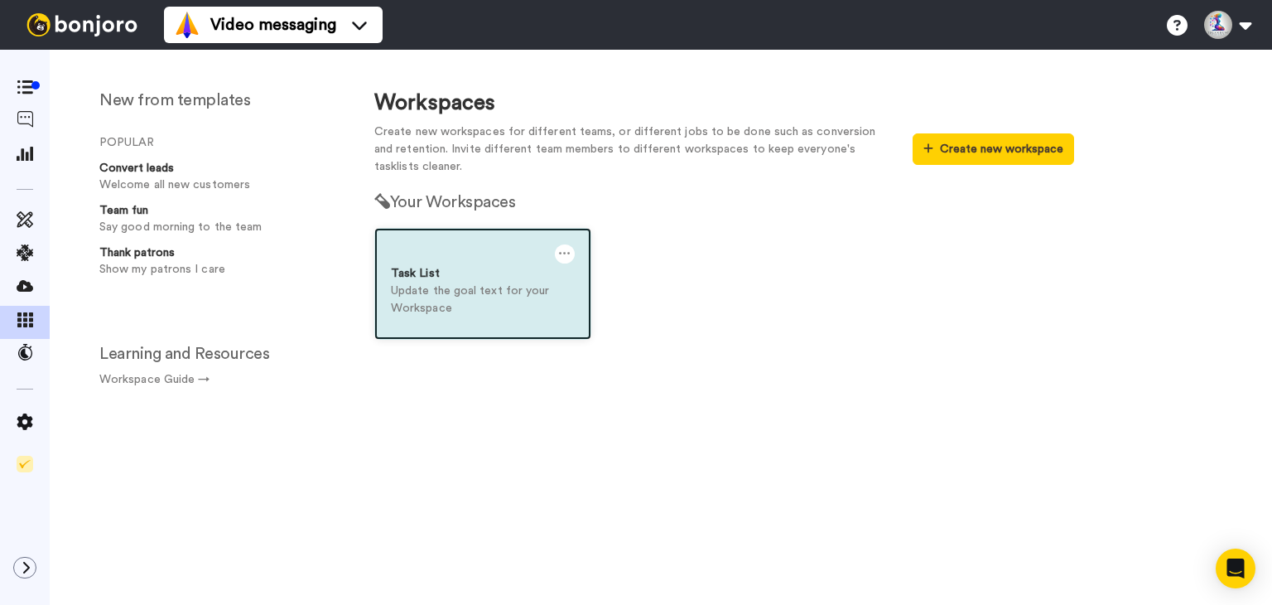
click at [479, 299] on p "Update the goal text for your Workspace" at bounding box center [483, 299] width 184 height 35
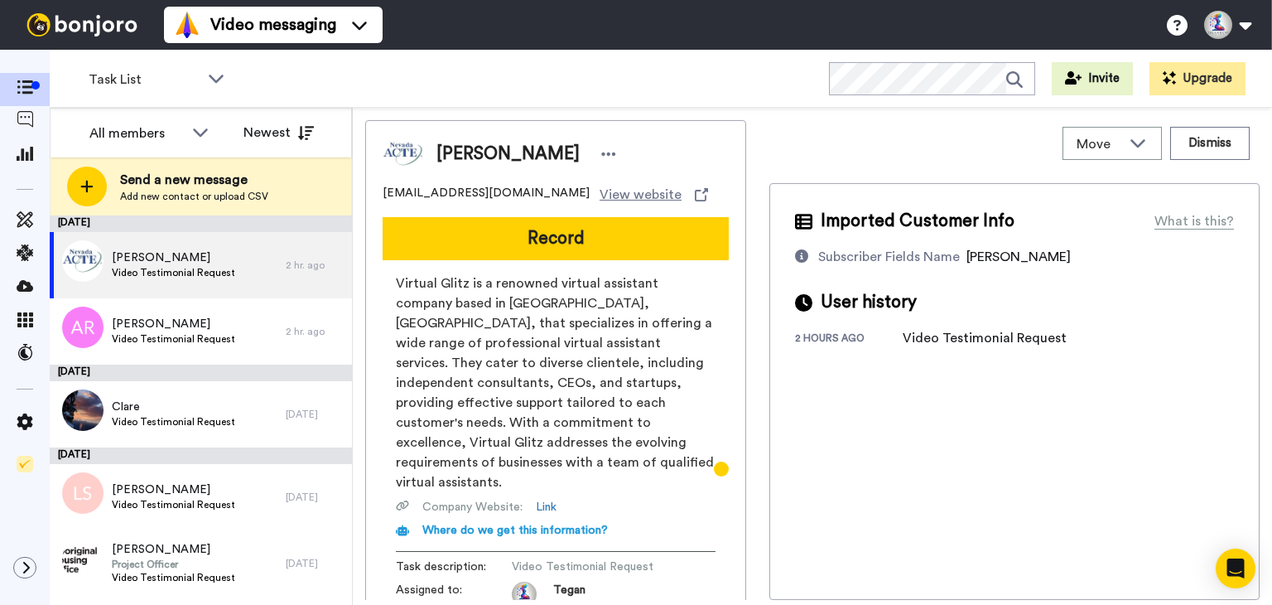
click at [908, 332] on div "Video Testimonial Request" at bounding box center [985, 338] width 164 height 20
drag, startPoint x: 895, startPoint y: 339, endPoint x: 1082, endPoint y: 336, distance: 186.3
click at [1082, 336] on div "2 hours ago Video Testimonial Request" at bounding box center [1014, 338] width 439 height 20
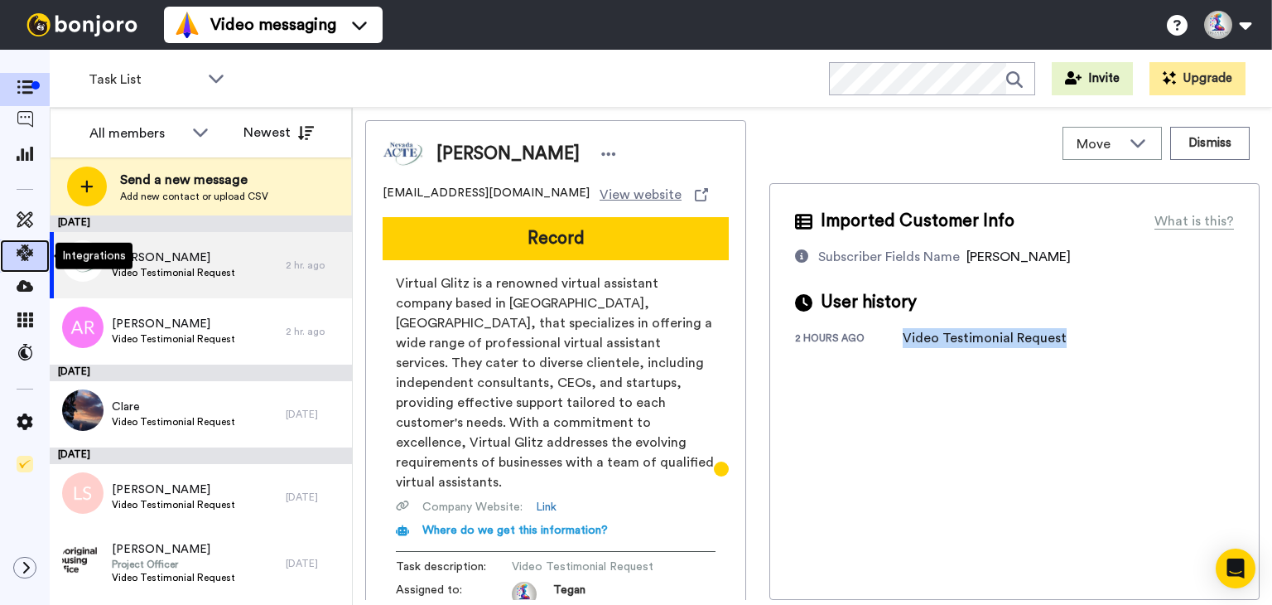
click at [15, 248] on span at bounding box center [25, 256] width 50 height 17
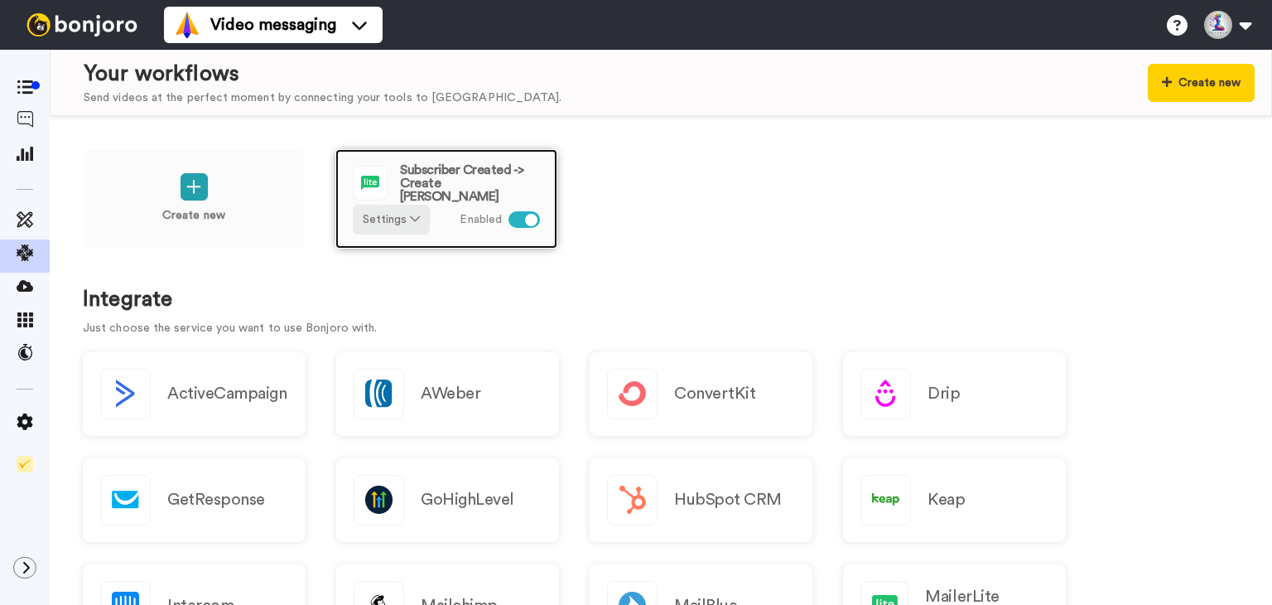
click at [369, 176] on img at bounding box center [370, 182] width 33 height 33
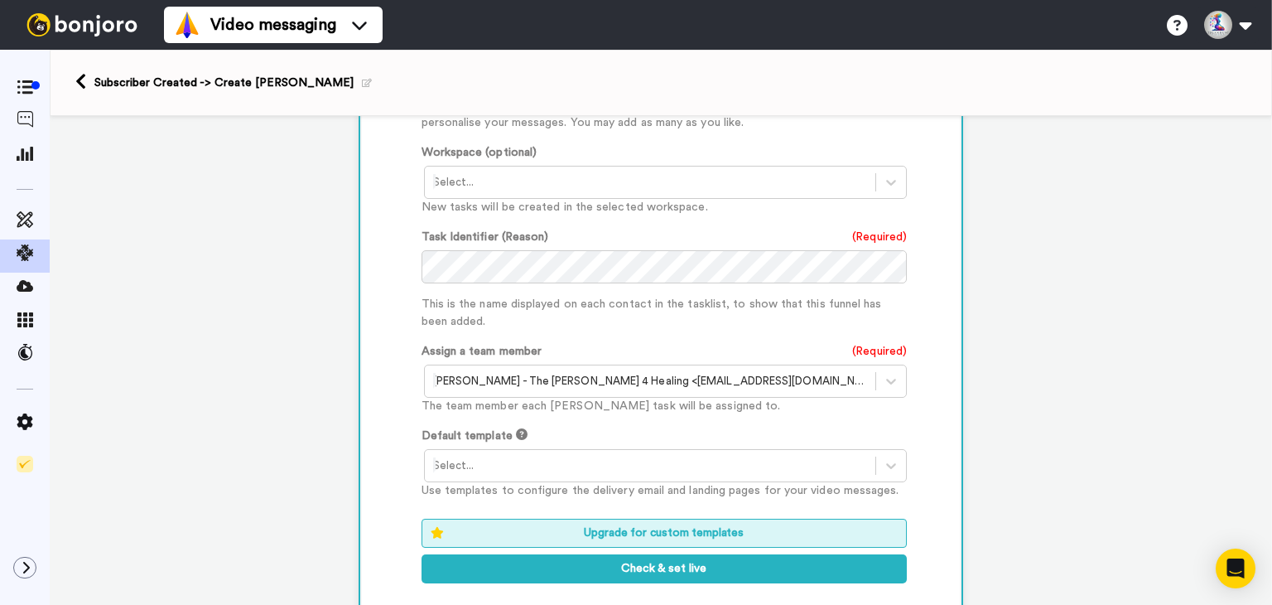
scroll to position [663, 0]
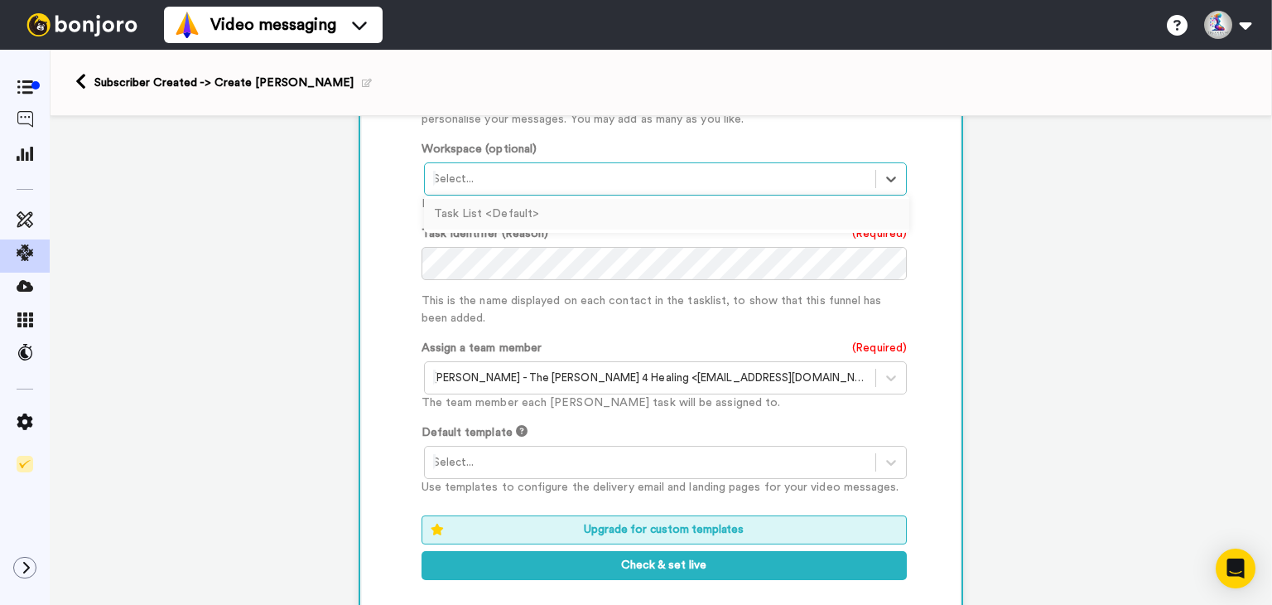
click at [490, 175] on div at bounding box center [650, 179] width 435 height 20
drag, startPoint x: 200, startPoint y: 245, endPoint x: 253, endPoint y: 258, distance: 55.4
click at [200, 246] on div "1 Subscriber Created MailerLite Service selected ActiveCampaign AWeber Bonjoro …" at bounding box center [661, 136] width 1222 height 1366
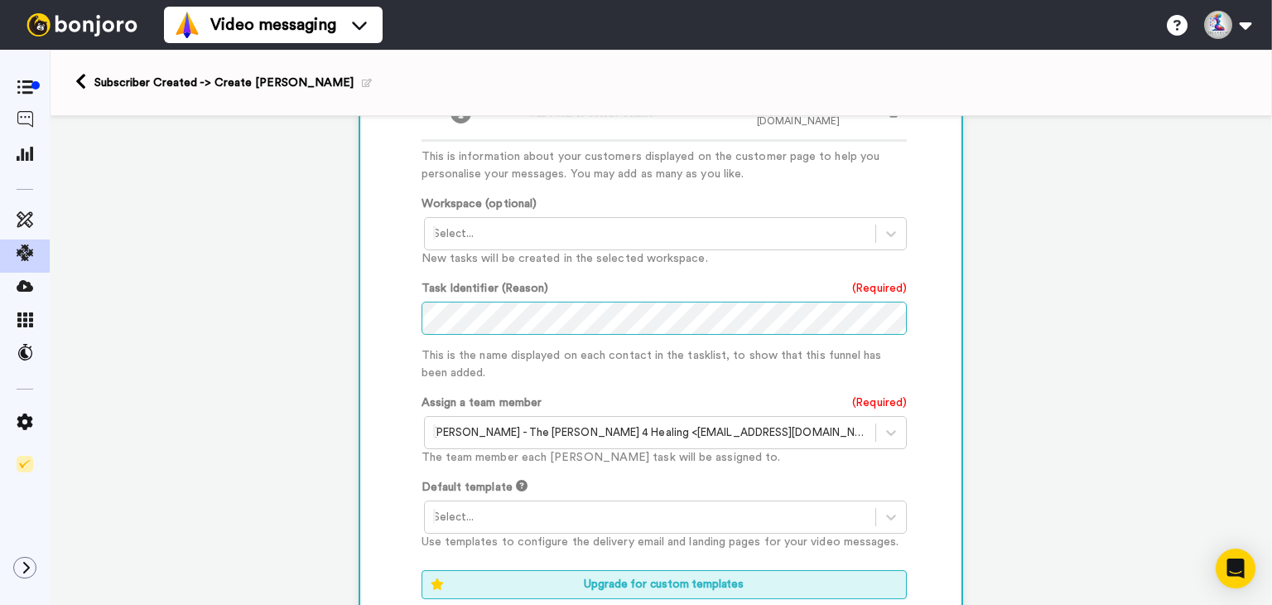
scroll to position [580, 0]
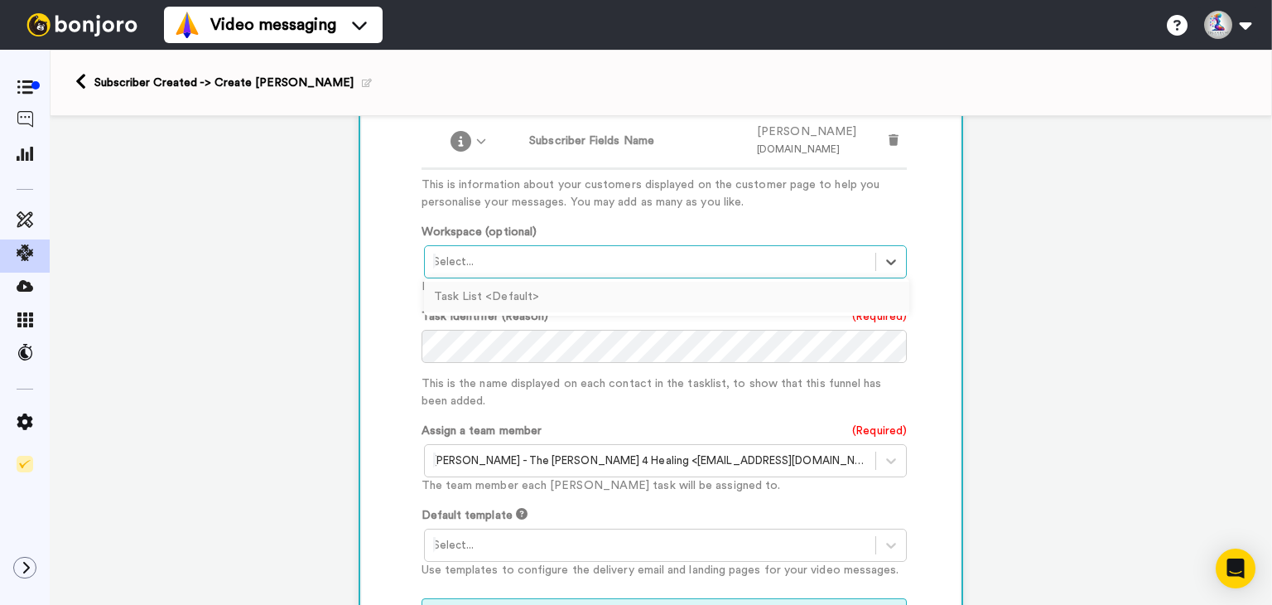
click at [526, 248] on div "Select..." at bounding box center [650, 261] width 451 height 27
drag, startPoint x: 219, startPoint y: 296, endPoint x: 46, endPoint y: 258, distance: 177.4
click at [216, 297] on div "1 Subscriber Created MailerLite Service selected ActiveCampaign AWeber Bonjoro …" at bounding box center [661, 219] width 1222 height 1366
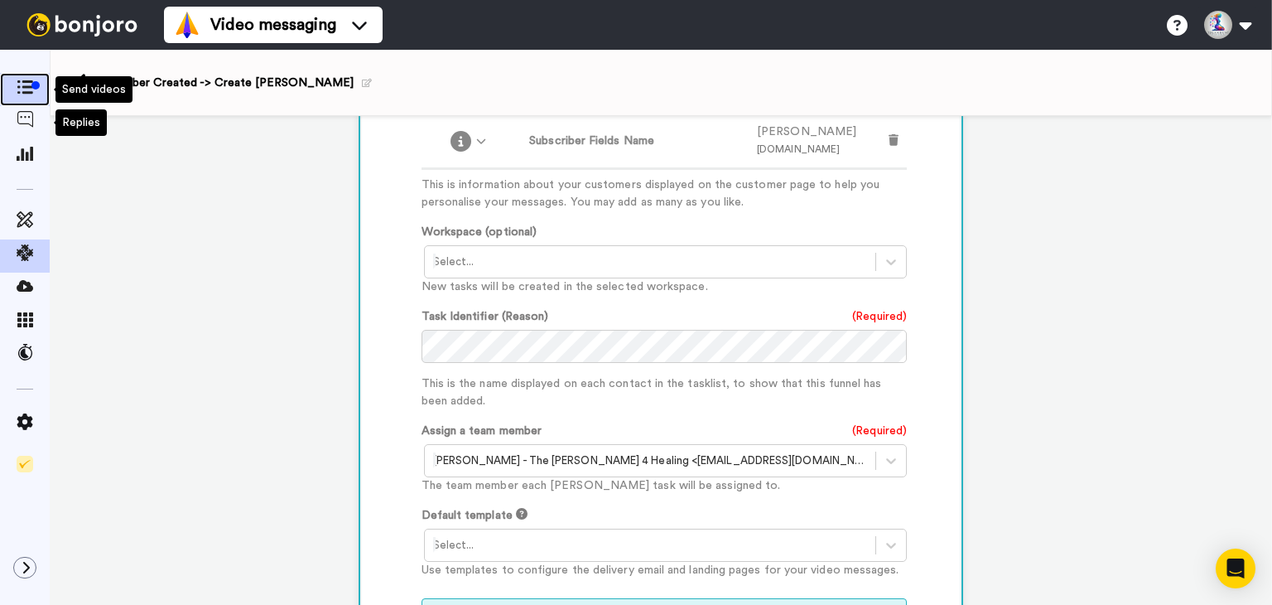
click at [27, 93] on icon at bounding box center [25, 87] width 17 height 14
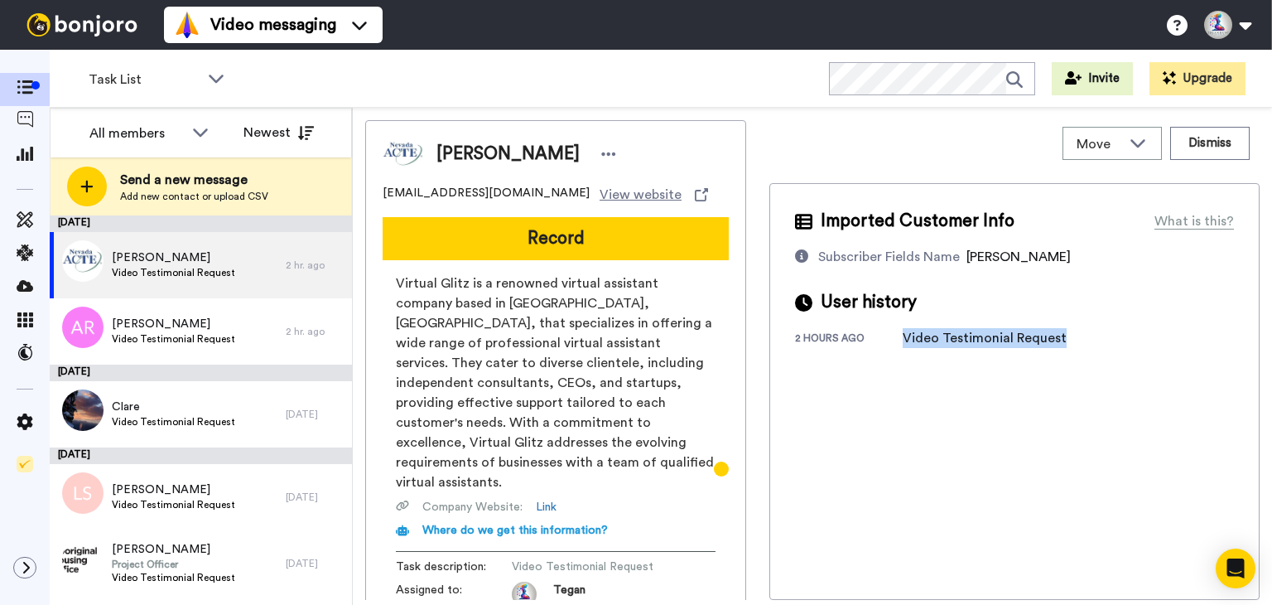
drag, startPoint x: 906, startPoint y: 330, endPoint x: 1096, endPoint y: 286, distance: 195.7
click at [1091, 328] on div "2 hours ago Video Testimonial Request" at bounding box center [1014, 338] width 439 height 20
click at [1130, 144] on icon at bounding box center [1137, 143] width 15 height 8
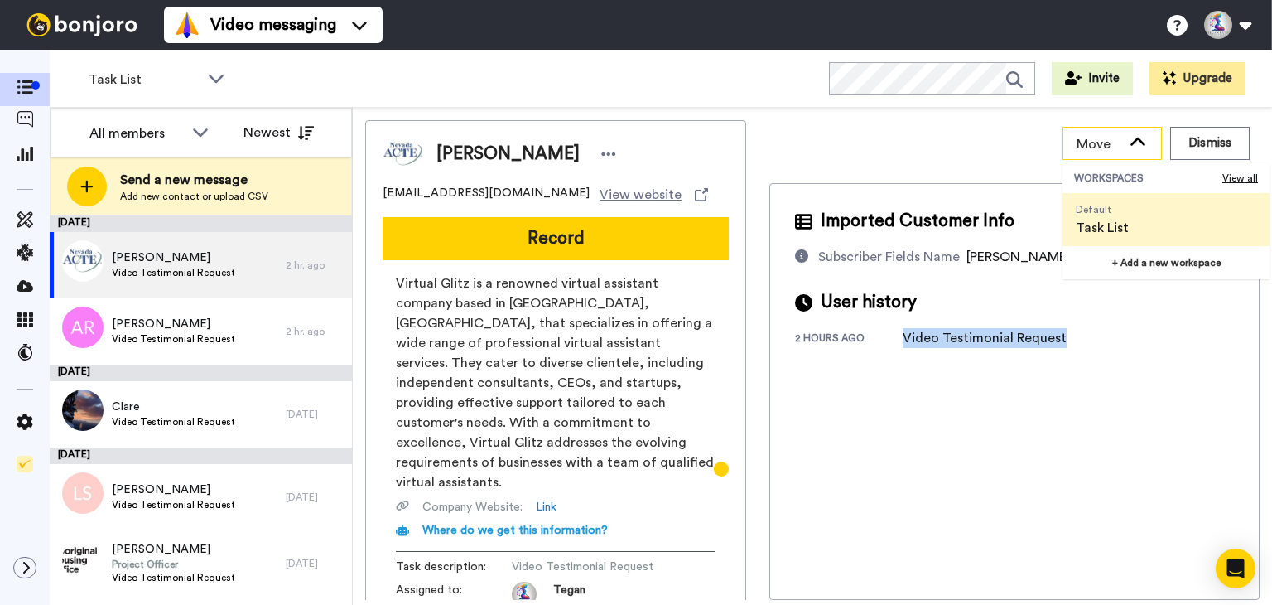
click at [1128, 144] on icon at bounding box center [1138, 142] width 20 height 17
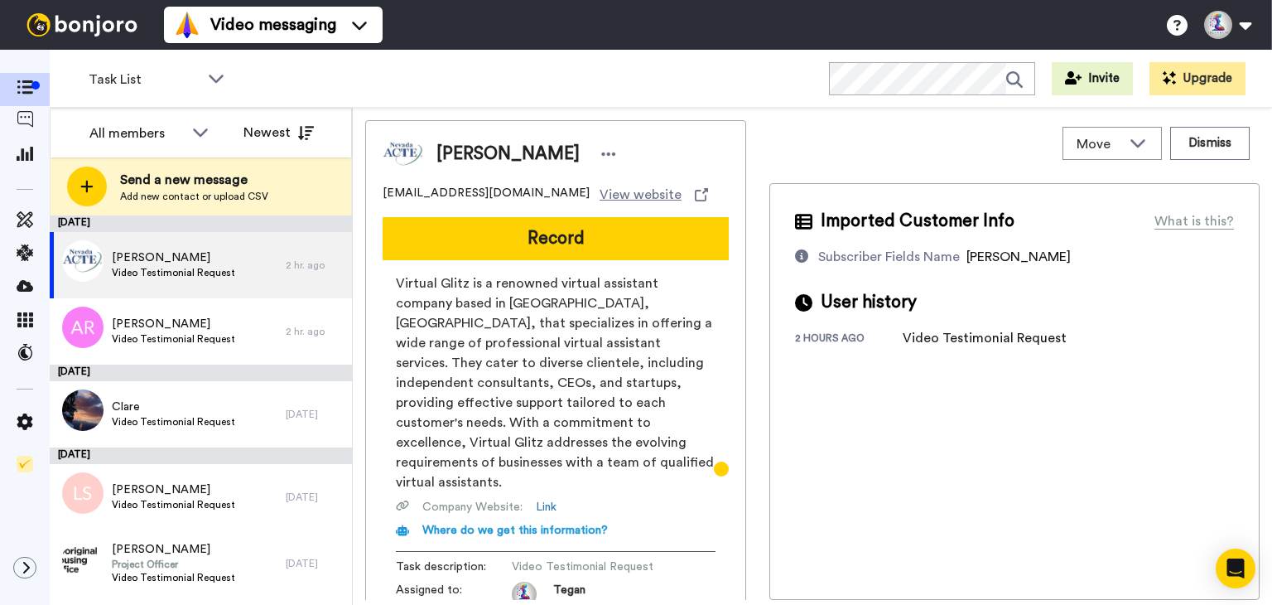
click at [373, 44] on ul "Video messaging Switch to Video messaging Testimonials Settings Discover Help &…" at bounding box center [273, 25] width 219 height 50
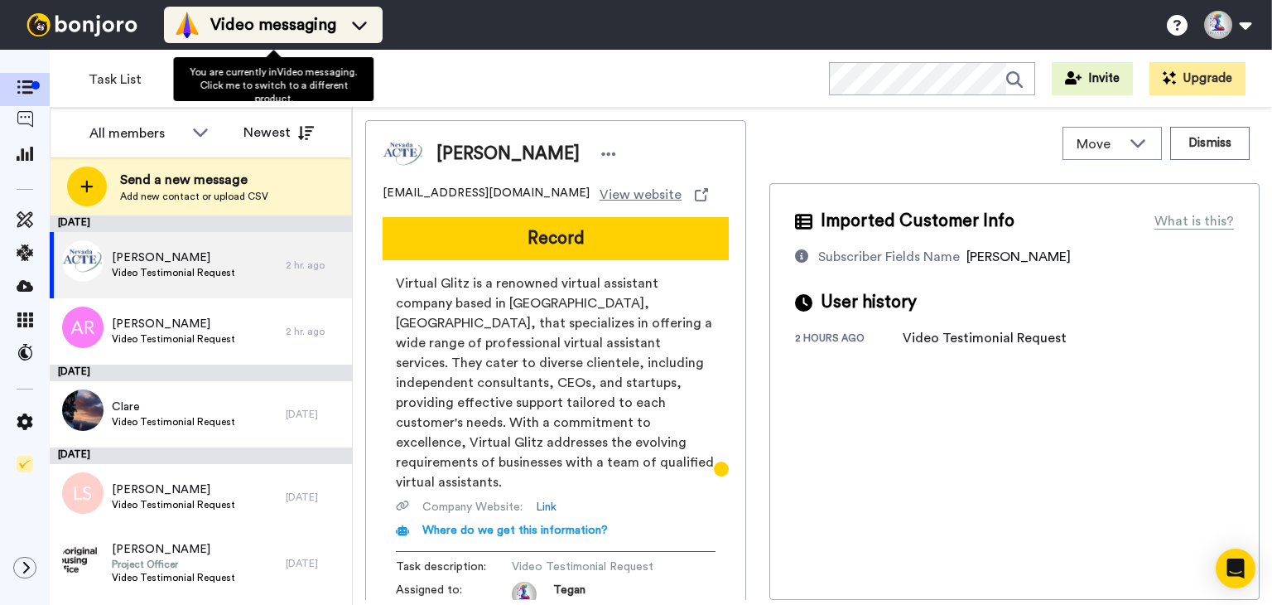
click at [357, 31] on icon at bounding box center [359, 25] width 27 height 17
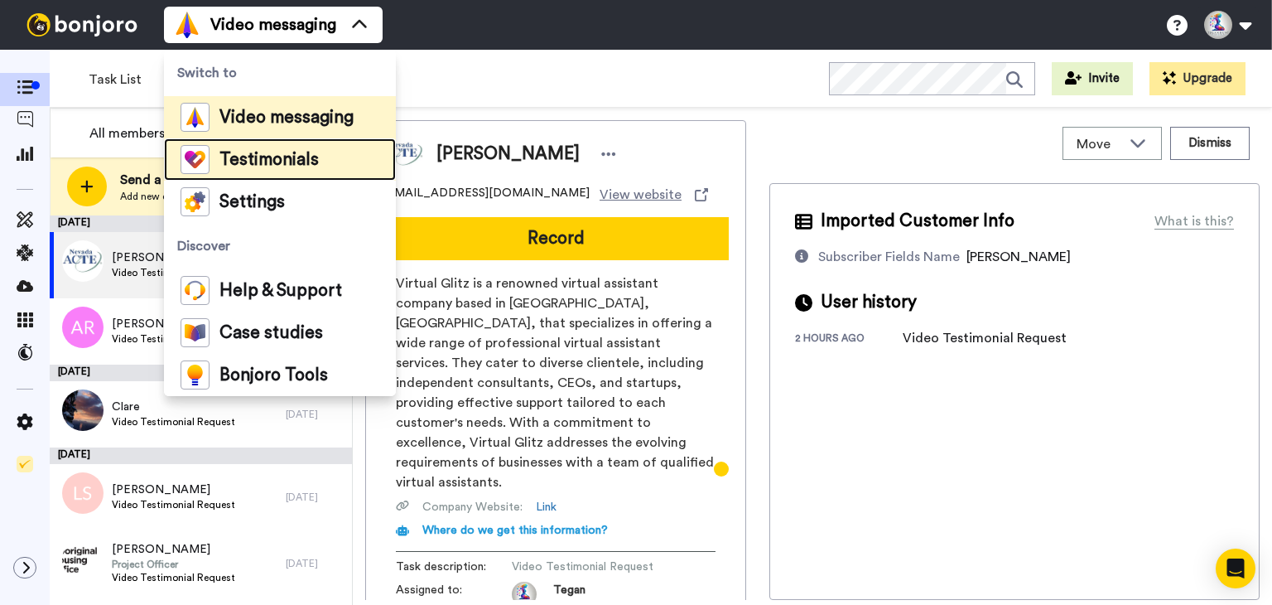
click at [301, 163] on span "Testimonials" at bounding box center [268, 160] width 99 height 17
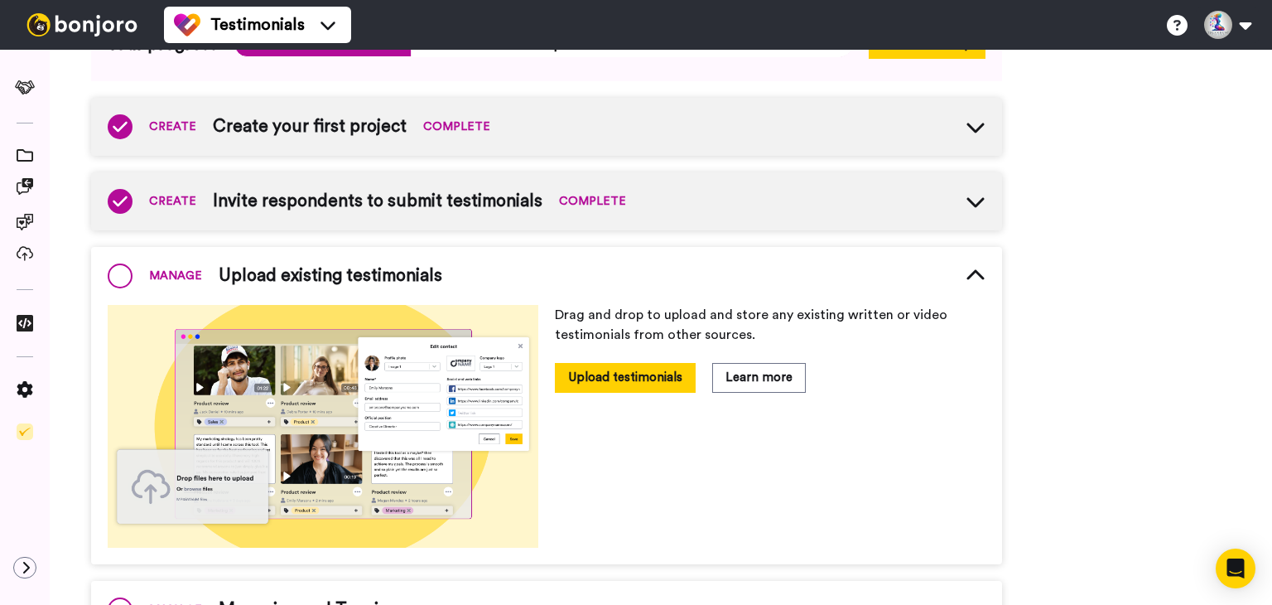
scroll to position [70, 0]
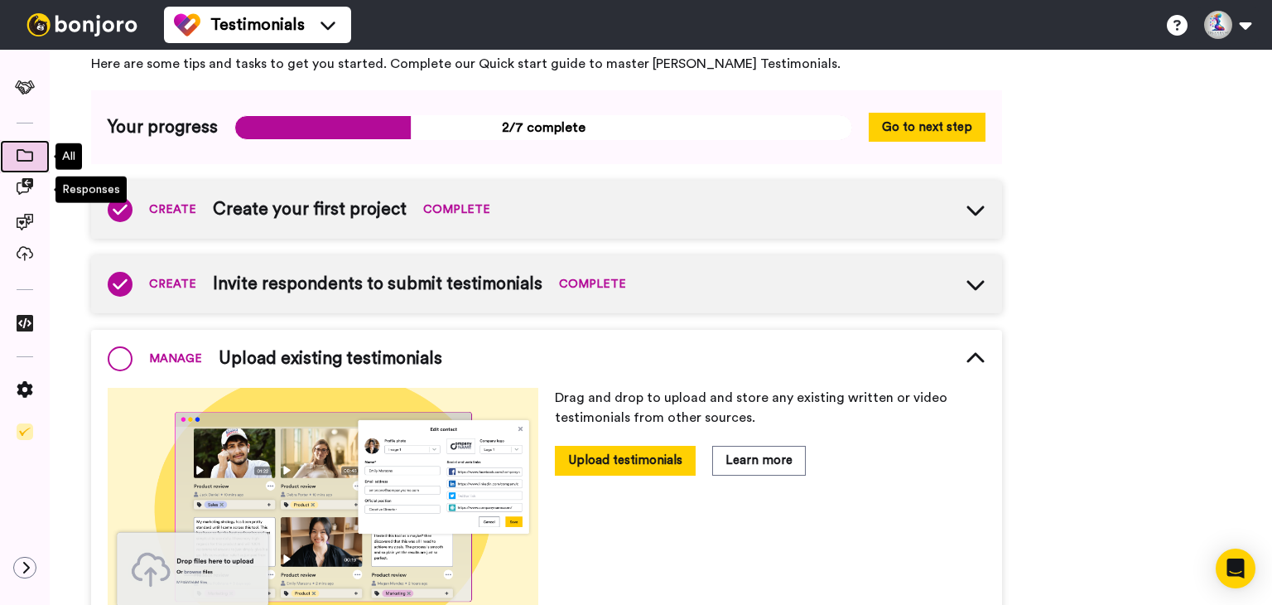
click at [22, 163] on span at bounding box center [25, 156] width 50 height 17
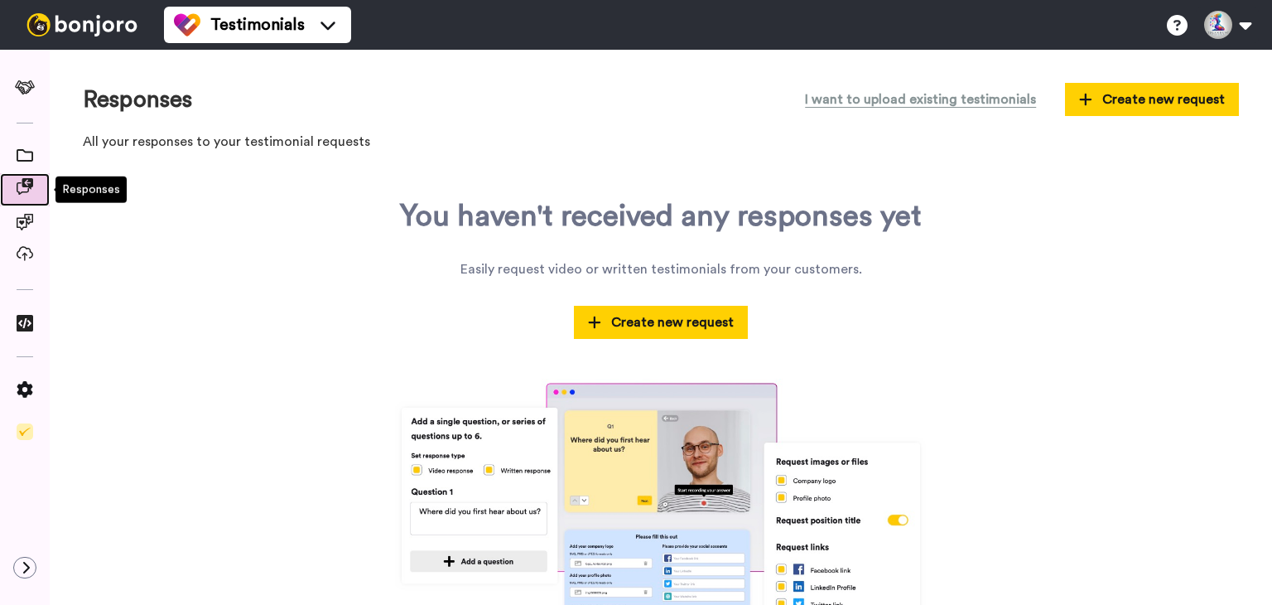
click at [22, 185] on icon at bounding box center [25, 186] width 17 height 17
click at [24, 215] on icon at bounding box center [25, 222] width 17 height 17
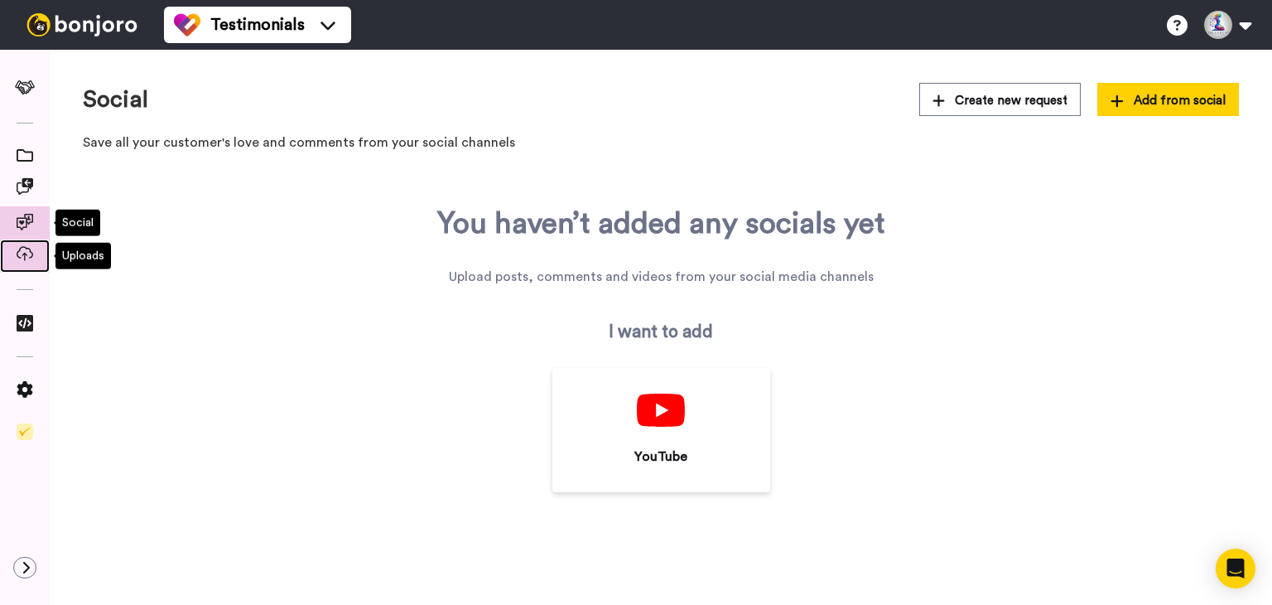
click at [27, 249] on icon at bounding box center [25, 253] width 17 height 15
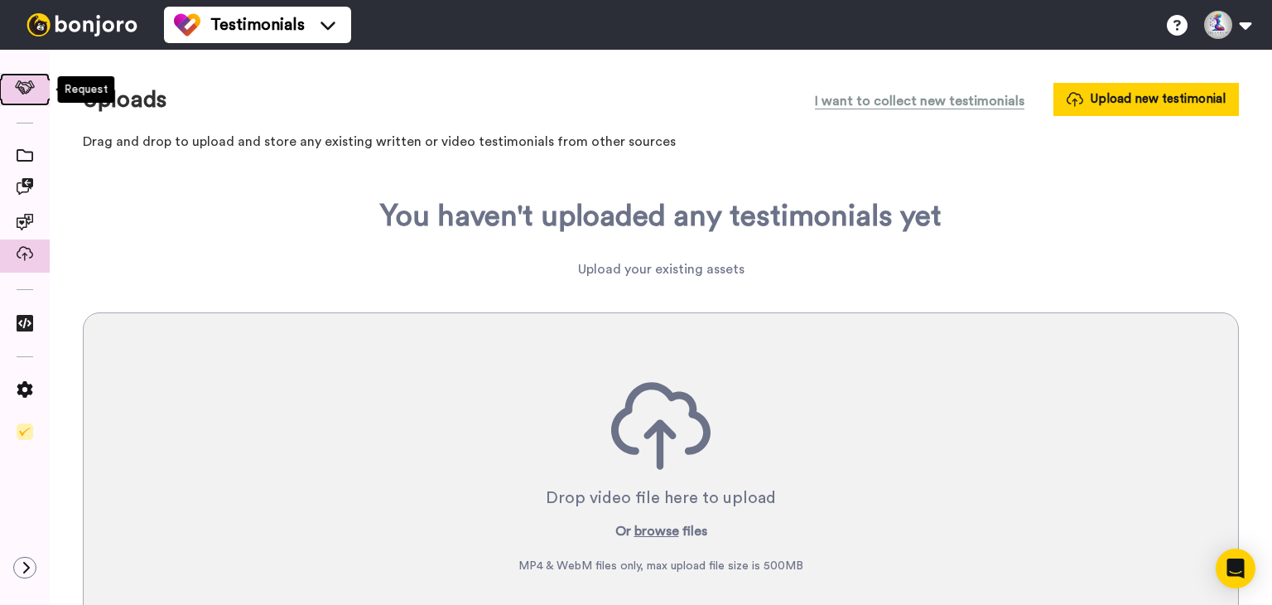
click at [33, 91] on icon at bounding box center [25, 87] width 21 height 14
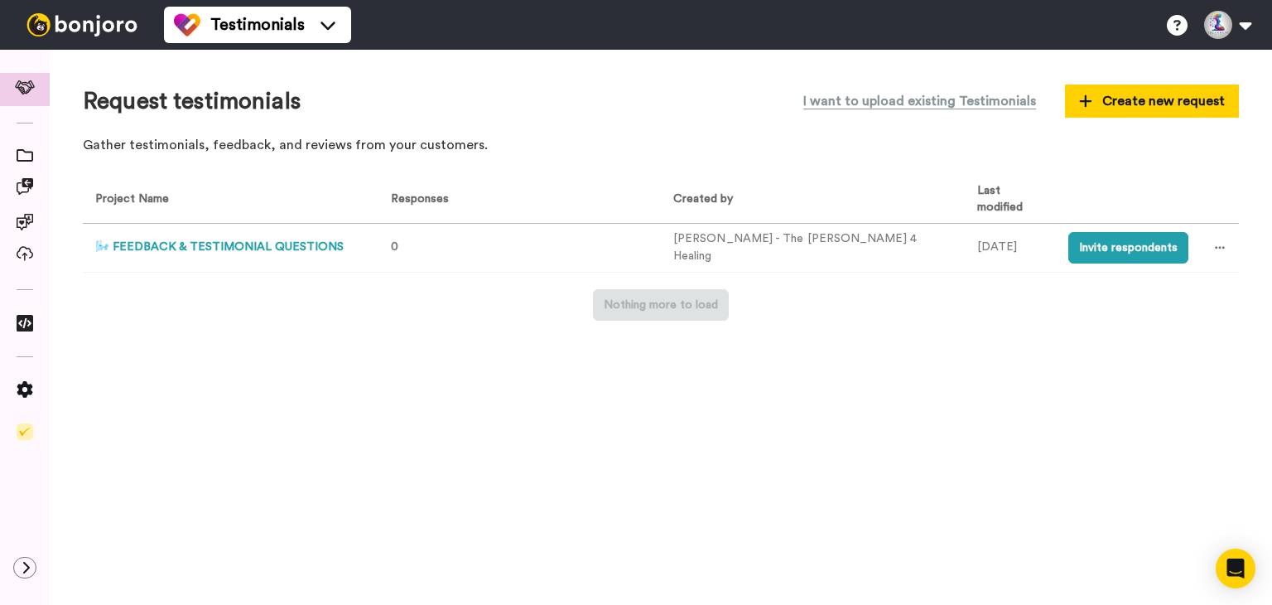
click at [191, 244] on button "🌬️ FEEDBACK & TESTIMONIAL QUESTIONS" at bounding box center [219, 247] width 248 height 17
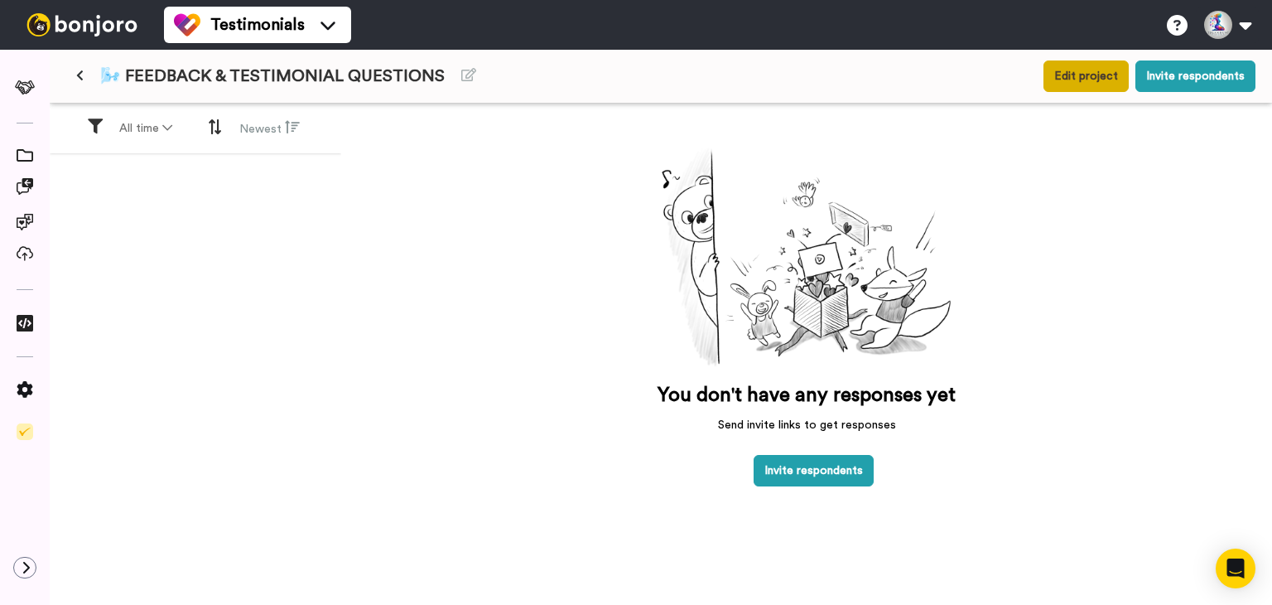
click at [1087, 78] on button "Edit project" at bounding box center [1085, 75] width 85 height 31
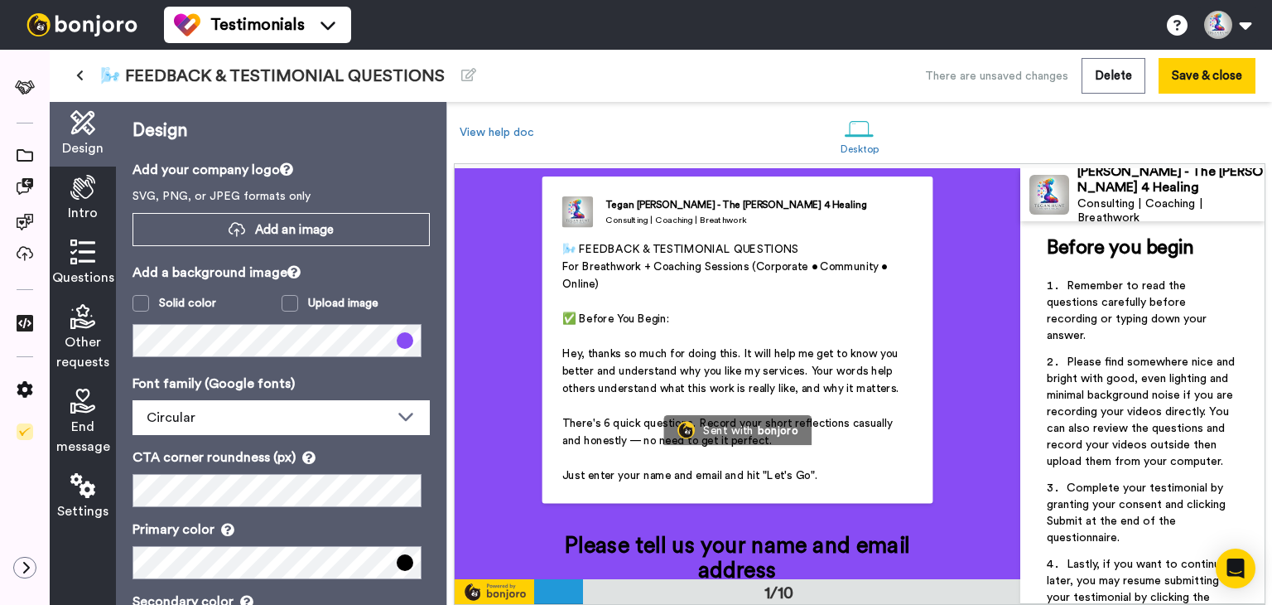
scroll to position [83, 0]
click at [1126, 323] on span "Remember to read the questions carefully before recording or typing down your a…" at bounding box center [1128, 310] width 163 height 61
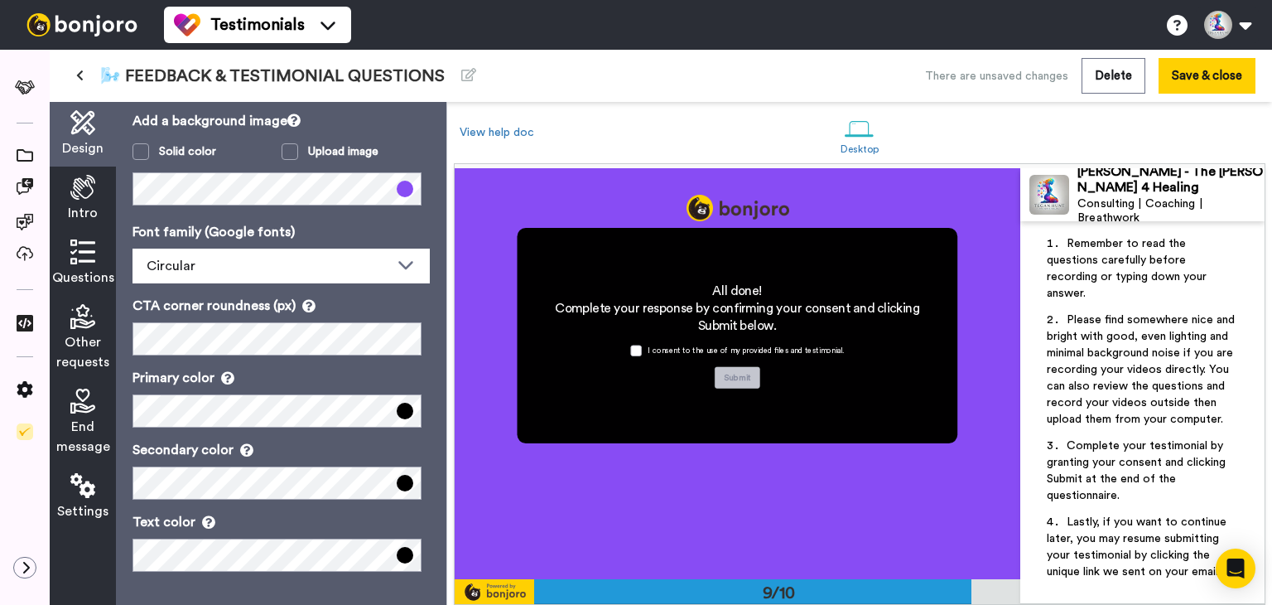
scroll to position [3284, 0]
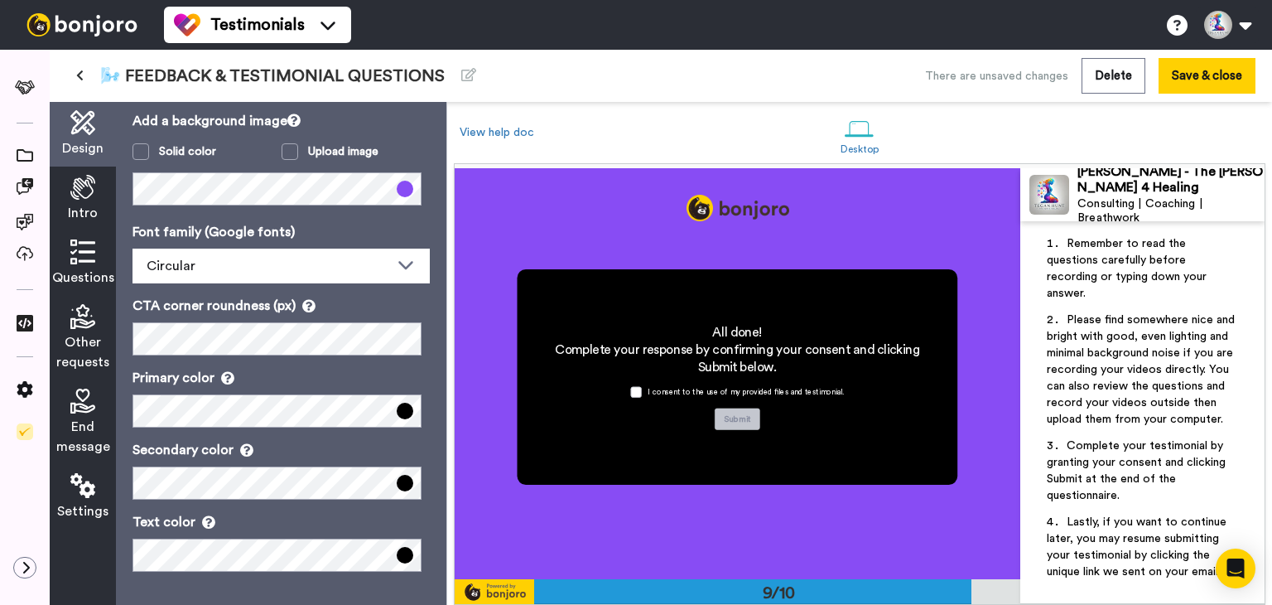
click at [679, 337] on h2 "All done!" at bounding box center [737, 332] width 398 height 17
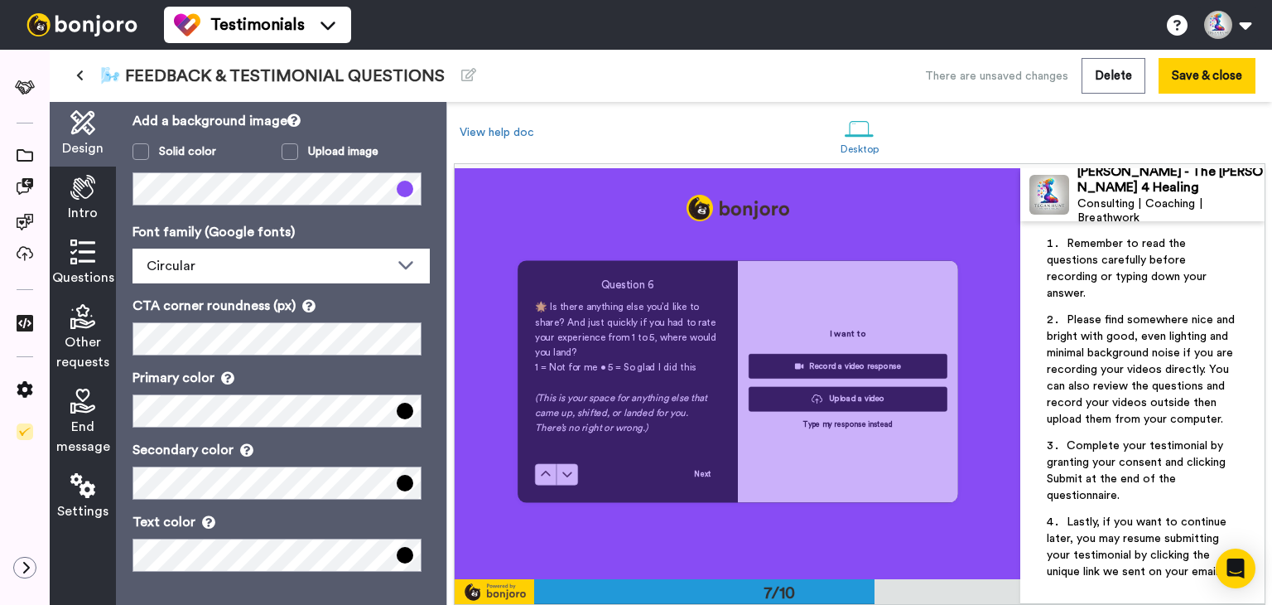
scroll to position [2456, 0]
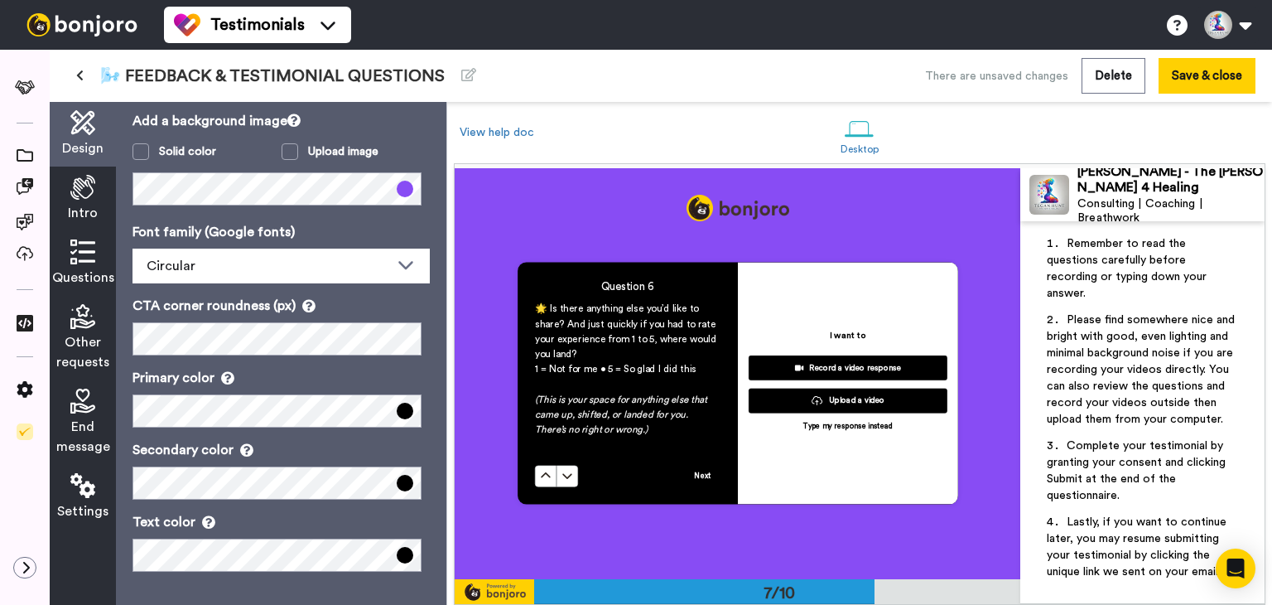
click at [776, 307] on div "I want to Record a video response Upload a video Type my response instead" at bounding box center [848, 383] width 220 height 242
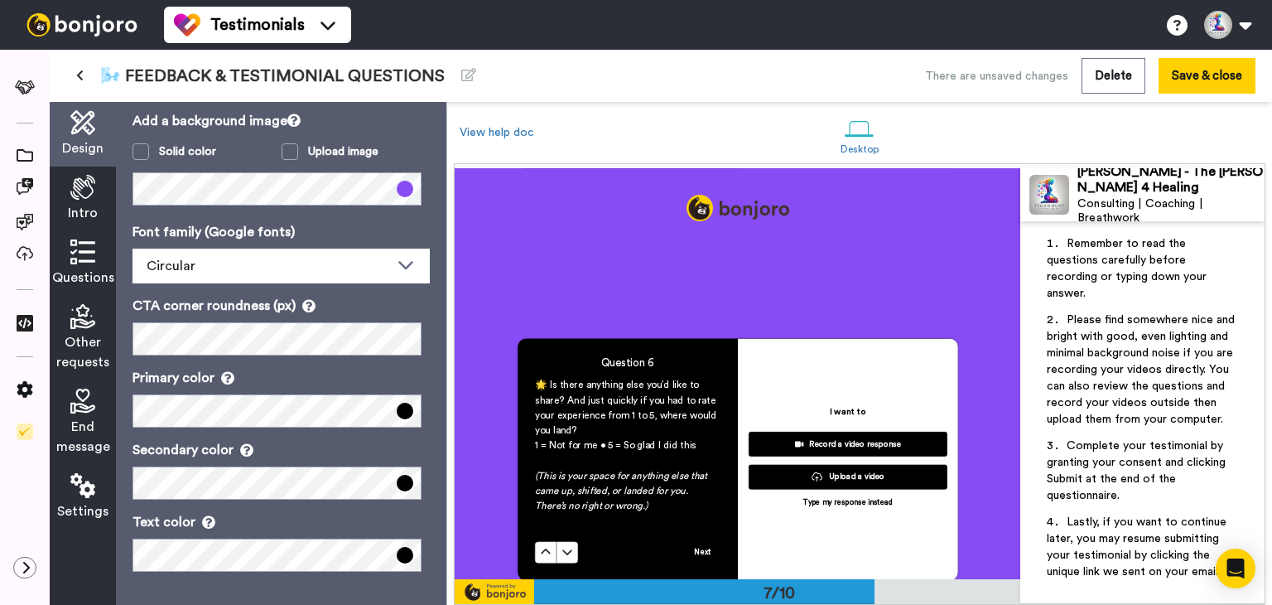
scroll to position [2291, 0]
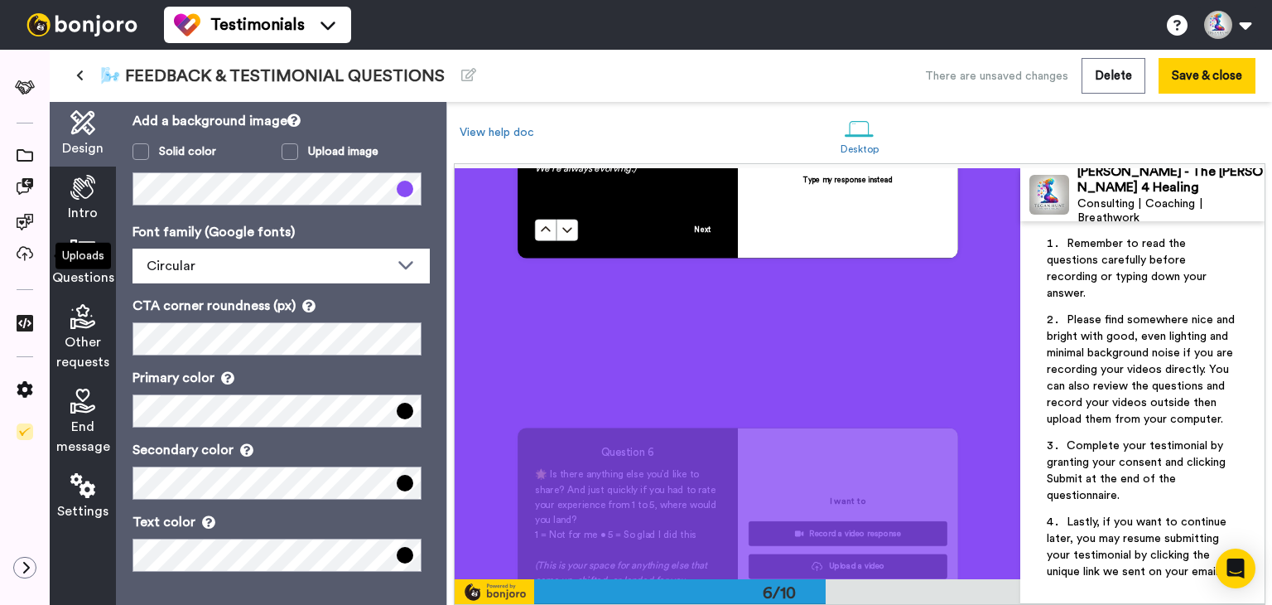
click at [99, 248] on div "Uploads" at bounding box center [82, 256] width 55 height 27
click at [99, 263] on div "Questions" at bounding box center [83, 263] width 66 height 65
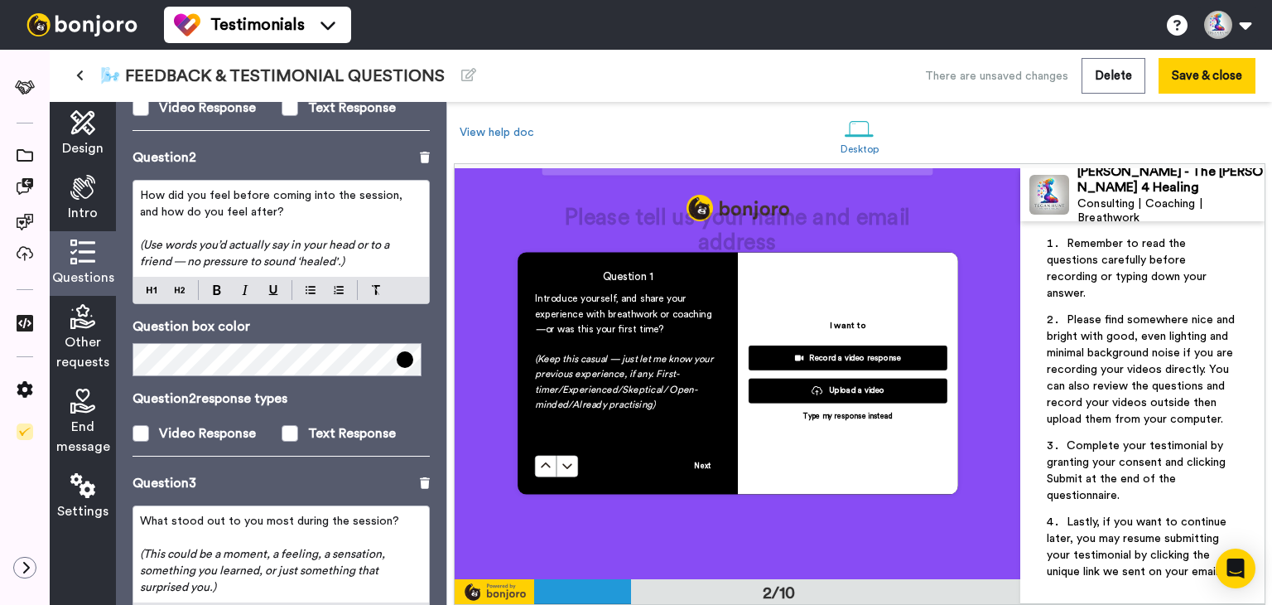
scroll to position [414, 0]
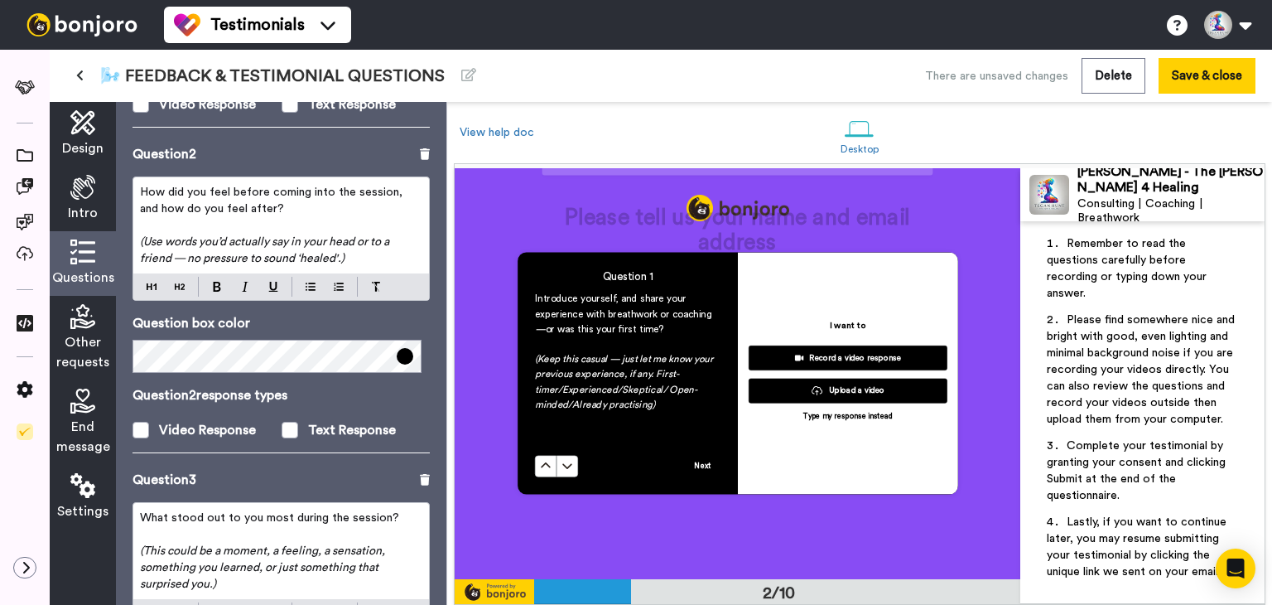
click at [275, 264] on span "(Use words you’d actually say in your head or to a friend — no pressure to soun…" at bounding box center [266, 250] width 252 height 28
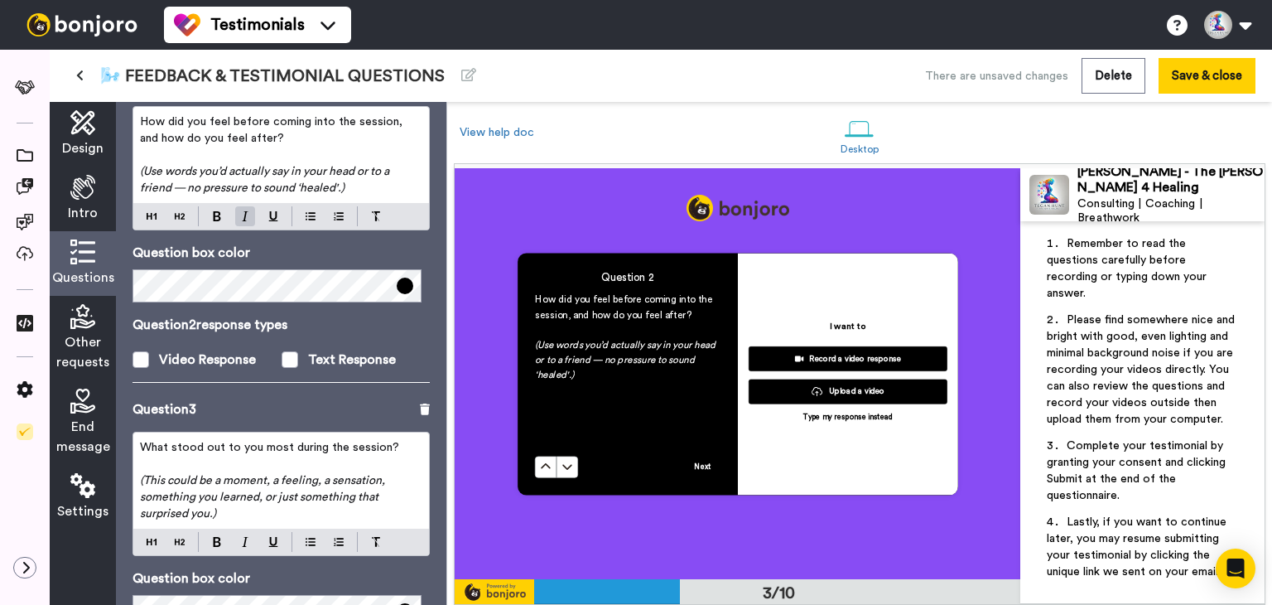
scroll to position [663, 0]
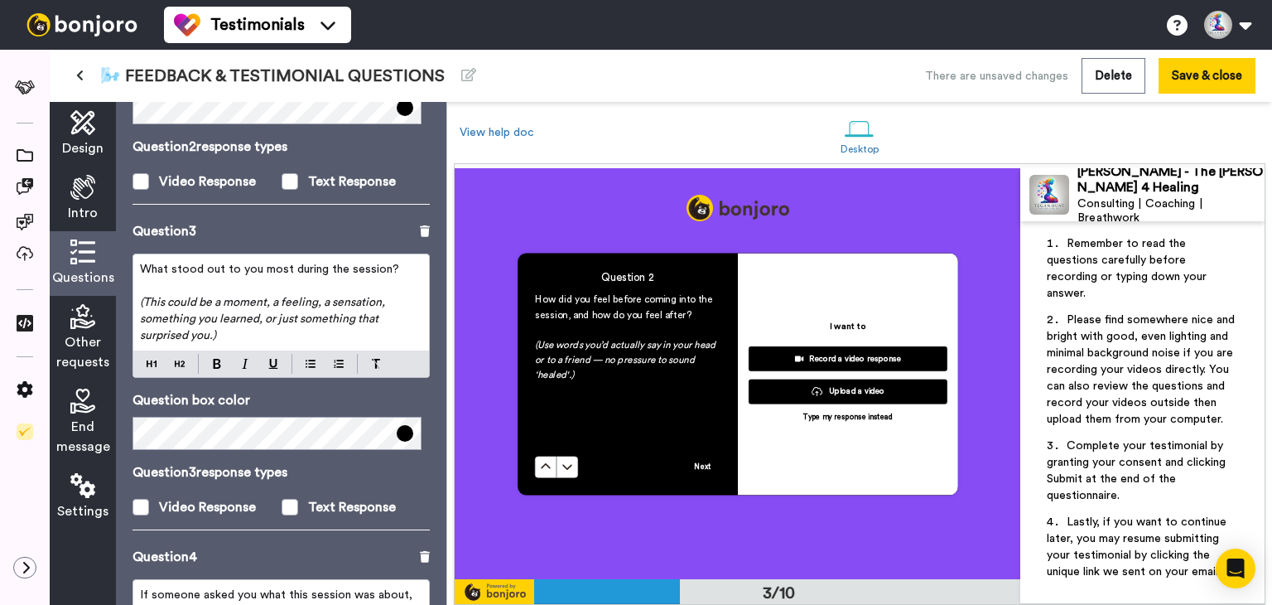
click at [282, 275] on span "What stood out to you most during the session?" at bounding box center [269, 269] width 259 height 12
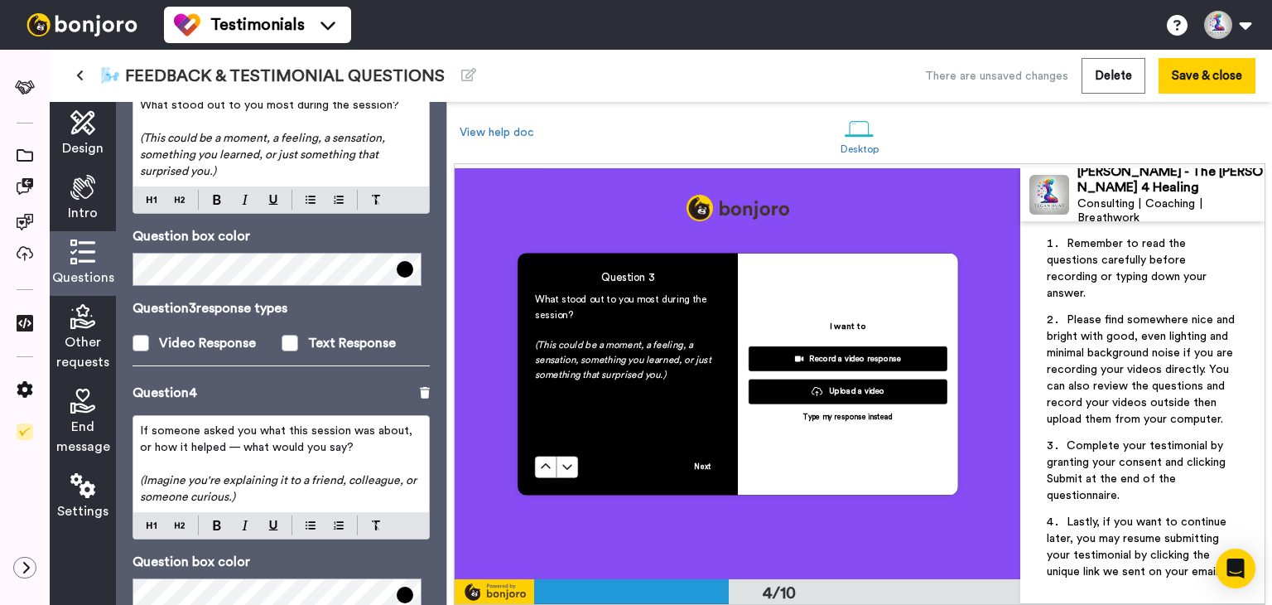
scroll to position [828, 0]
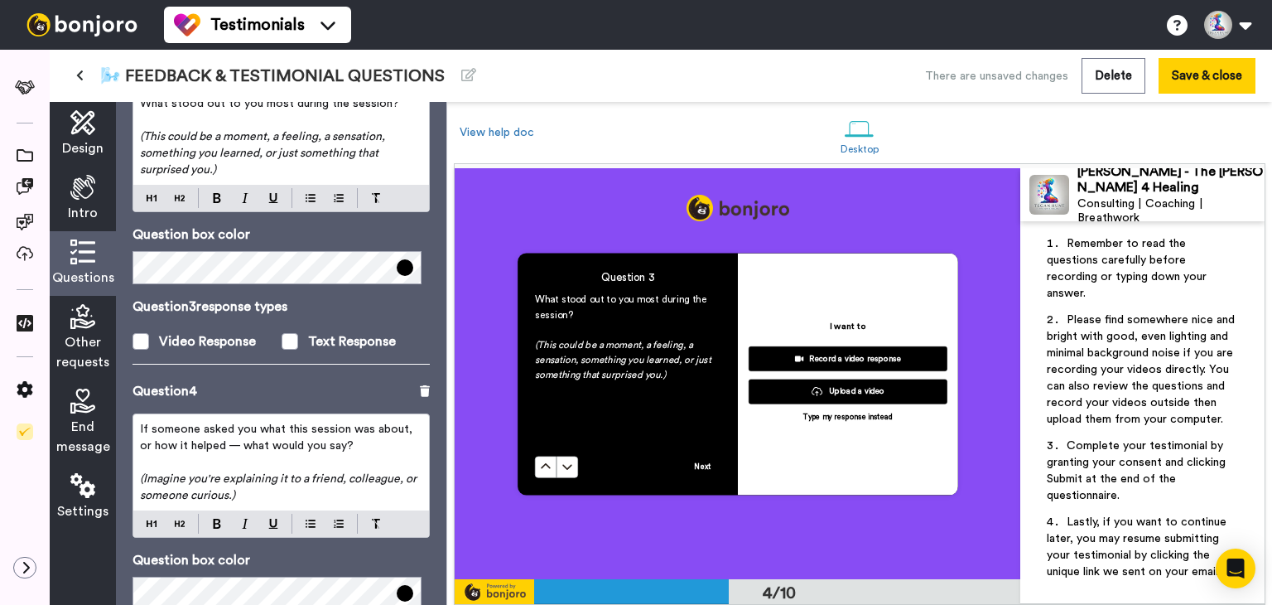
click at [272, 451] on span "If someone asked you what this session was about, or how it helped — what would…" at bounding box center [278, 437] width 276 height 28
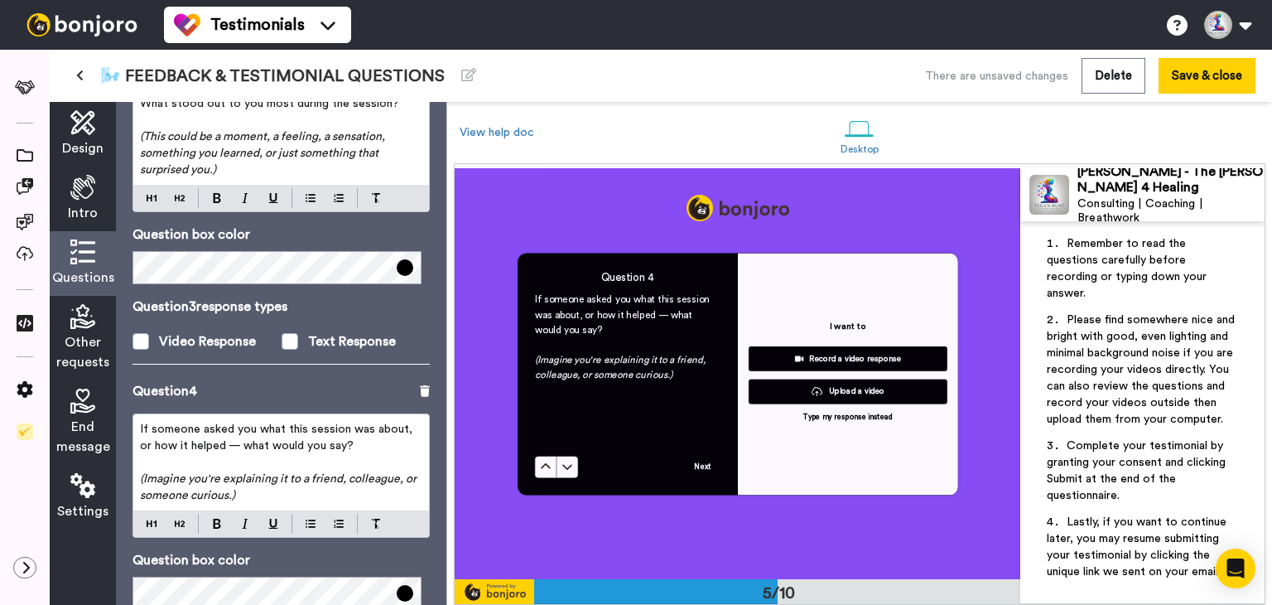
scroll to position [1645, 0]
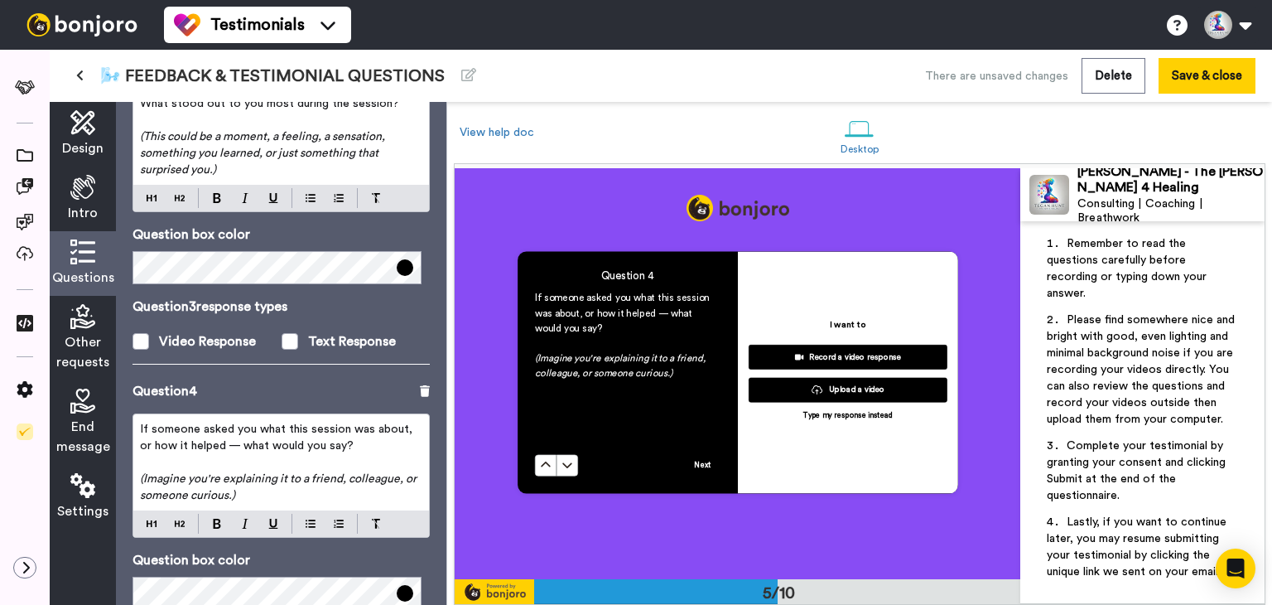
click at [89, 74] on button at bounding box center [79, 76] width 27 height 30
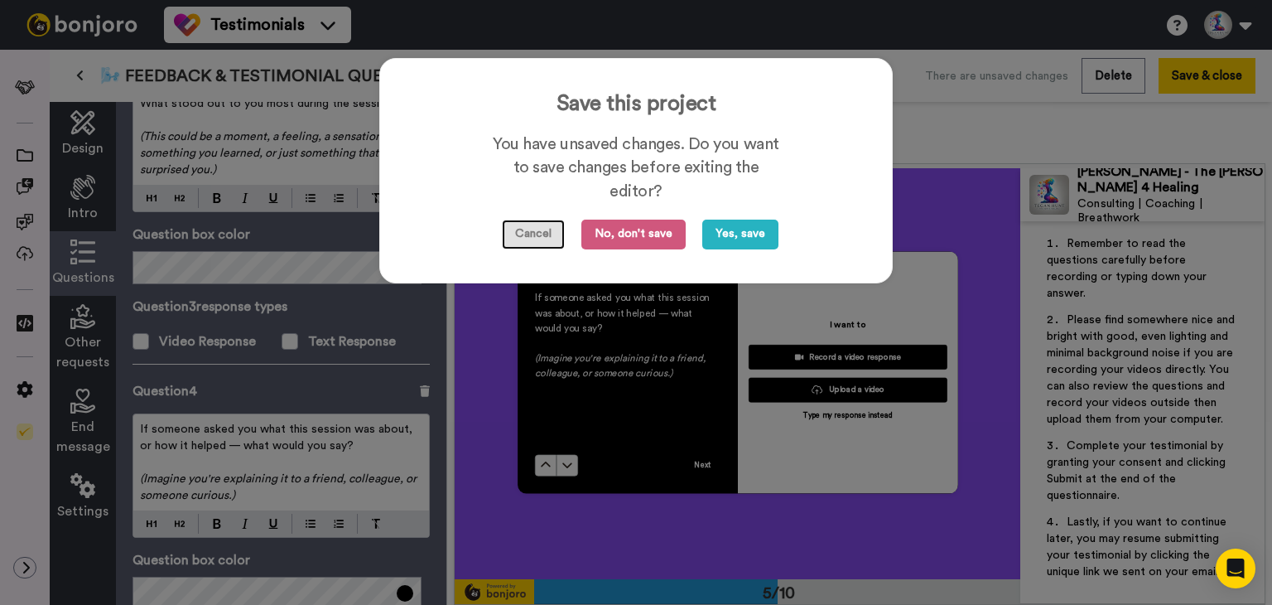
click at [549, 230] on button "Cancel" at bounding box center [533, 234] width 63 height 30
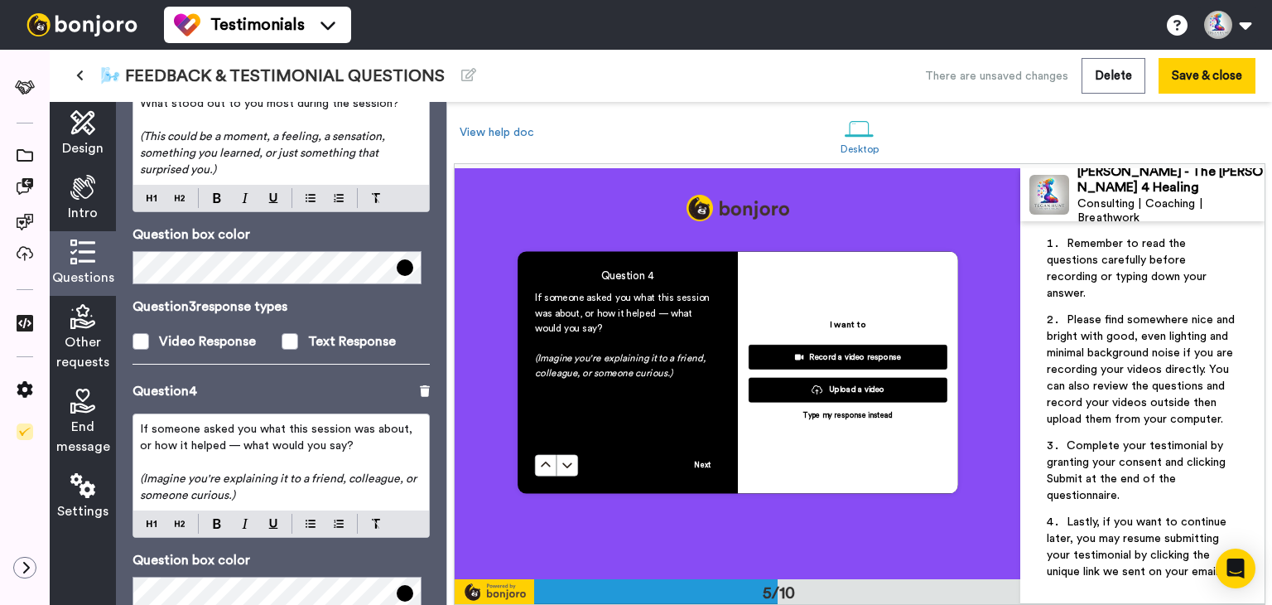
click at [87, 80] on button at bounding box center [79, 76] width 27 height 30
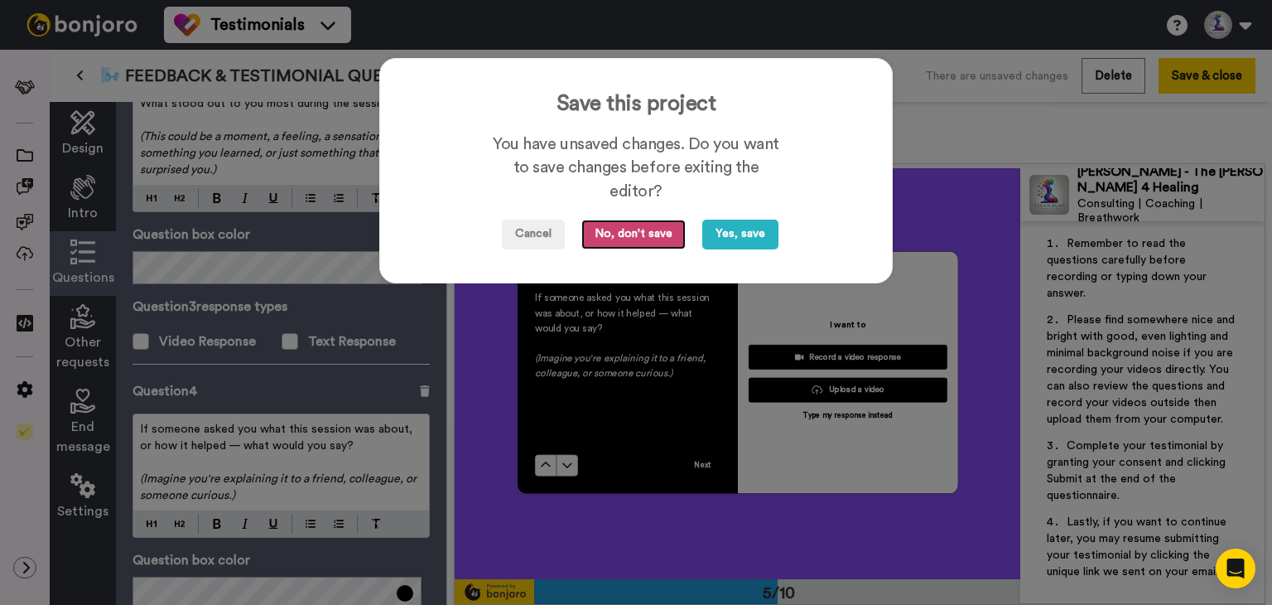
click at [600, 243] on button "No, don't save" at bounding box center [633, 234] width 104 height 30
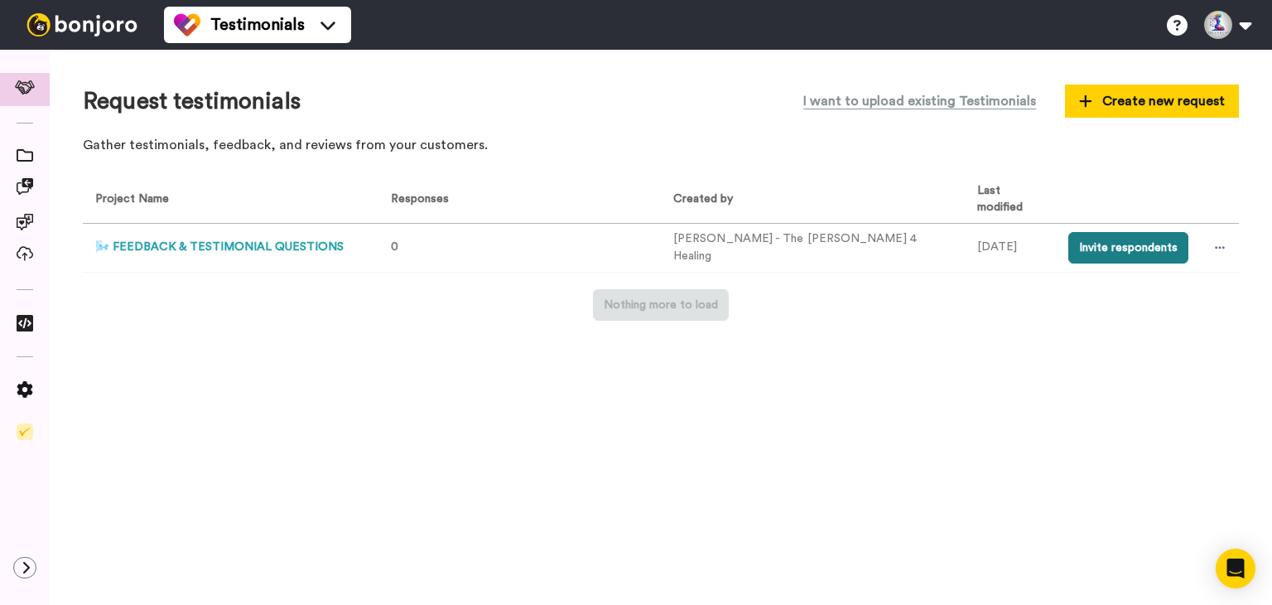
click at [1108, 243] on button "Invite respondents" at bounding box center [1128, 247] width 120 height 31
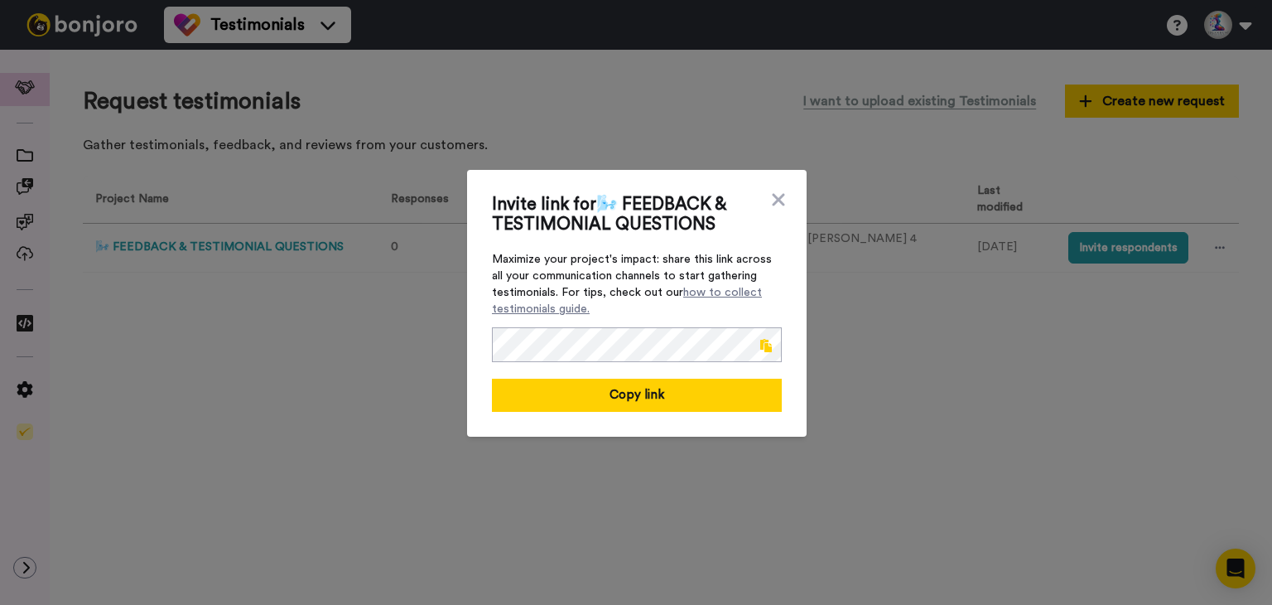
click at [760, 340] on span at bounding box center [766, 345] width 12 height 13
click at [779, 181] on div "Invite link for 🌬️ FEEDBACK & TESTIMONIAL QUESTIONS Maximize your project's imp…" at bounding box center [637, 303] width 340 height 267
click at [777, 191] on icon at bounding box center [778, 200] width 17 height 20
